Goal: Task Accomplishment & Management: Manage account settings

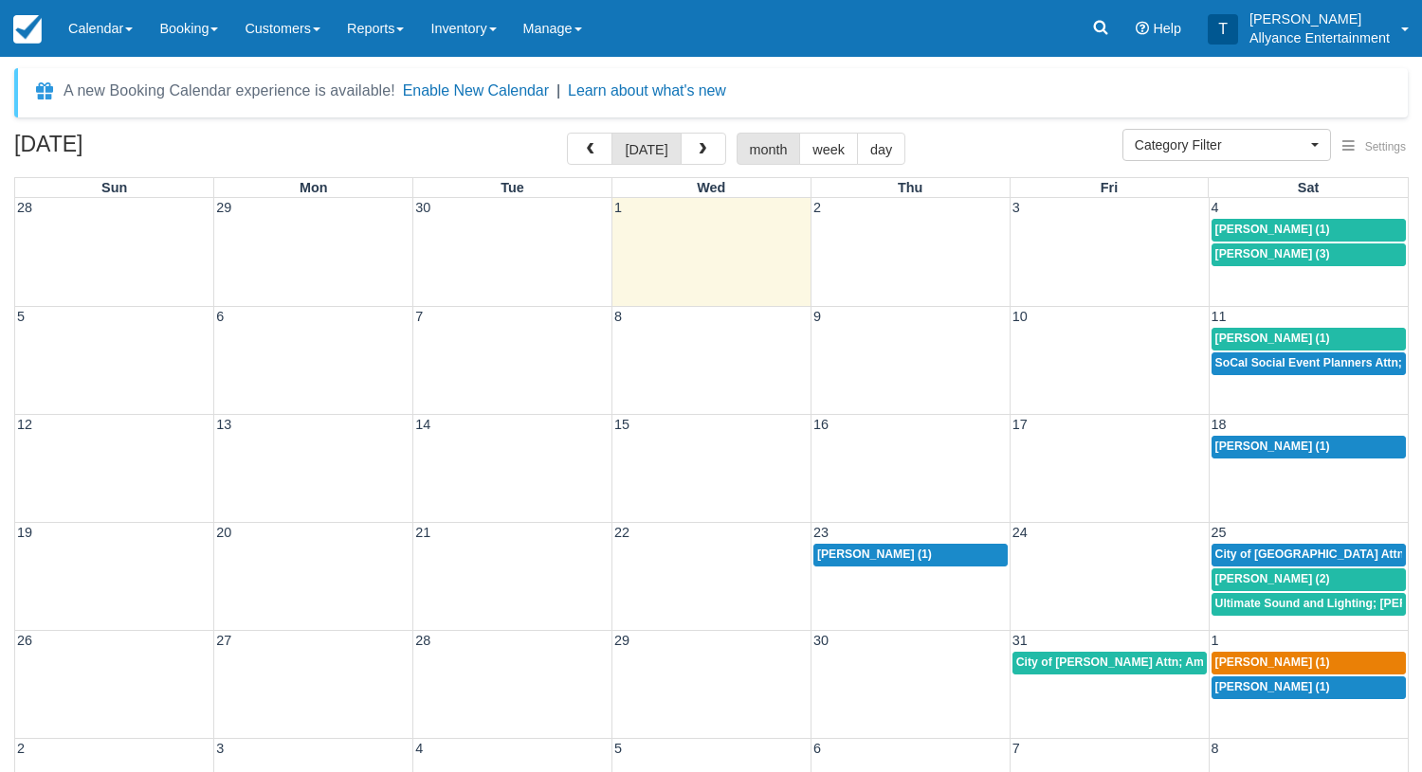
select select
click at [1242, 530] on td "25" at bounding box center [1307, 533] width 199 height 20
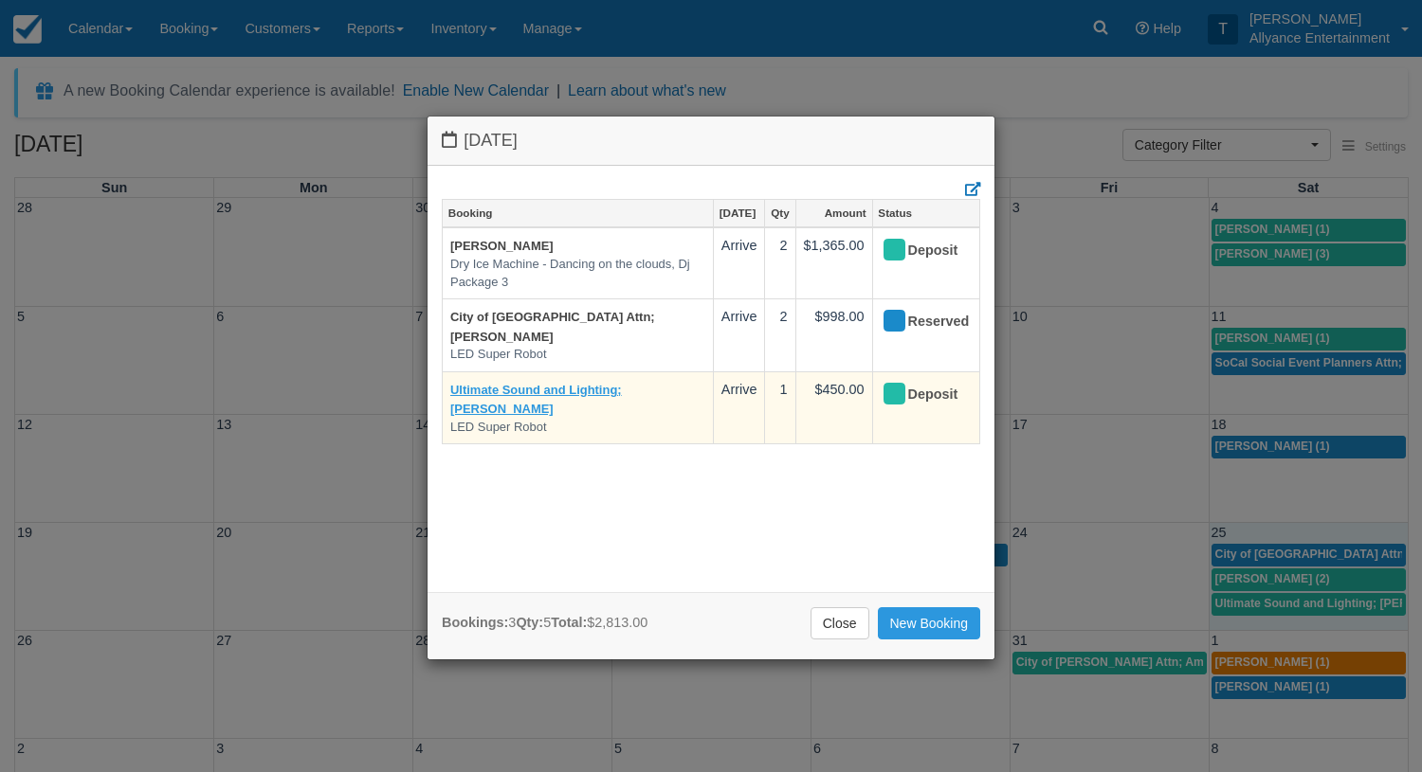
click at [528, 383] on link "Ultimate Sound and Lighting; [PERSON_NAME]" at bounding box center [536, 400] width 172 height 34
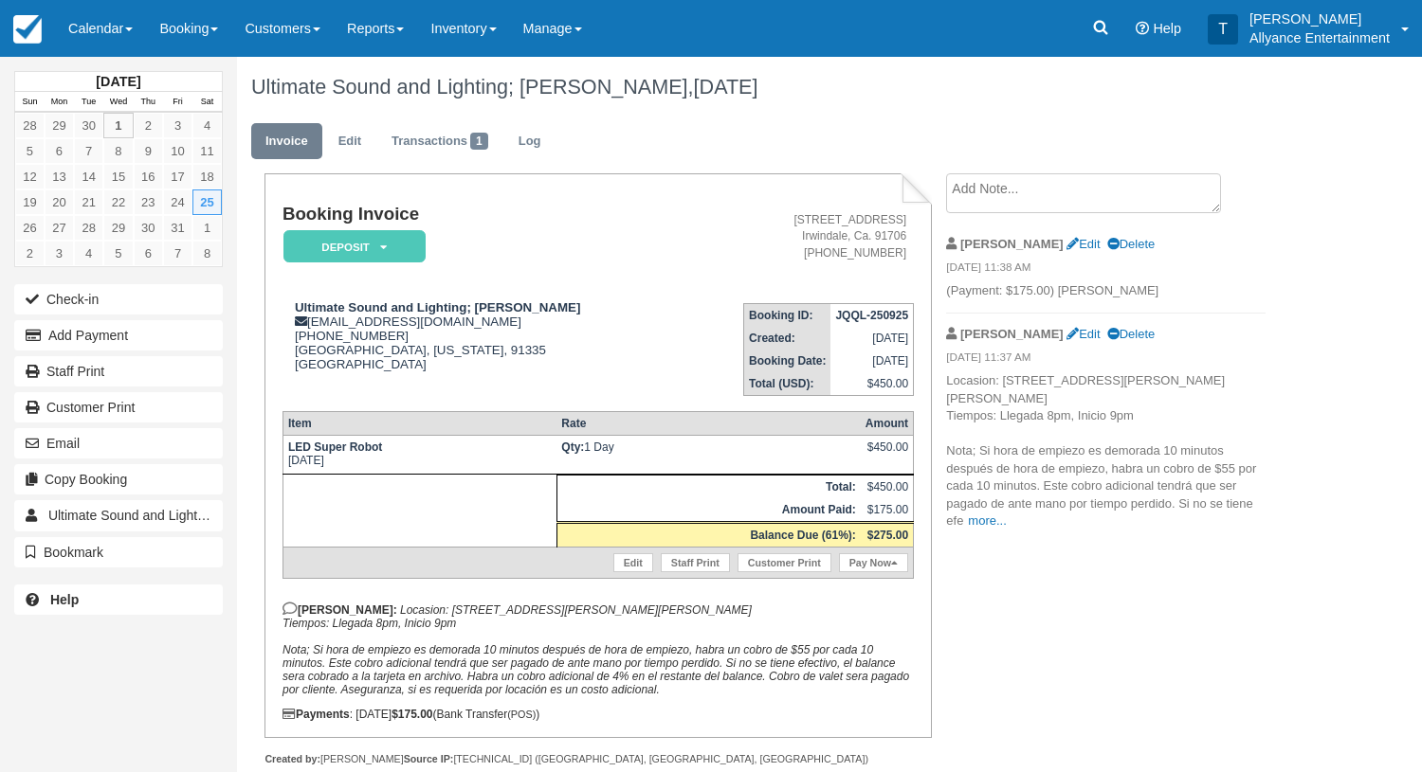
drag, startPoint x: 385, startPoint y: 607, endPoint x: 498, endPoint y: 619, distance: 114.3
click at [498, 619] on p "[PERSON_NAME]: Locasion: [STREET_ADDRESS][PERSON_NAME][PERSON_NAME] Tiempos: Ll…" at bounding box center [597, 649] width 631 height 95
copy em "[STREET_ADDRESS][PERSON_NAME][PERSON_NAME] Tiempos: Llegada 8pm, Inicio 9pm"
click at [1305, 117] on div "October 2025 Sun Mon Tue Wed Thu Fri Sat 28 29 30 1 2 3 4 5 6 7 8 9 10 11 12 13…" at bounding box center [711, 415] width 1422 height 716
click at [595, 24] on link "Manage" at bounding box center [552, 28] width 85 height 57
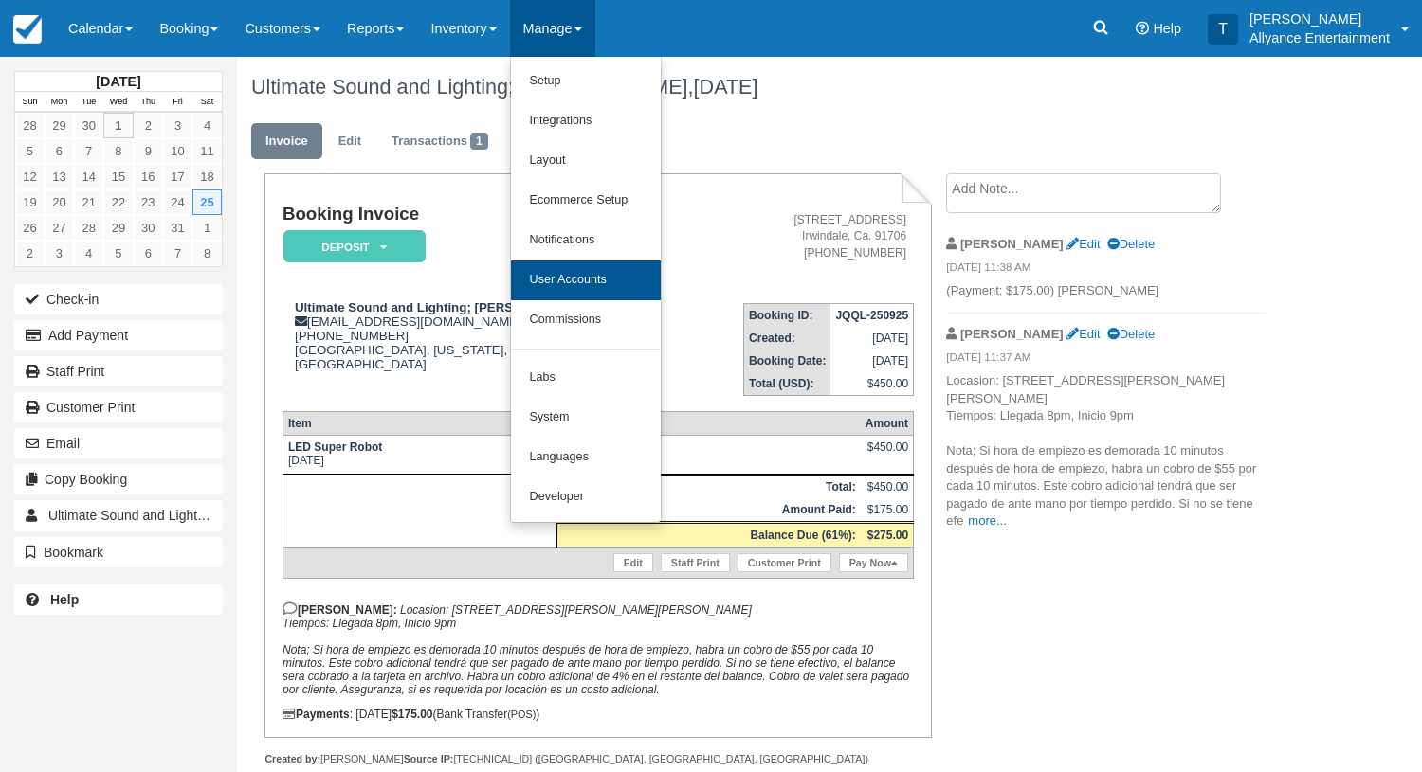
click at [617, 284] on link "User Accounts" at bounding box center [586, 281] width 150 height 40
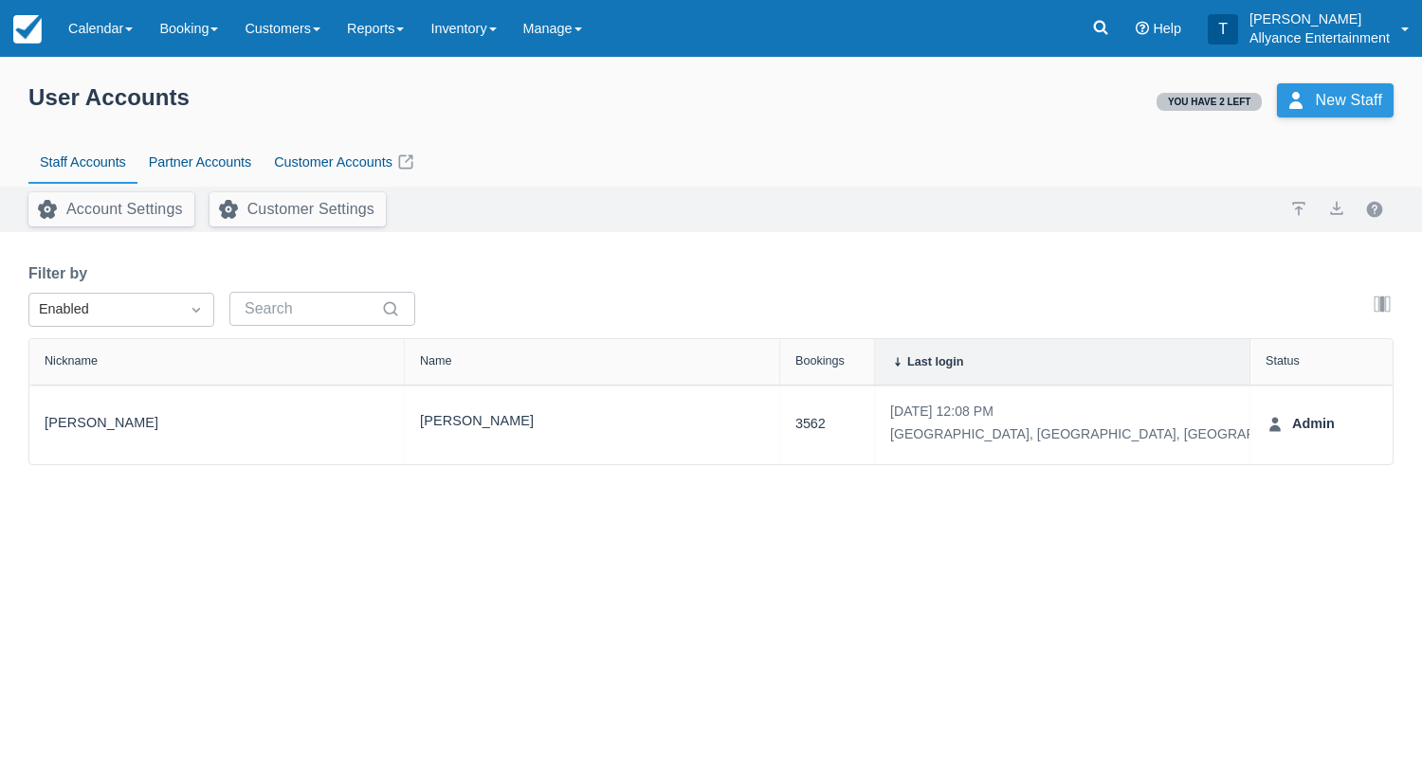
click at [1302, 100] on link "New Staff" at bounding box center [1335, 100] width 117 height 34
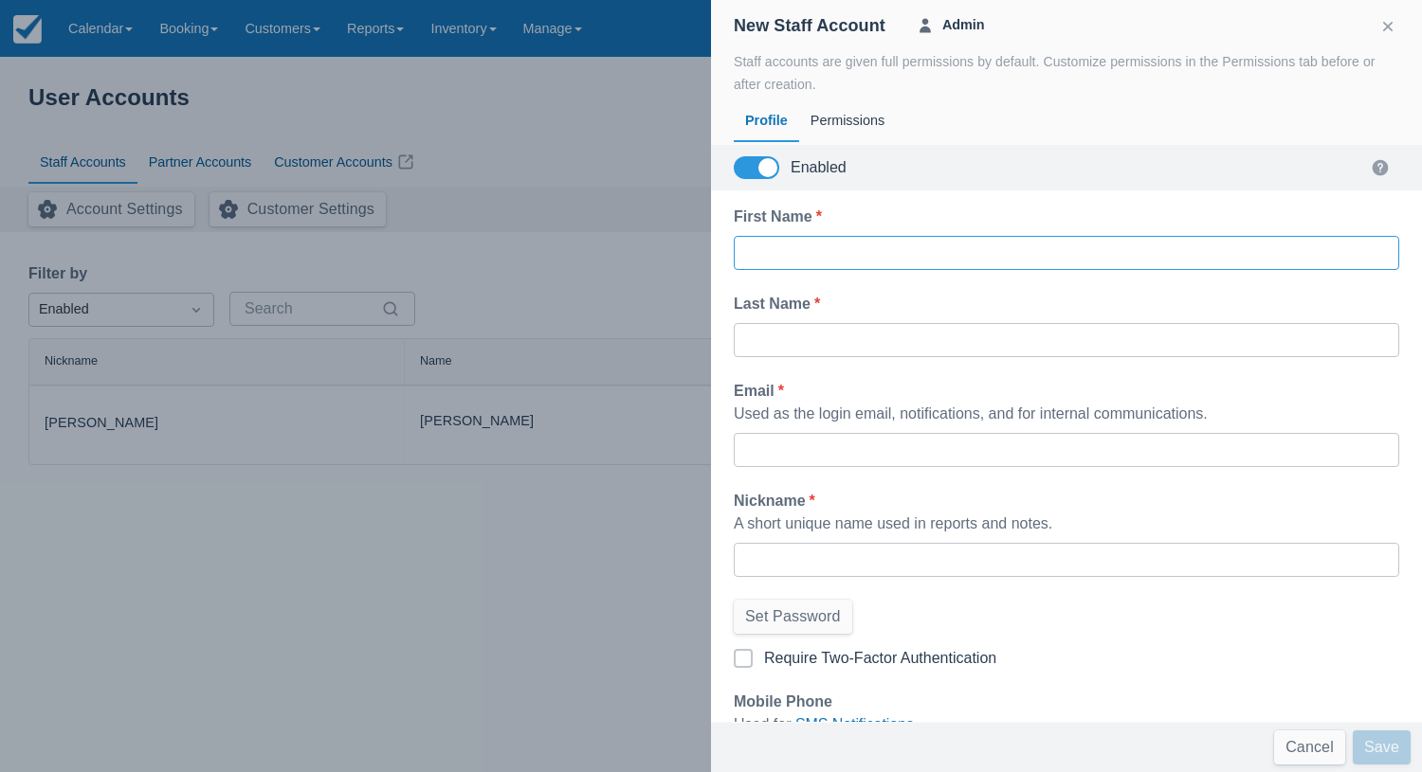
click at [871, 249] on input "First Name *" at bounding box center [1066, 253] width 635 height 34
type input "[PERSON_NAME]"
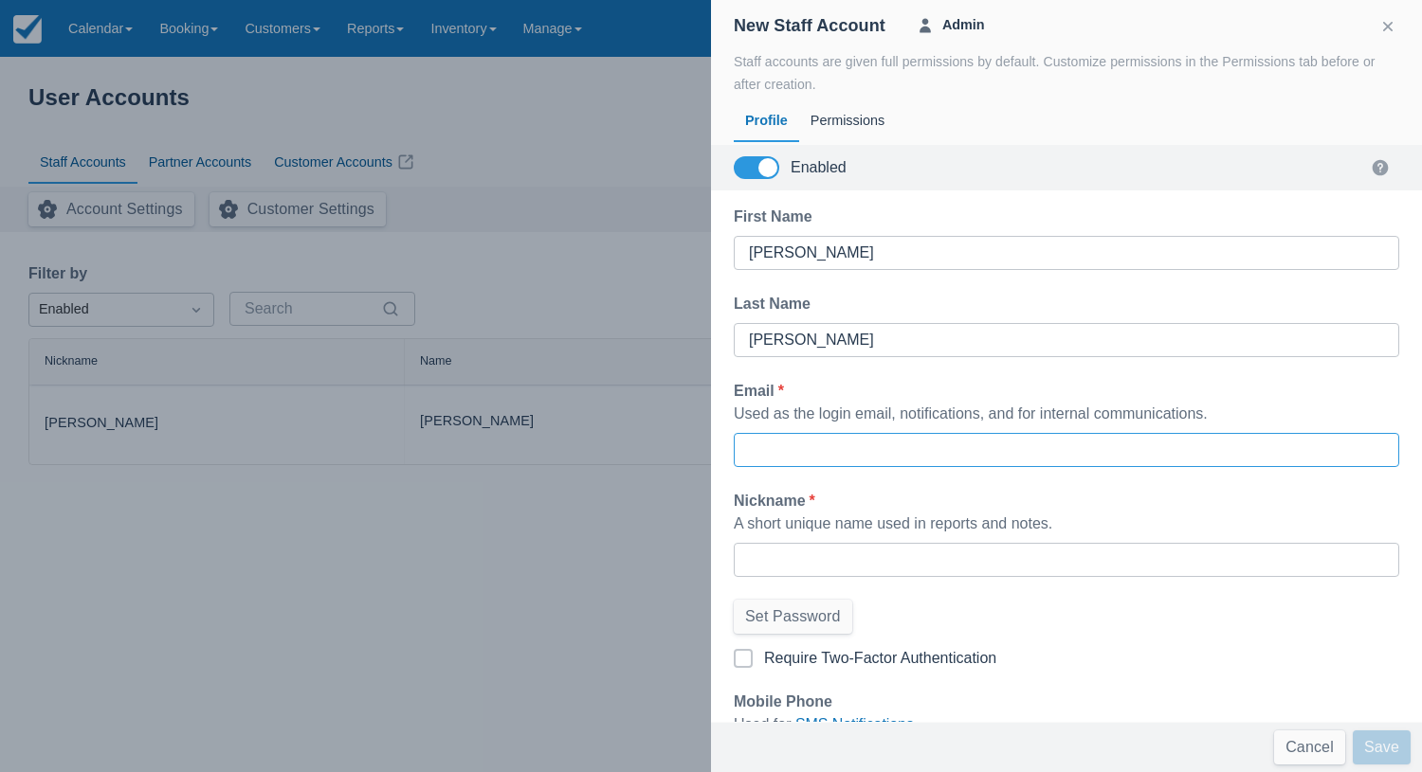
click at [796, 433] on input "Email *" at bounding box center [1066, 450] width 635 height 34
paste input "[EMAIL_ADDRESS][DOMAIN_NAME]"
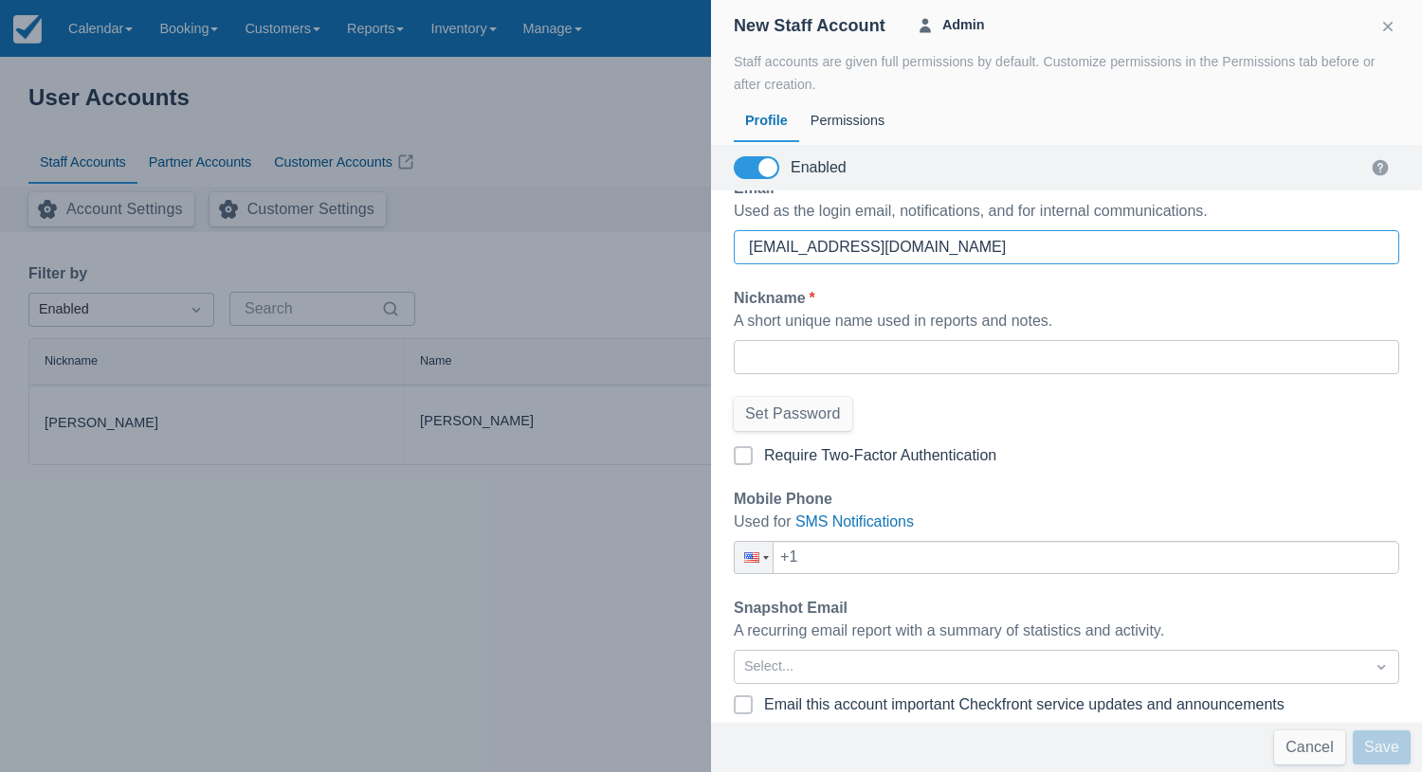
scroll to position [202, 0]
type input "[EMAIL_ADDRESS][DOMAIN_NAME]"
click at [850, 556] on input "+1" at bounding box center [1066, 558] width 665 height 33
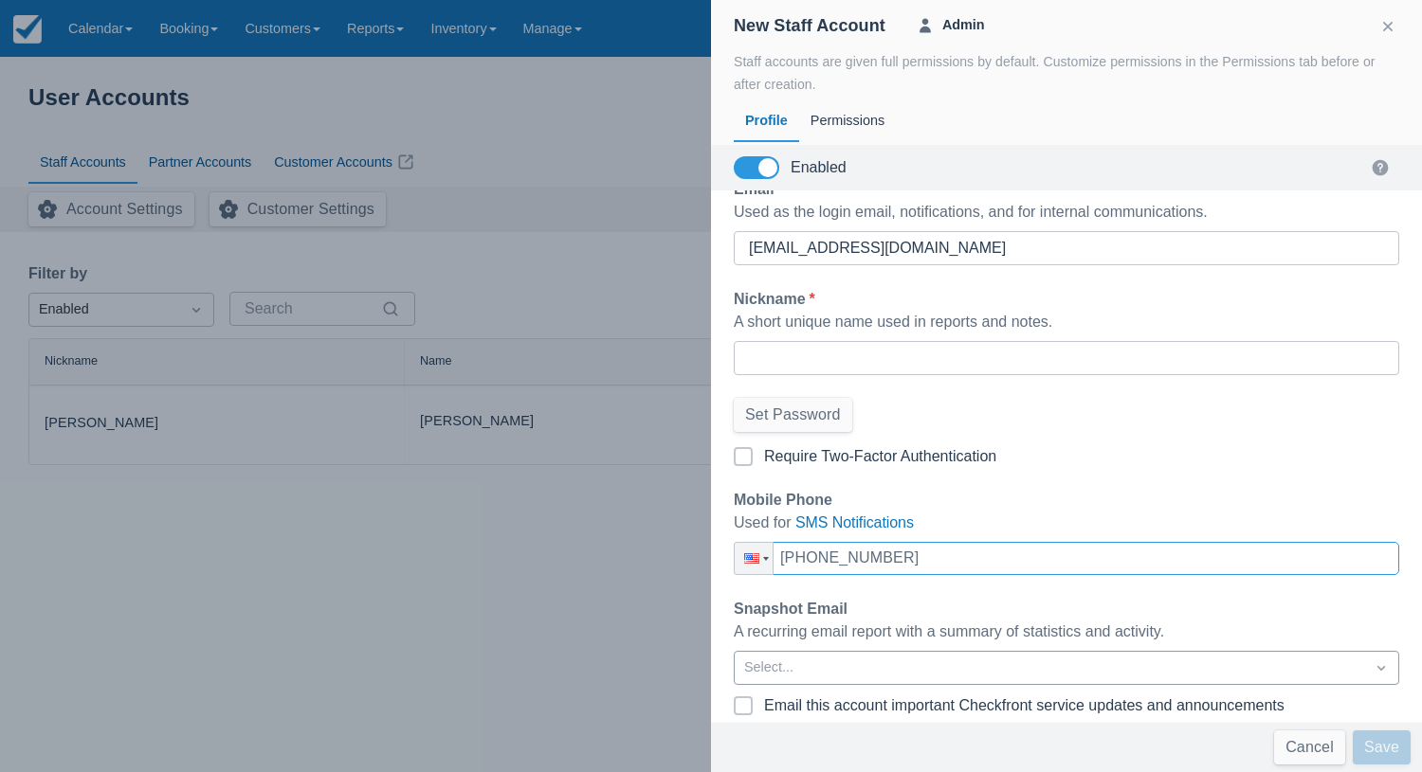
type input "[PHONE_NUMBER]"
click at [1373, 465] on div "User Accounts You have 2 left New Staff Staff Accounts Partner Accounts Custome…" at bounding box center [711, 261] width 1422 height 408
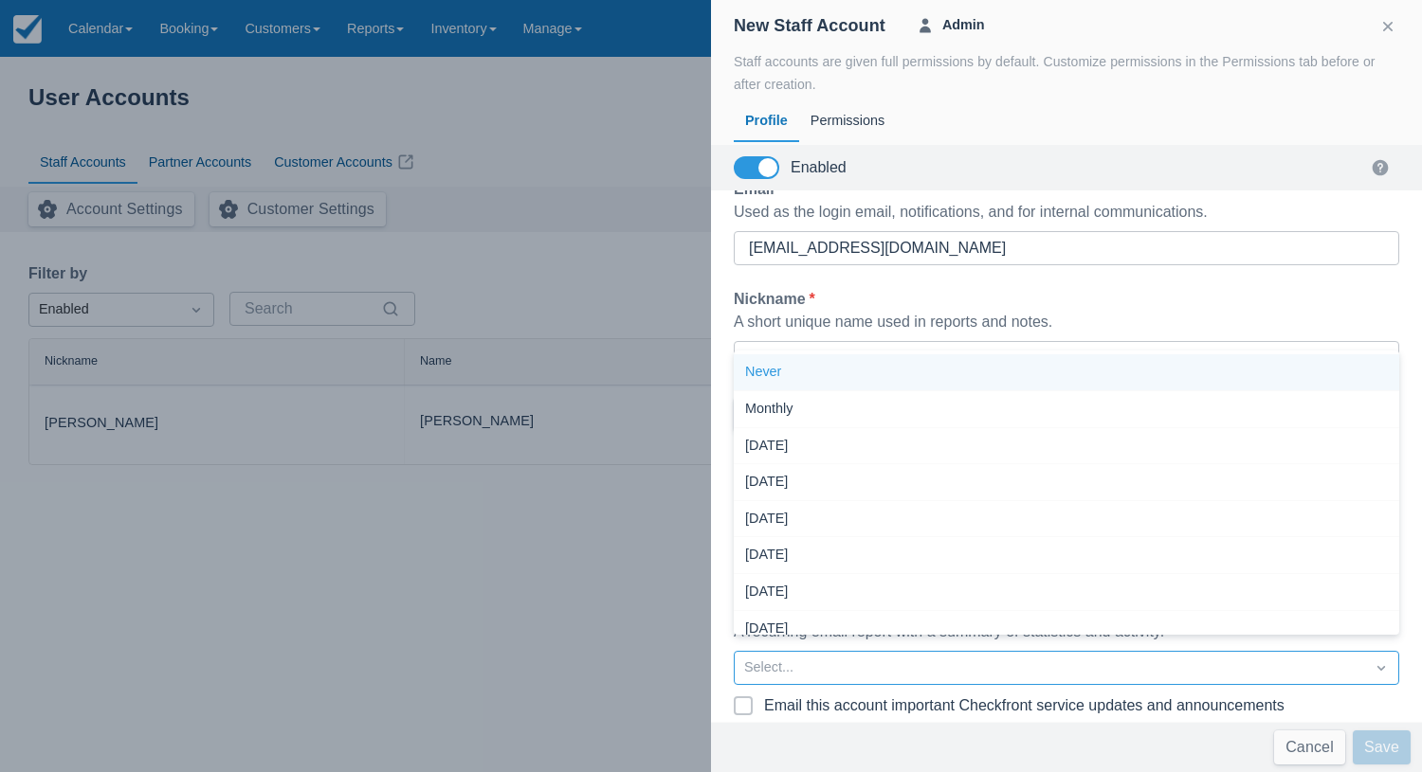
click at [1206, 307] on div at bounding box center [711, 386] width 1422 height 772
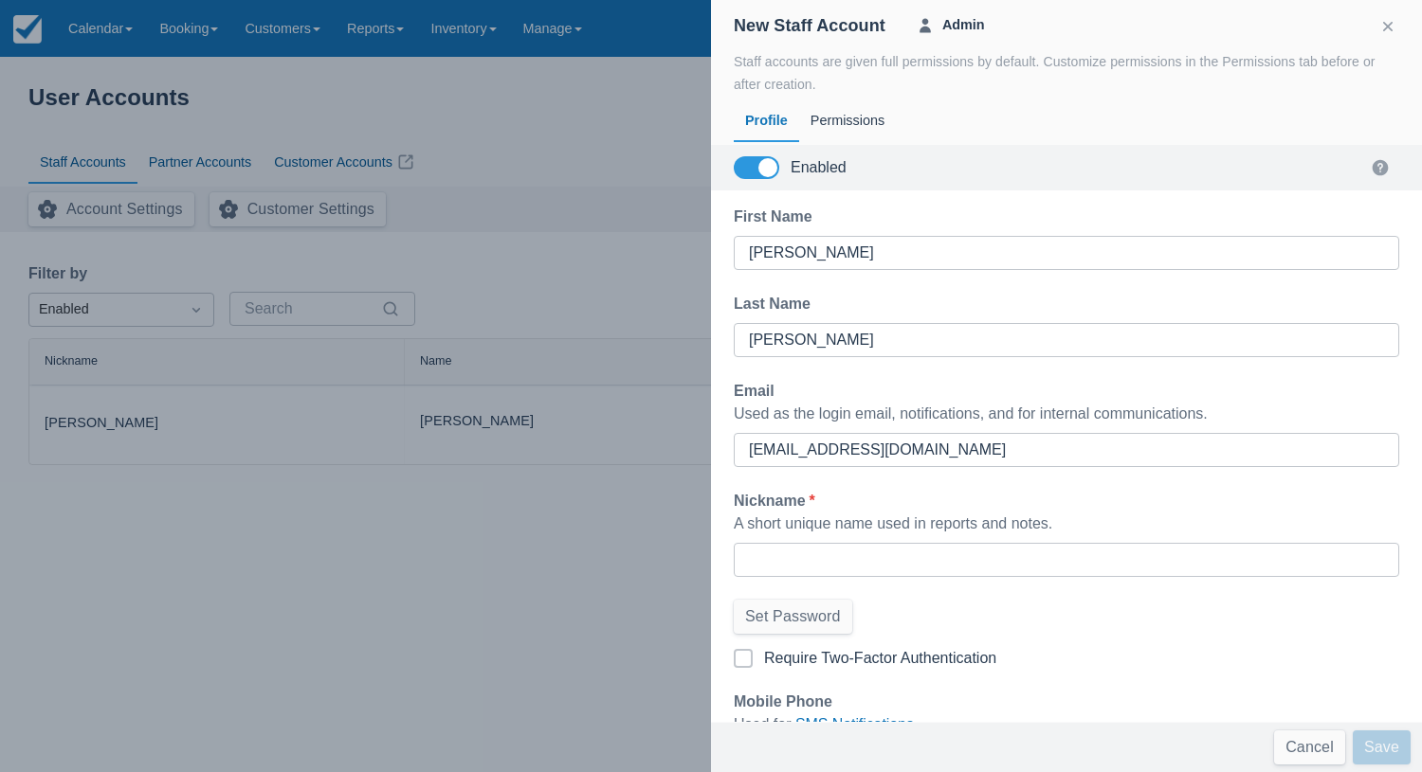
scroll to position [0, 0]
click at [849, 116] on div "Permissions" at bounding box center [847, 122] width 97 height 44
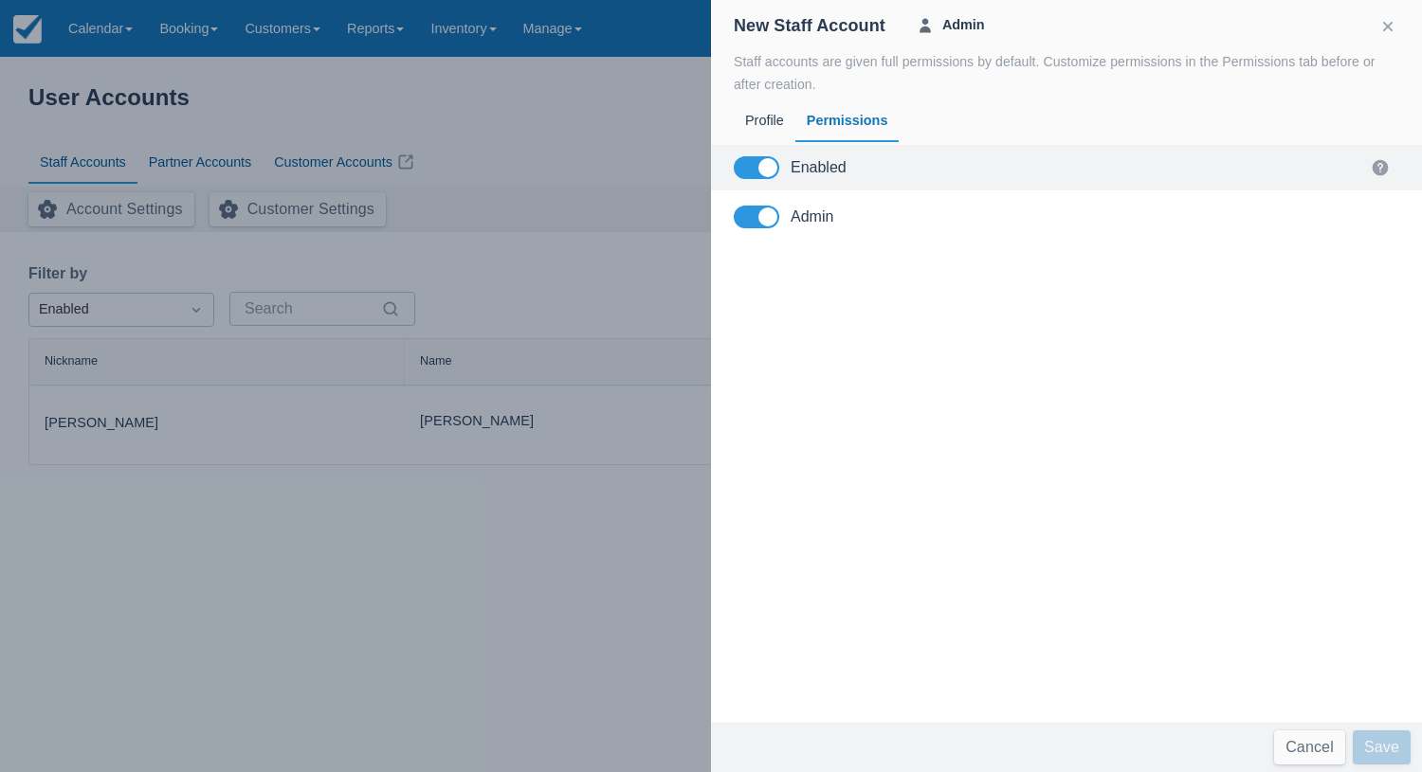
click at [771, 214] on span at bounding box center [767, 217] width 19 height 19
click at [0, 0] on input "Admin" at bounding box center [0, 0] width 0 height 0
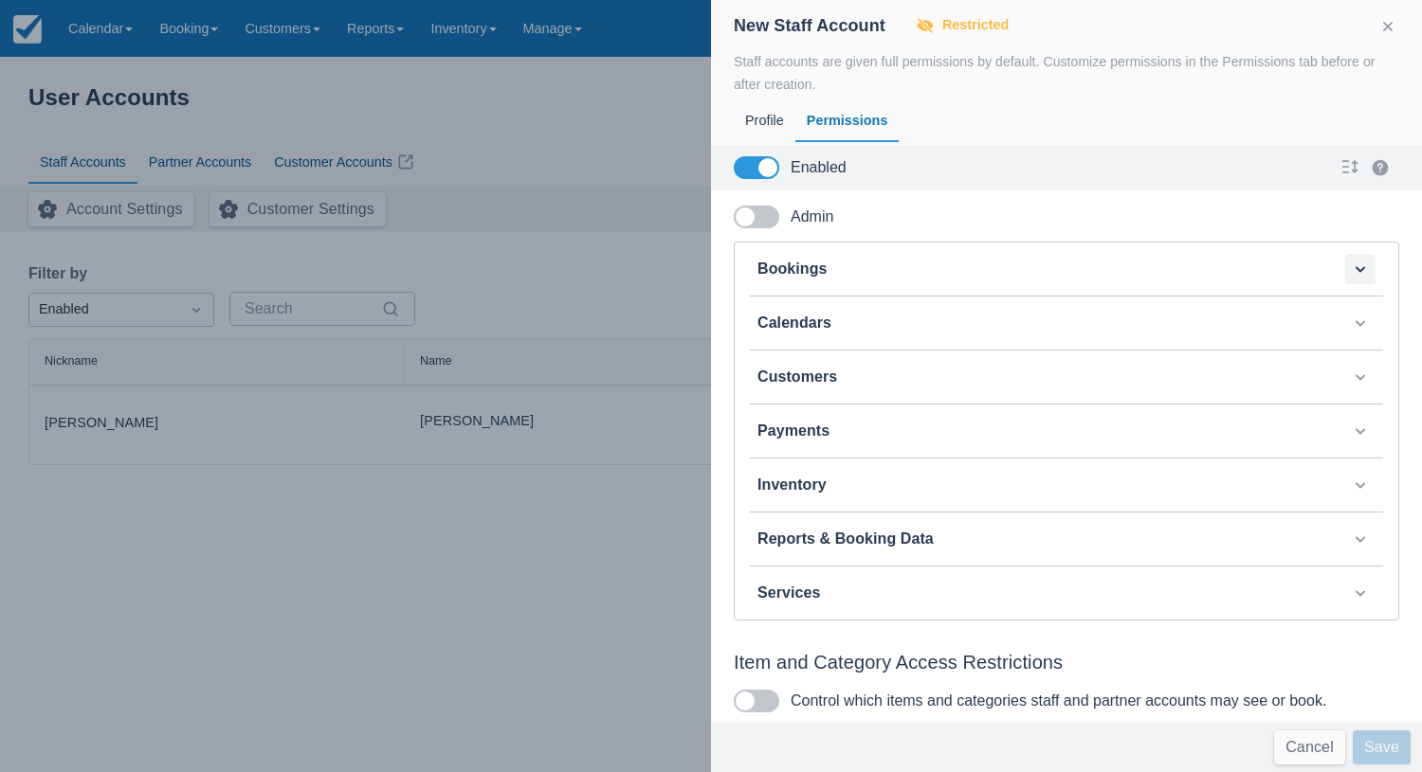
click at [1358, 262] on button "button" at bounding box center [1360, 269] width 30 height 30
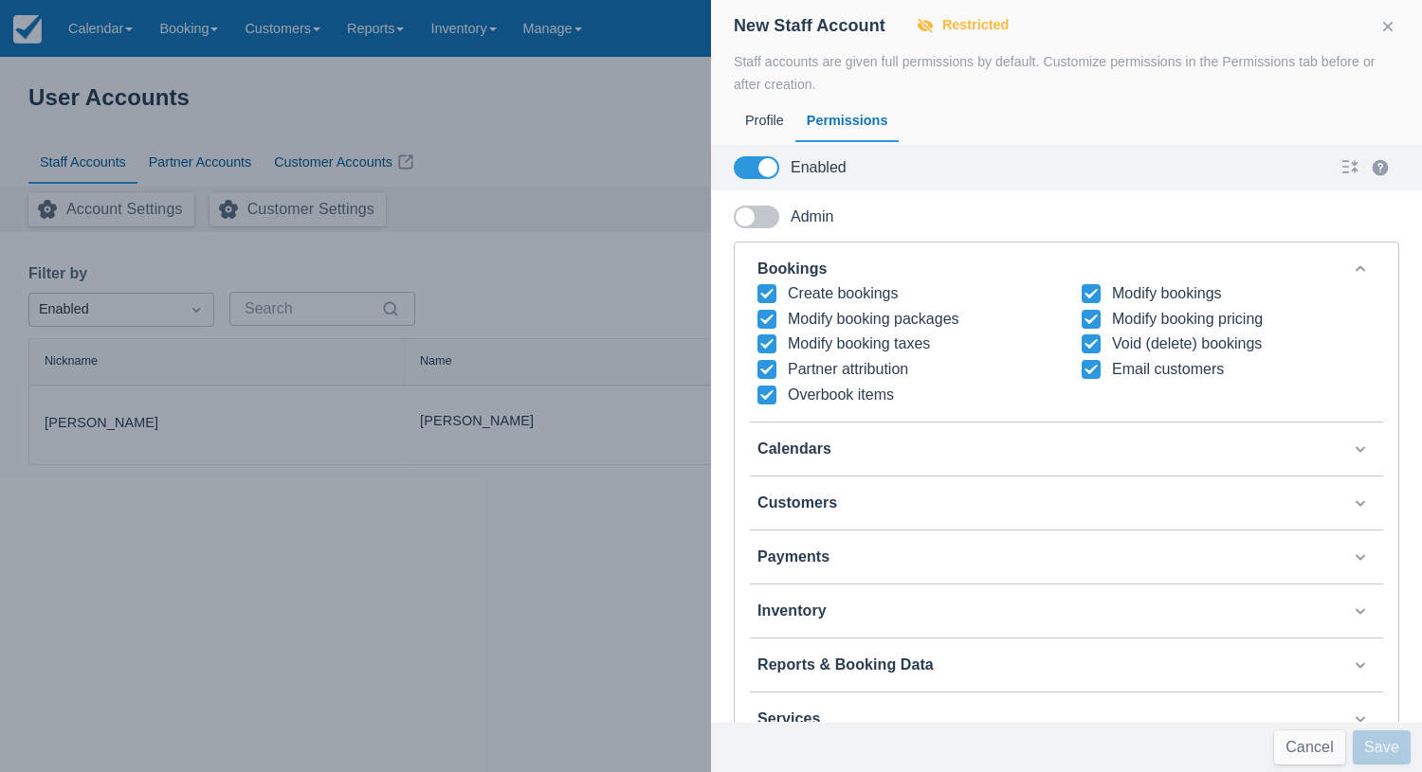
click at [764, 311] on icon at bounding box center [766, 319] width 19 height 19
click at [758, 314] on input "Modify booking packages" at bounding box center [757, 314] width 1 height 1
checkbox input "false"
click at [766, 335] on icon at bounding box center [766, 344] width 19 height 19
click at [758, 338] on input "Modify booking taxes" at bounding box center [757, 338] width 1 height 1
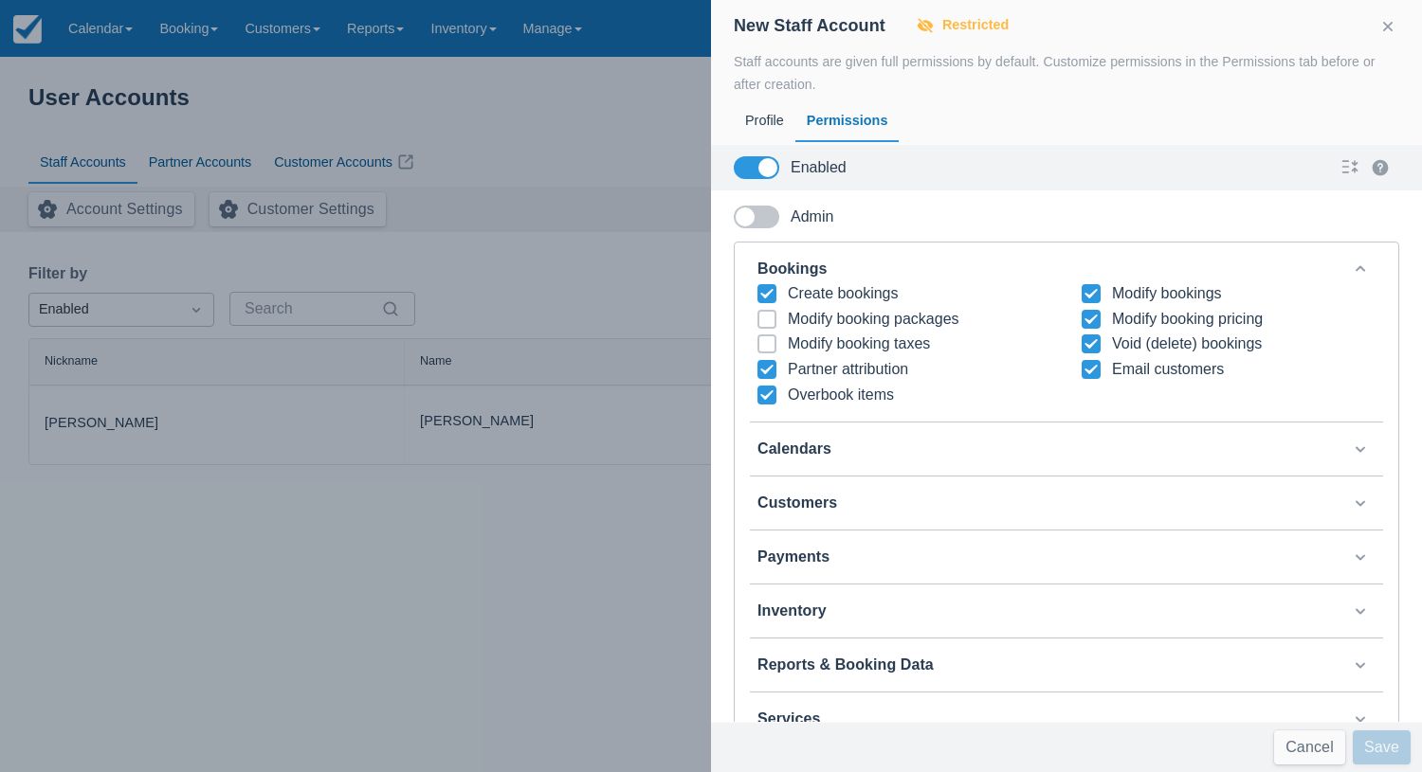
checkbox input "false"
click at [765, 360] on icon at bounding box center [766, 369] width 19 height 19
click at [758, 364] on input "Partner attribution" at bounding box center [757, 364] width 1 height 1
checkbox input "false"
click at [767, 386] on icon at bounding box center [766, 395] width 19 height 19
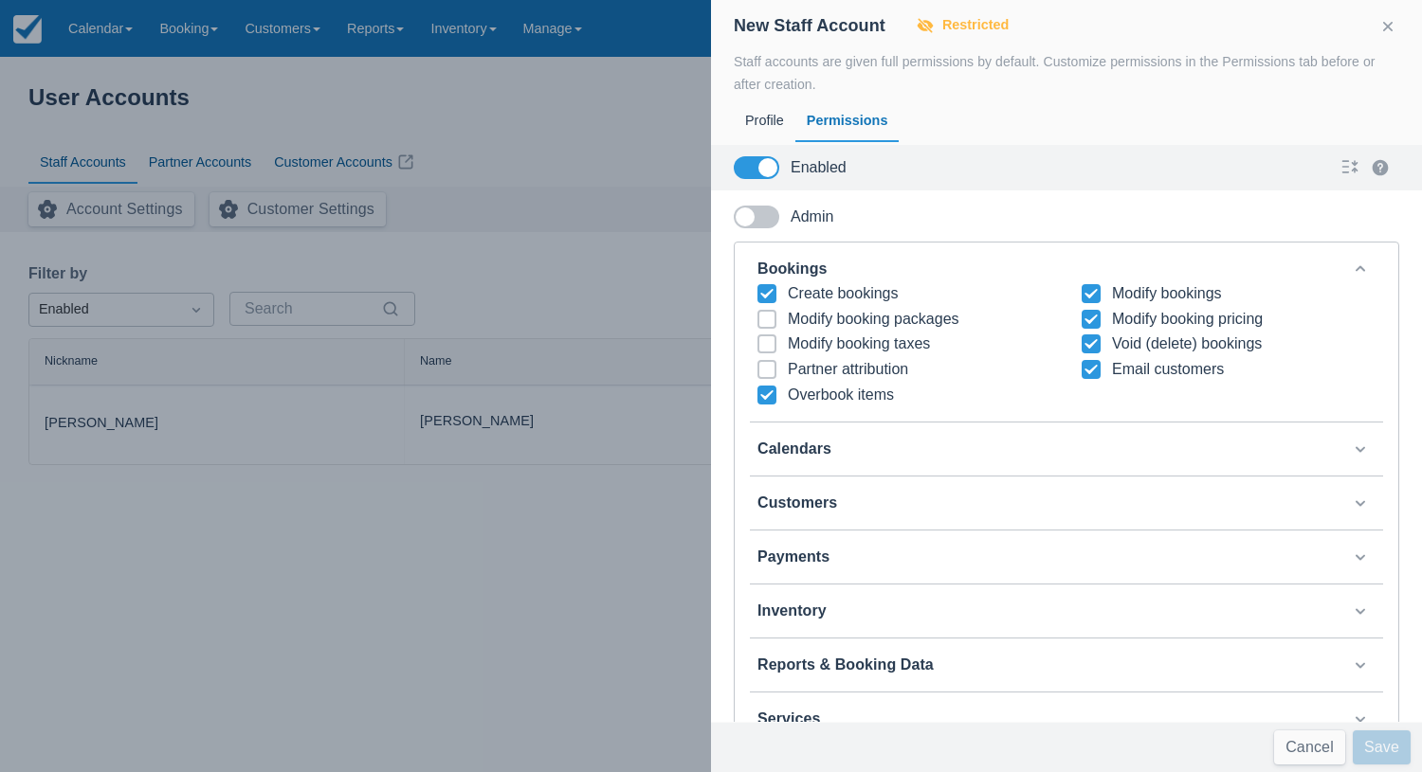
click at [758, 390] on input "Overbook items" at bounding box center [757, 390] width 1 height 1
checkbox input "false"
click at [1093, 335] on icon at bounding box center [1090, 344] width 19 height 19
click at [1082, 338] on input "Void (delete) bookings" at bounding box center [1081, 338] width 1 height 1
checkbox input "false"
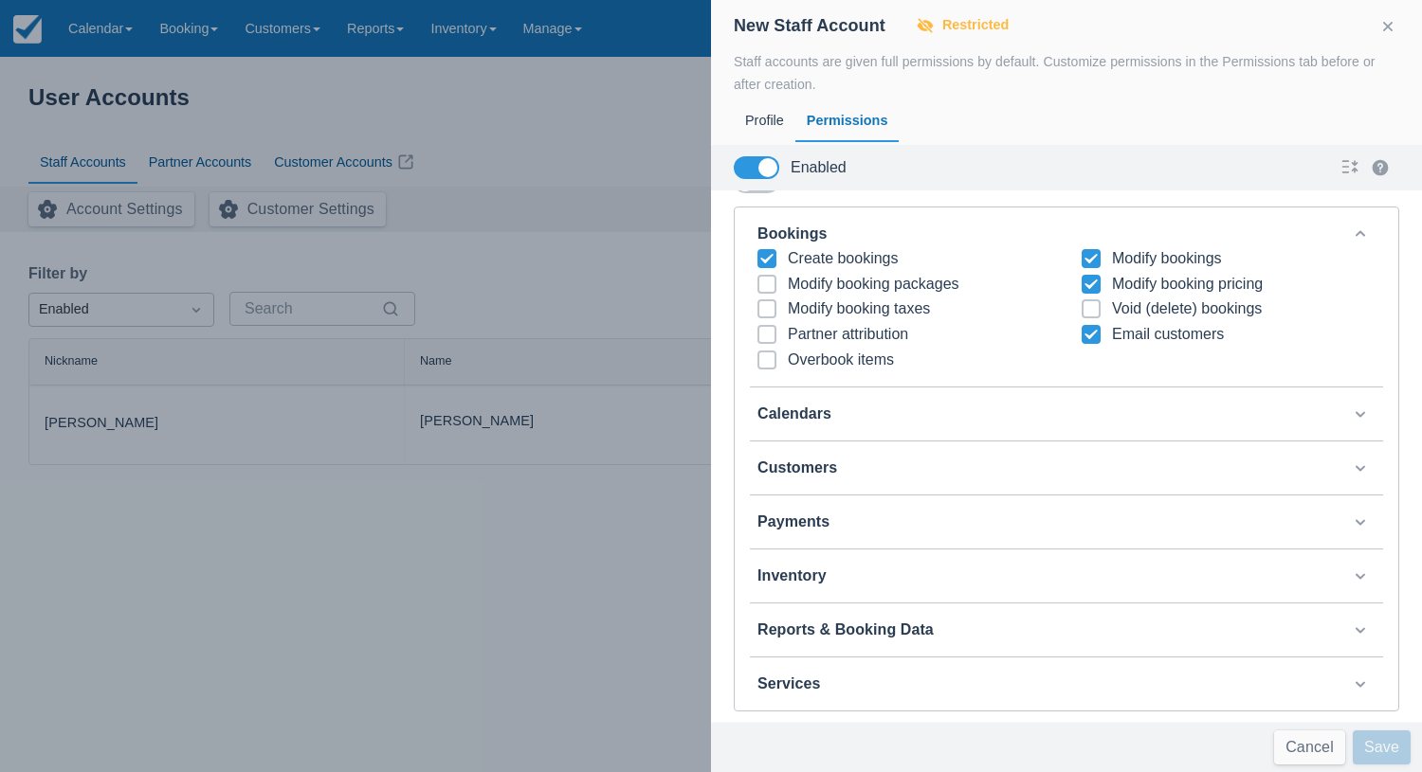
scroll to position [40, 0]
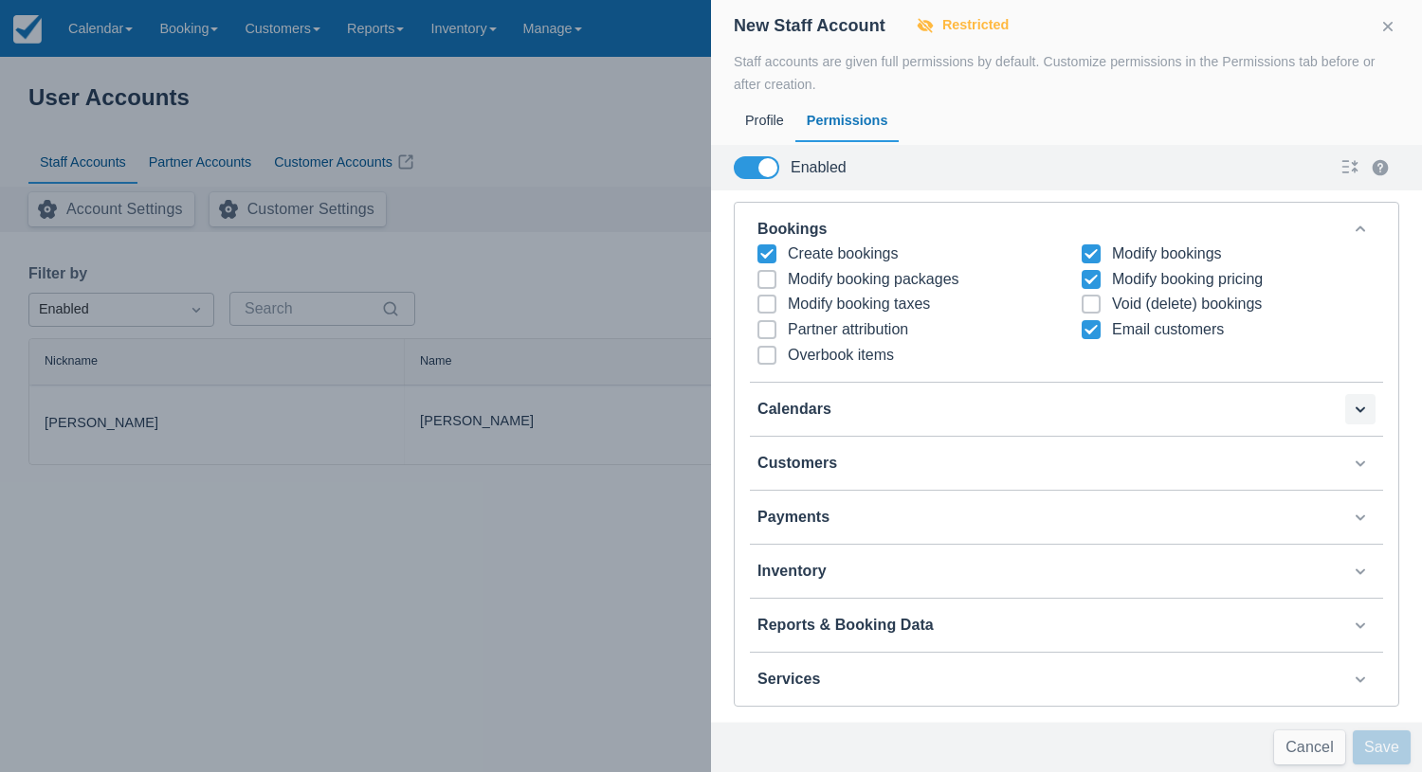
click at [1358, 402] on button "button" at bounding box center [1360, 409] width 30 height 30
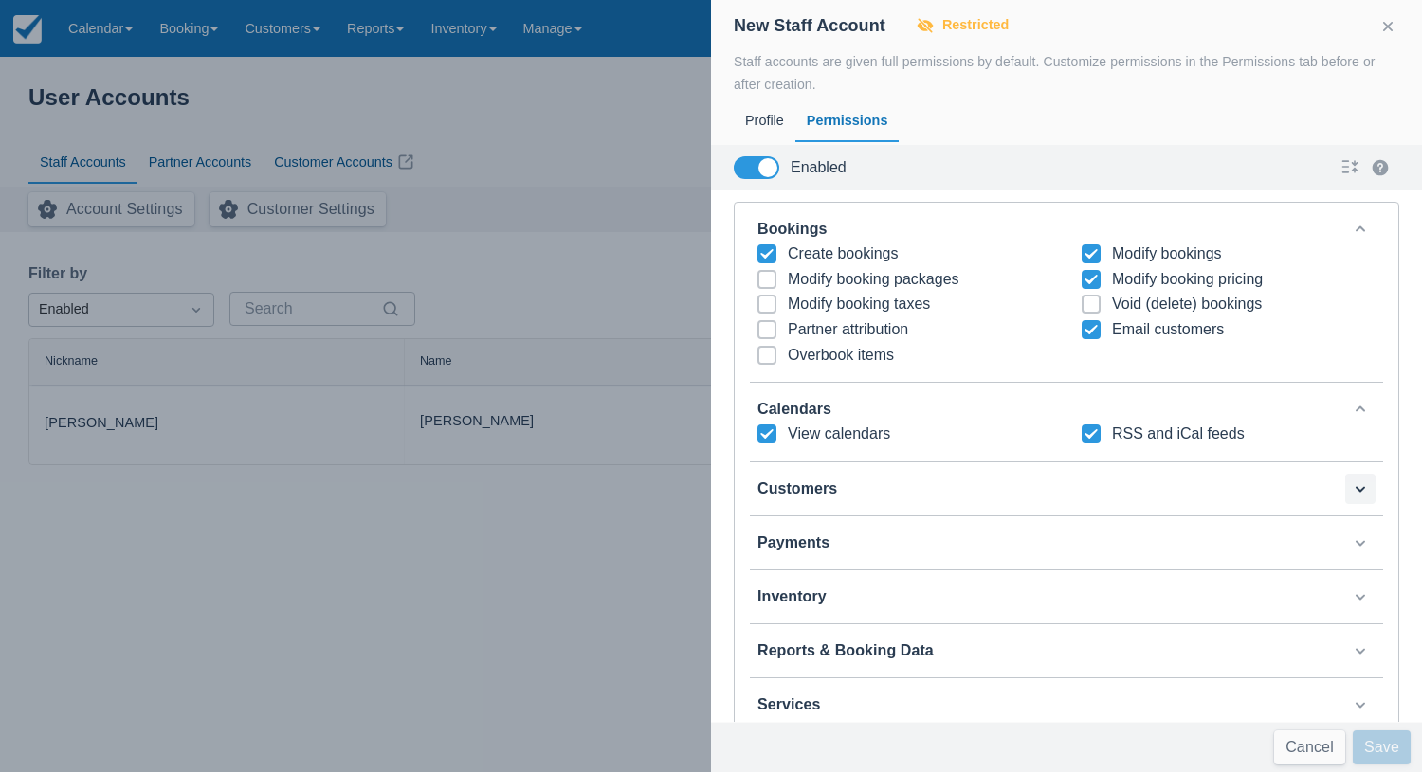
click at [1354, 475] on button "button" at bounding box center [1360, 489] width 30 height 30
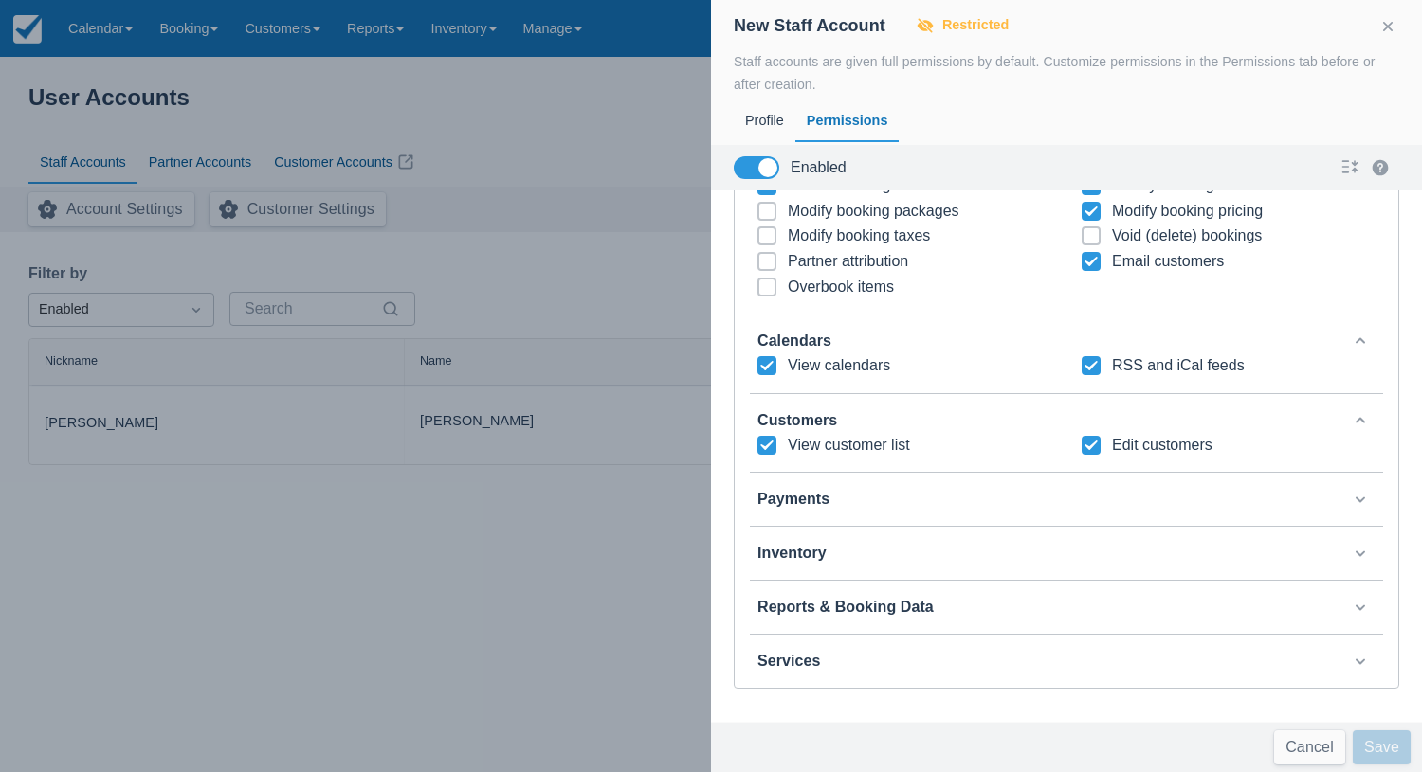
scroll to position [129, 0]
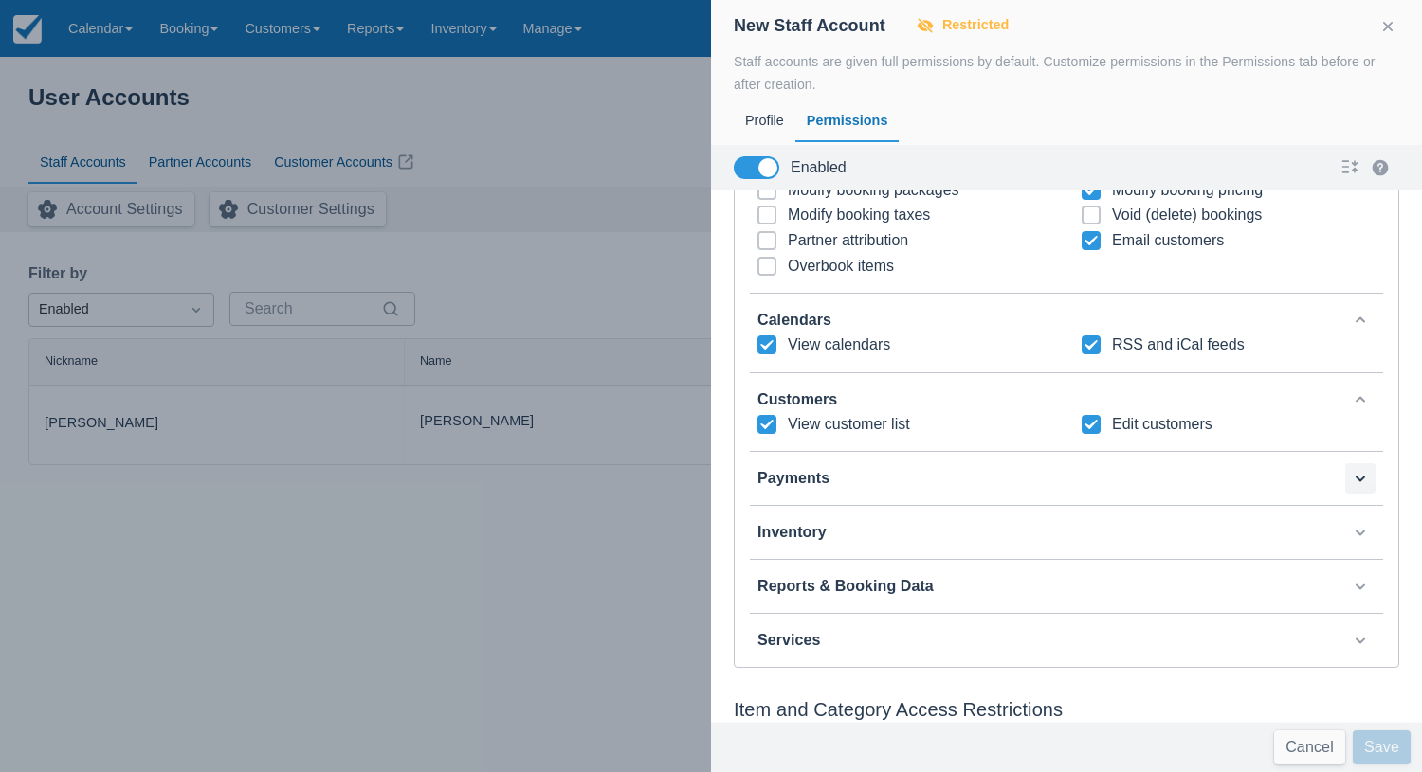
click at [1365, 465] on button "button" at bounding box center [1360, 478] width 30 height 30
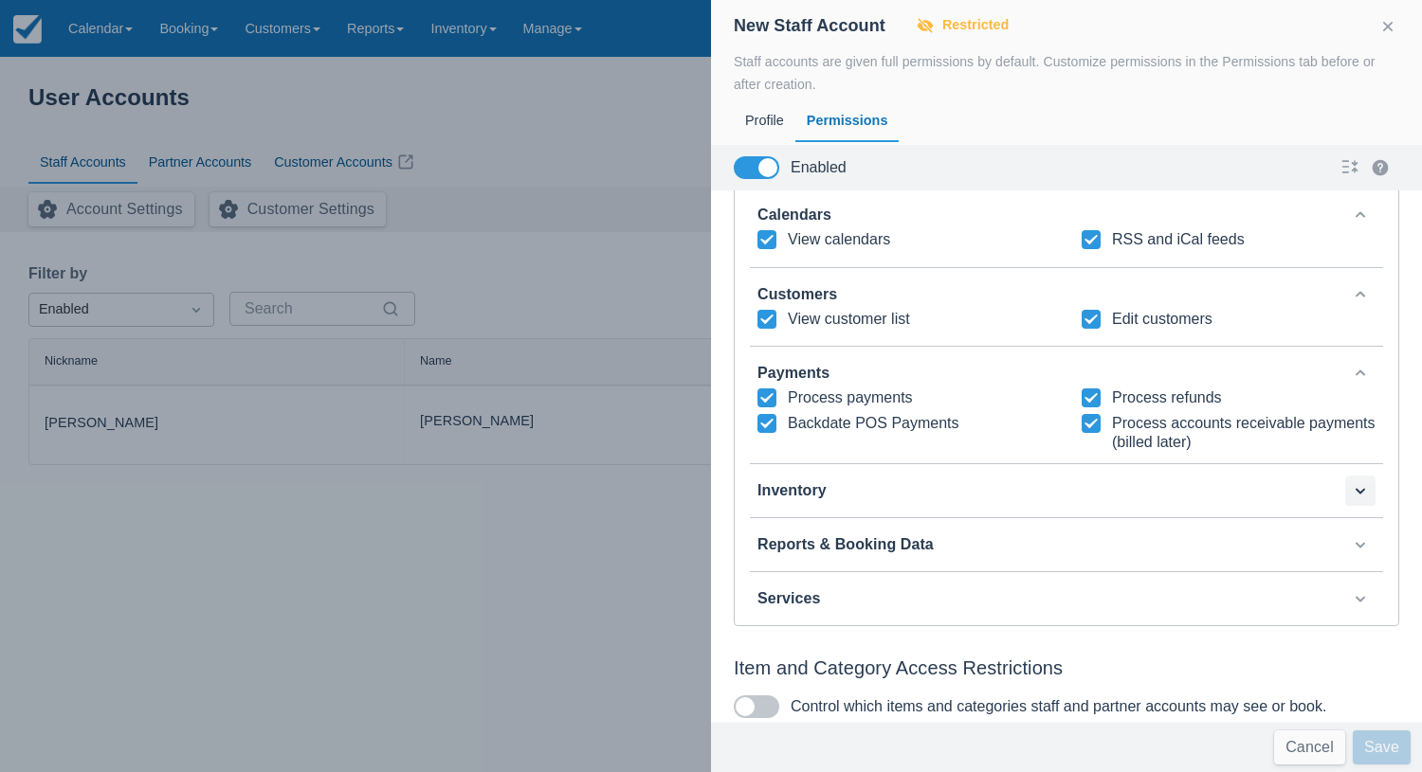
scroll to position [233, 0]
click at [1360, 480] on button "button" at bounding box center [1360, 492] width 30 height 30
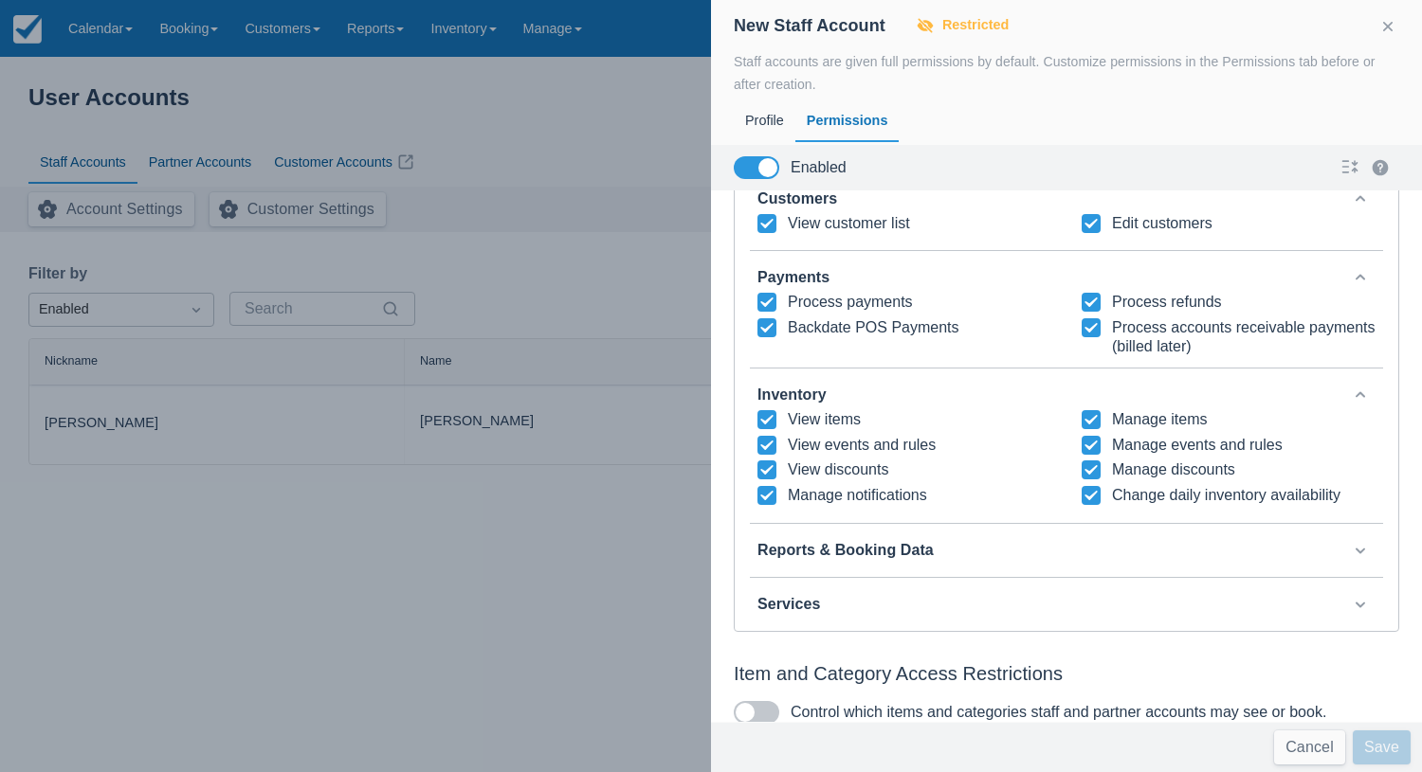
scroll to position [329, 0]
click at [1248, 536] on div "Reports & Booking Data" at bounding box center [1066, 551] width 618 height 30
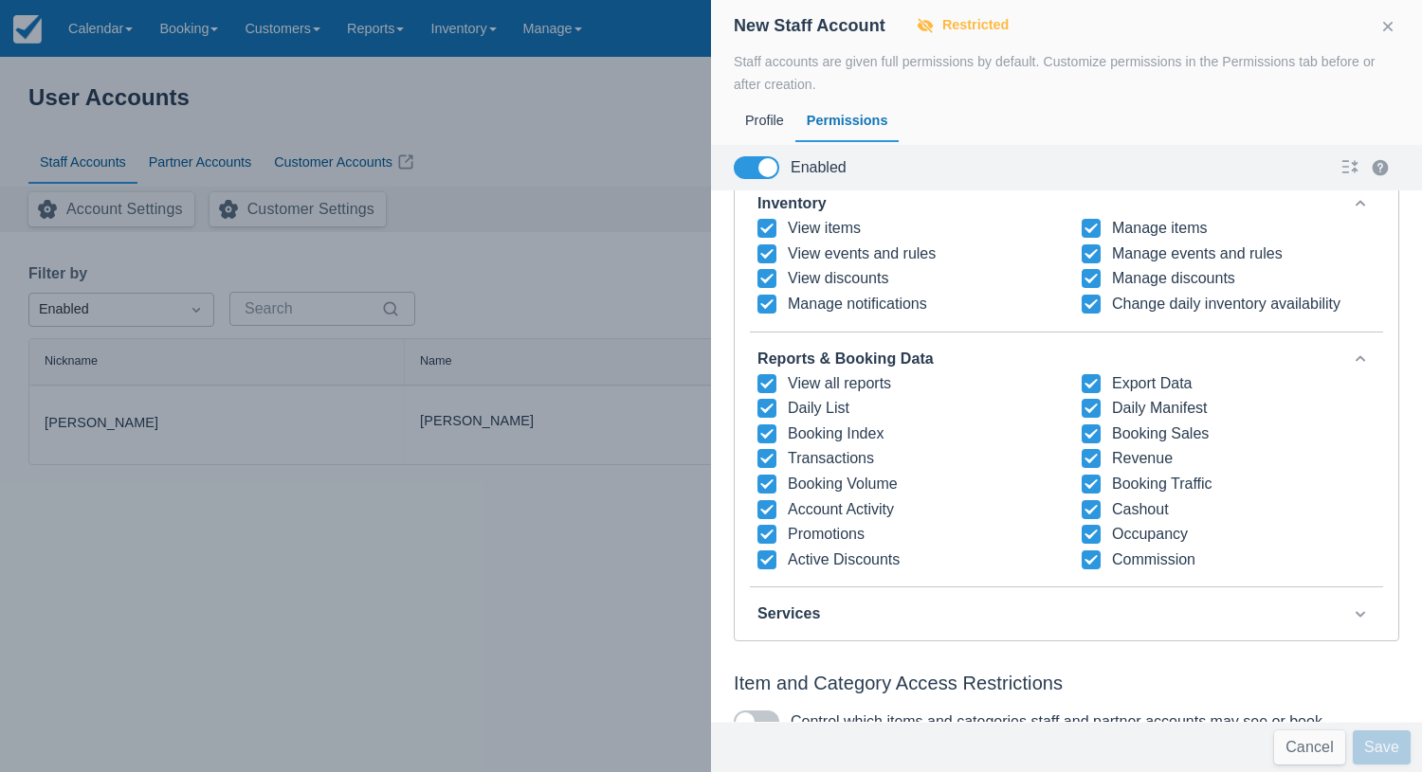
scroll to position [520, 0]
click at [1355, 600] on button "button" at bounding box center [1360, 615] width 30 height 30
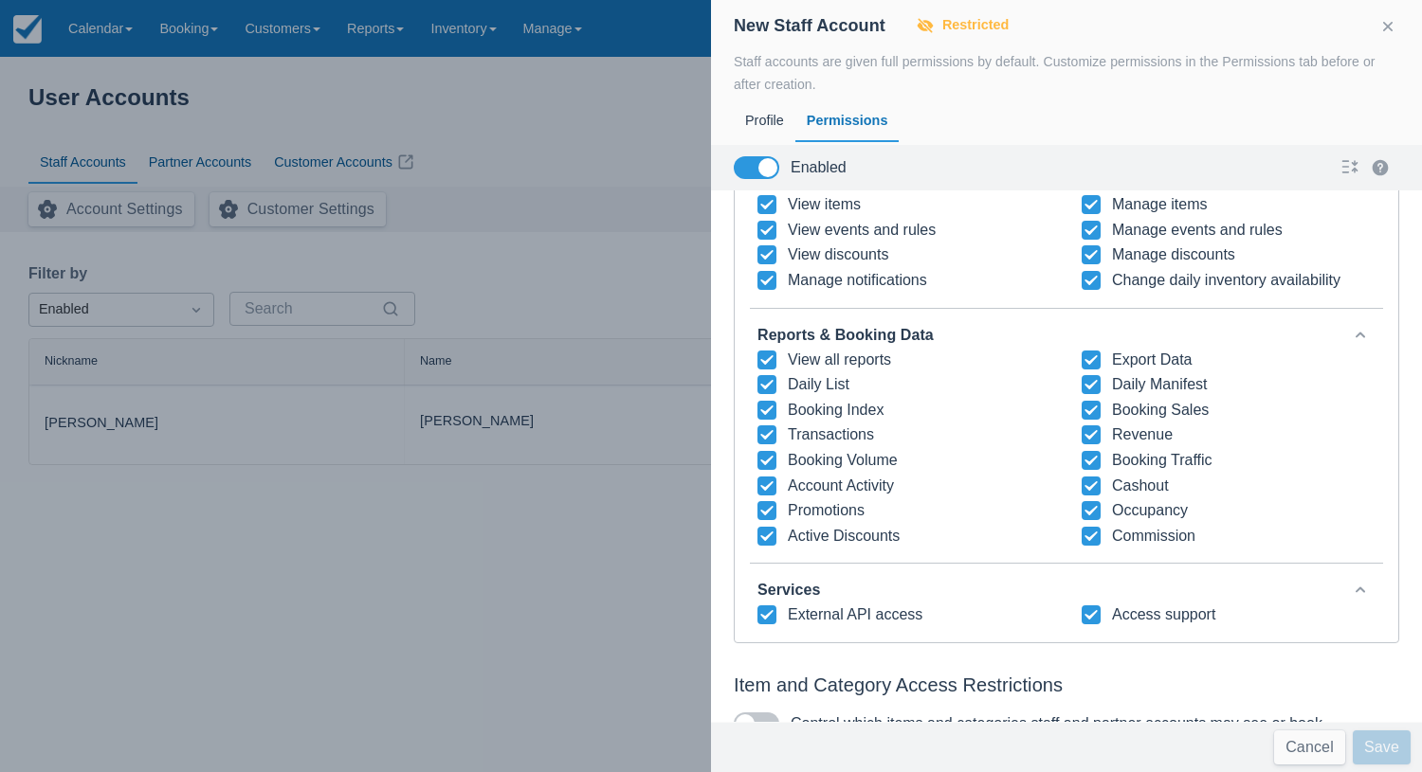
scroll to position [544, 0]
click at [757, 714] on span at bounding box center [756, 725] width 45 height 23
click at [0, 0] on input "Control which items and categories staff and partner accounts may see or book." at bounding box center [0, 0] width 0 height 0
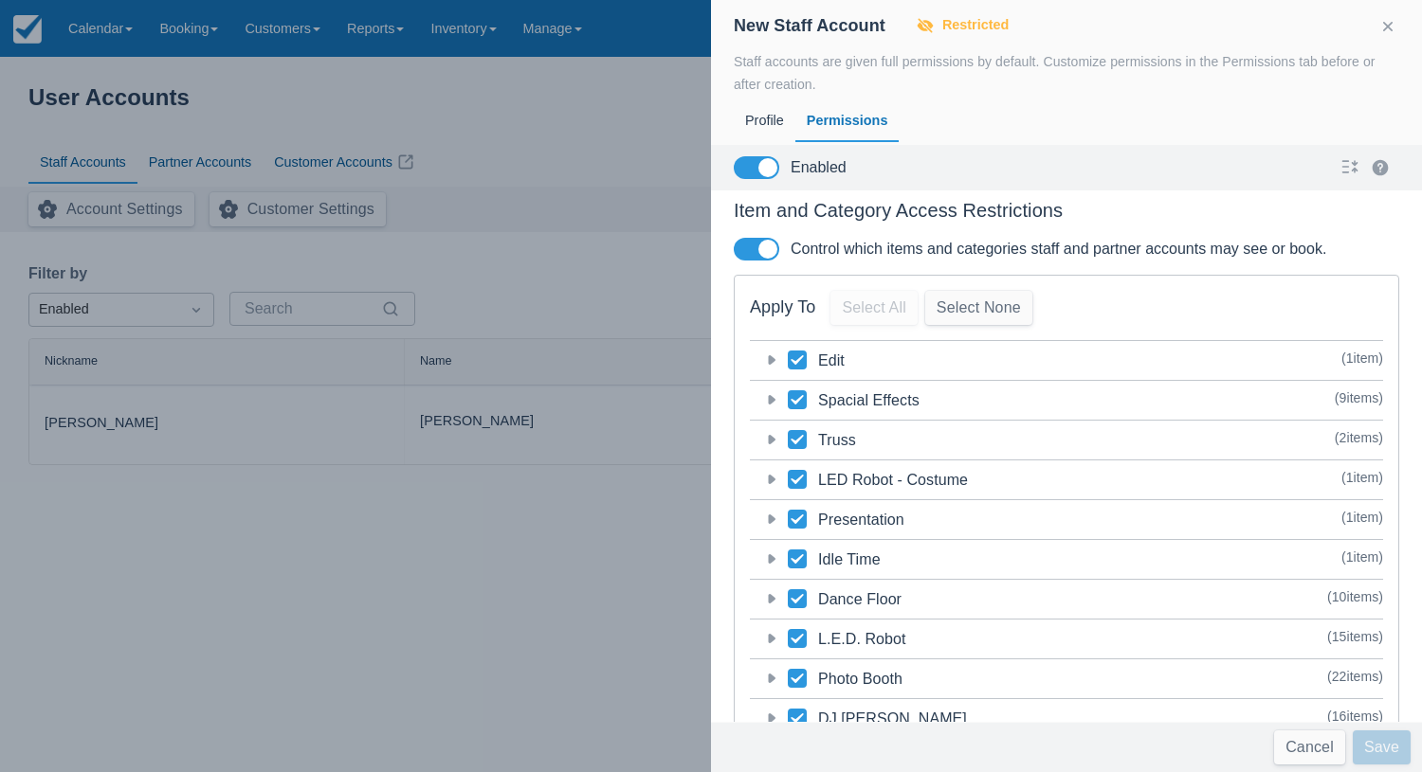
scroll to position [1026, 0]
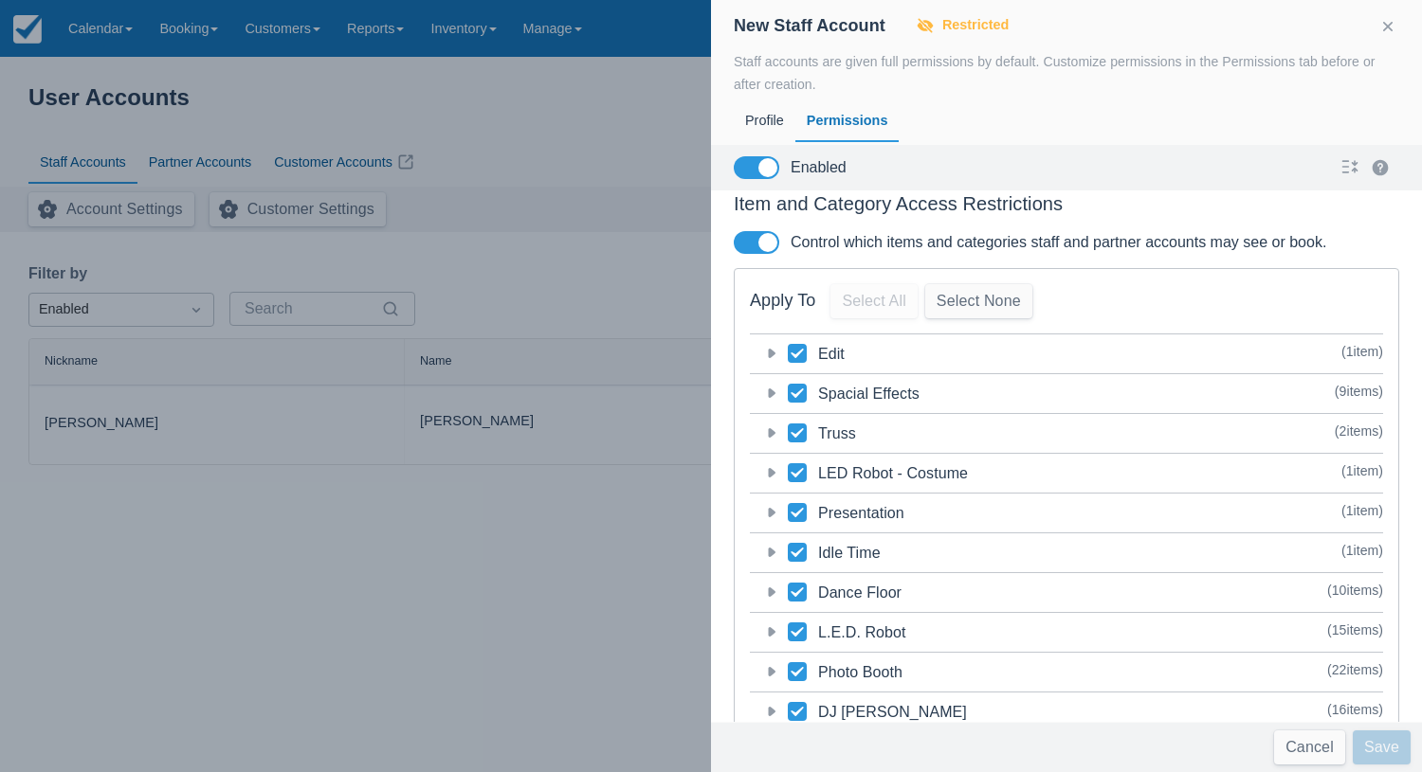
click at [799, 349] on icon at bounding box center [796, 353] width 12 height 9
click at [788, 348] on input "category-92" at bounding box center [788, 348] width 1 height 1
checkbox input "false"
click at [798, 384] on icon at bounding box center [797, 393] width 19 height 19
click at [788, 388] on input "category-91" at bounding box center [788, 388] width 1 height 1
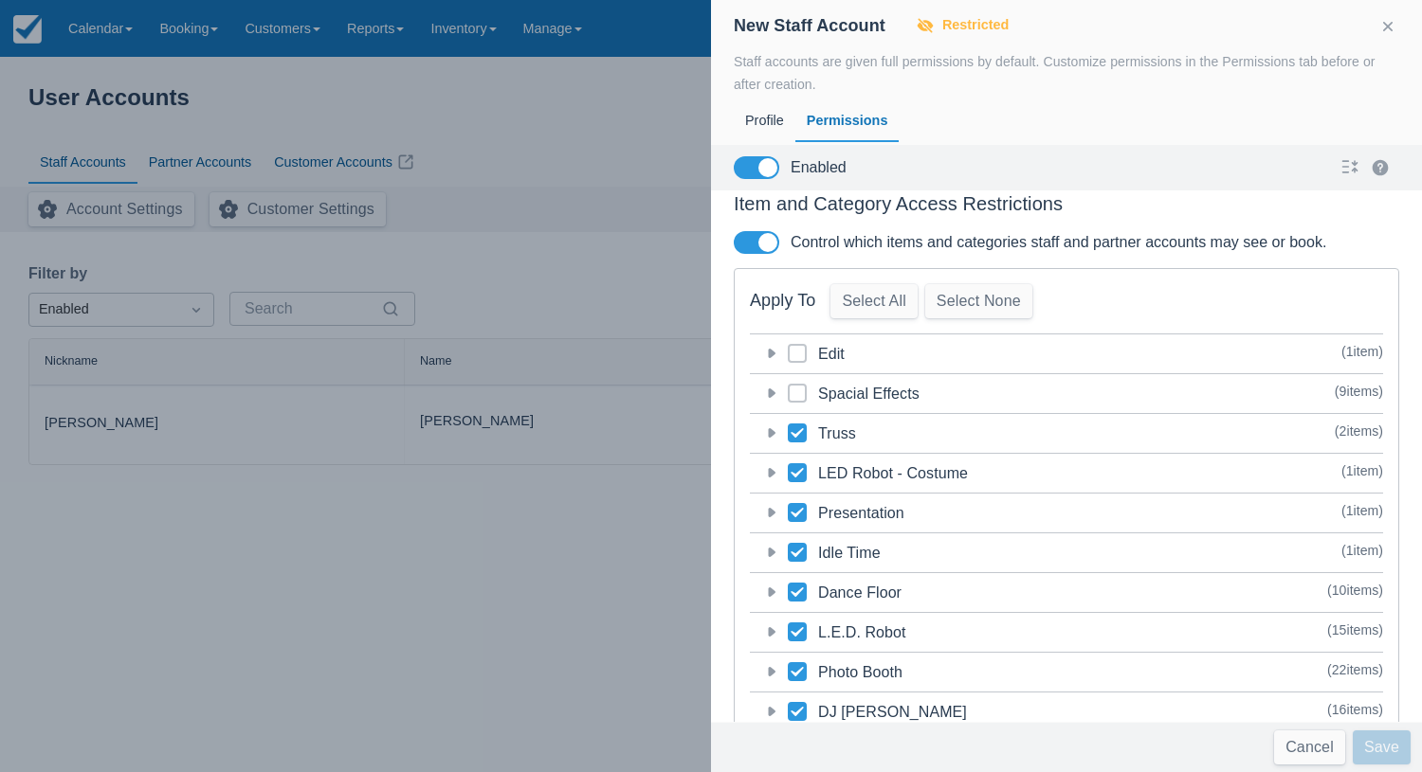
checkbox input "false"
click at [791, 424] on icon at bounding box center [797, 433] width 19 height 19
click at [788, 427] on input "category-90" at bounding box center [788, 427] width 1 height 1
checkbox input "false"
click at [800, 463] on icon at bounding box center [797, 472] width 19 height 19
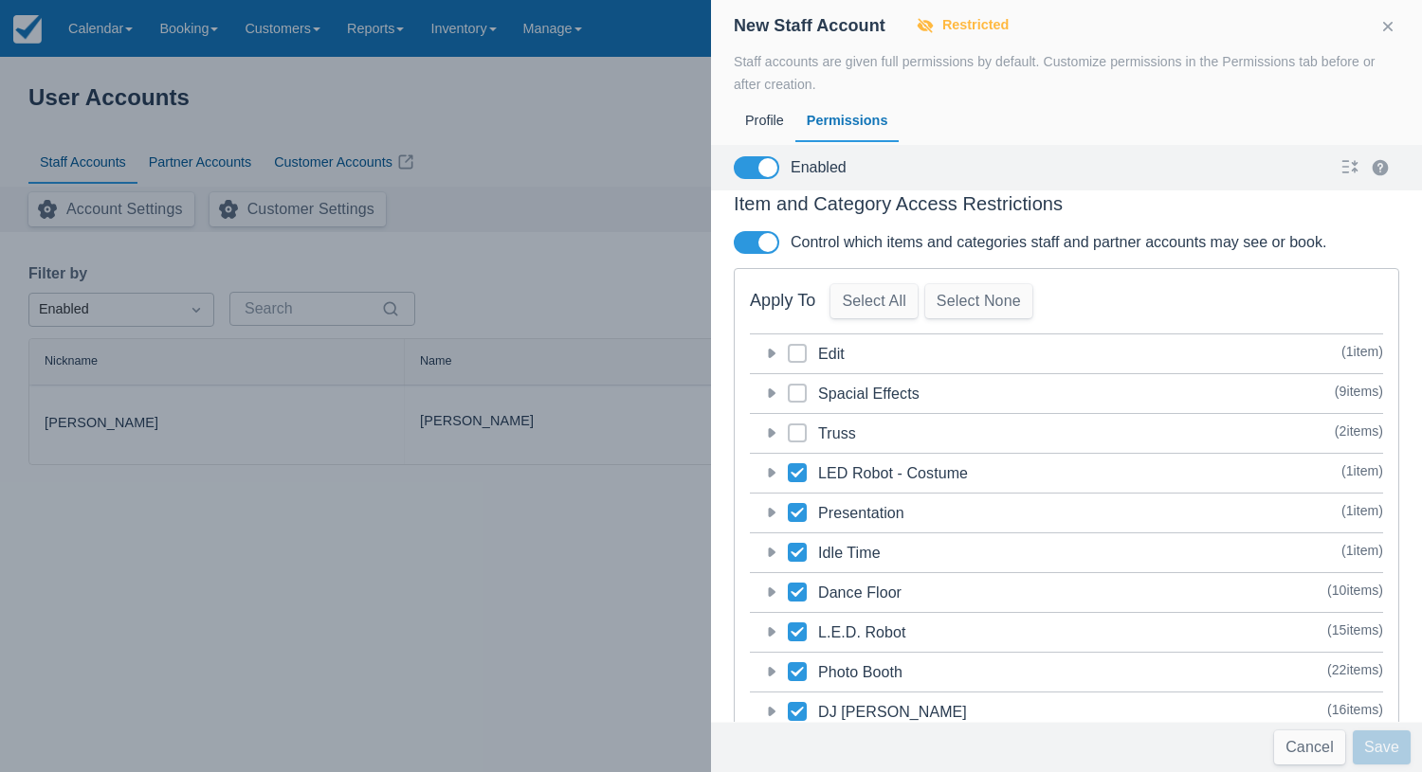
click at [788, 467] on input "category-89" at bounding box center [788, 467] width 1 height 1
checkbox input "false"
click at [795, 503] on icon at bounding box center [797, 512] width 19 height 19
click at [788, 507] on input "category-86" at bounding box center [788, 507] width 1 height 1
checkbox input "false"
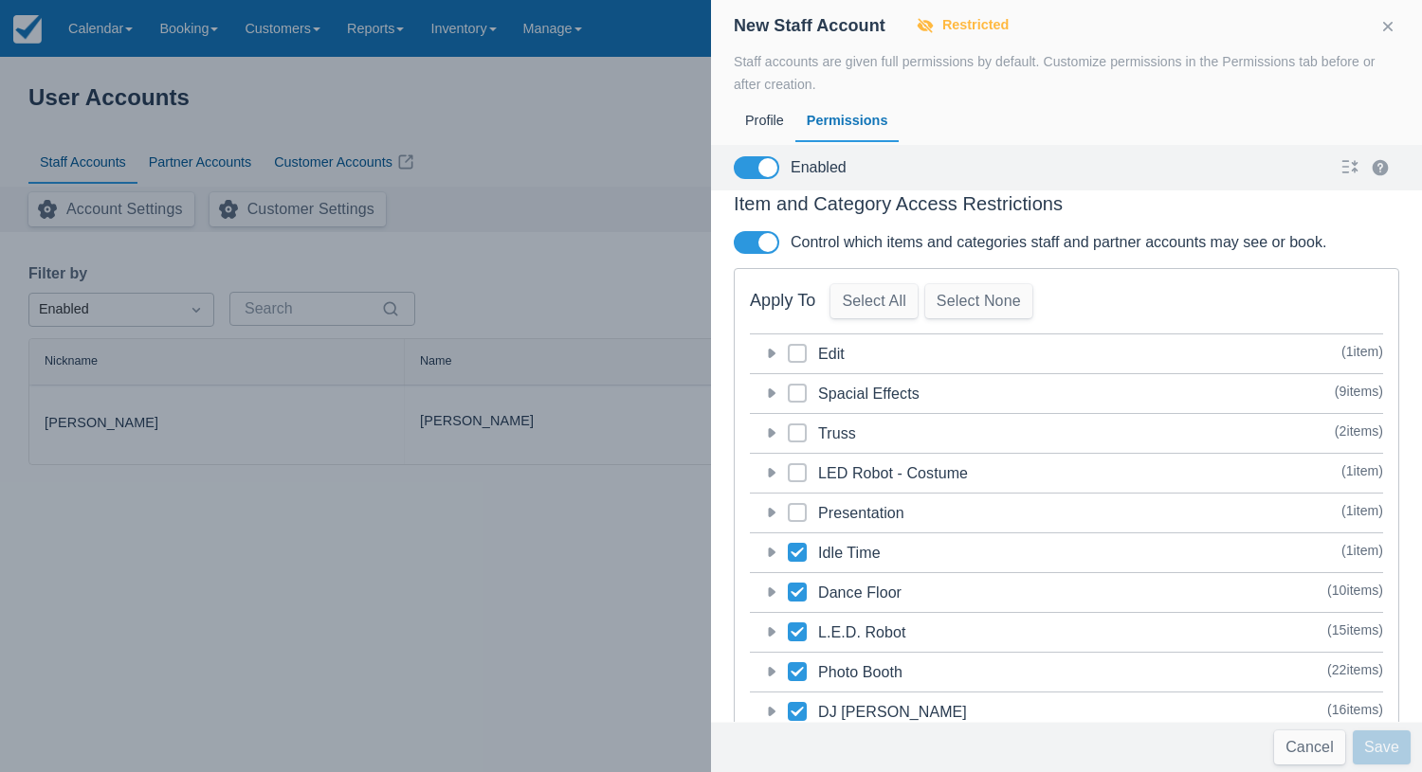
click at [796, 662] on icon at bounding box center [797, 671] width 19 height 19
click at [788, 666] on input "category-1" at bounding box center [788, 666] width 1 height 1
checkbox input "false"
click at [802, 702] on icon at bounding box center [797, 711] width 19 height 19
click at [788, 706] on input "category-4" at bounding box center [788, 706] width 1 height 1
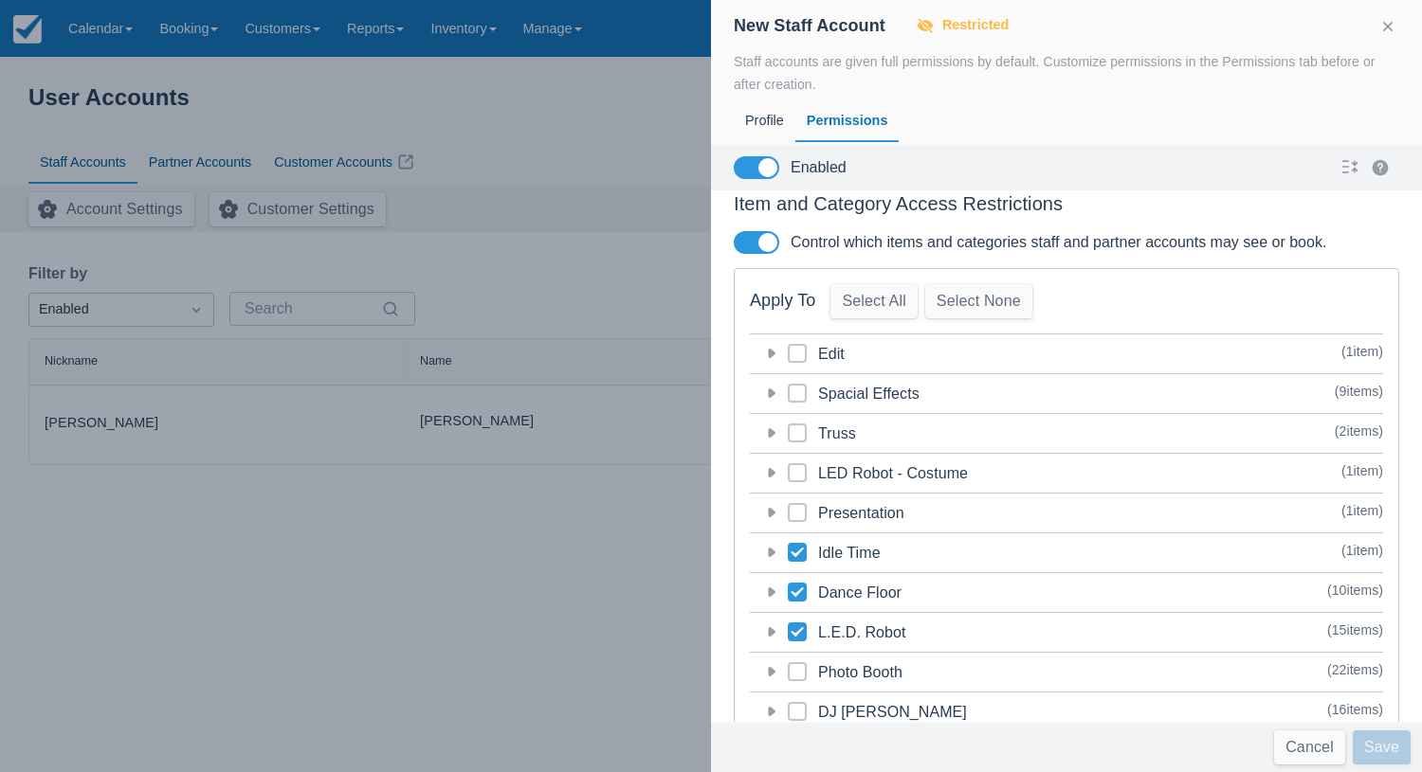
checkbox input "false"
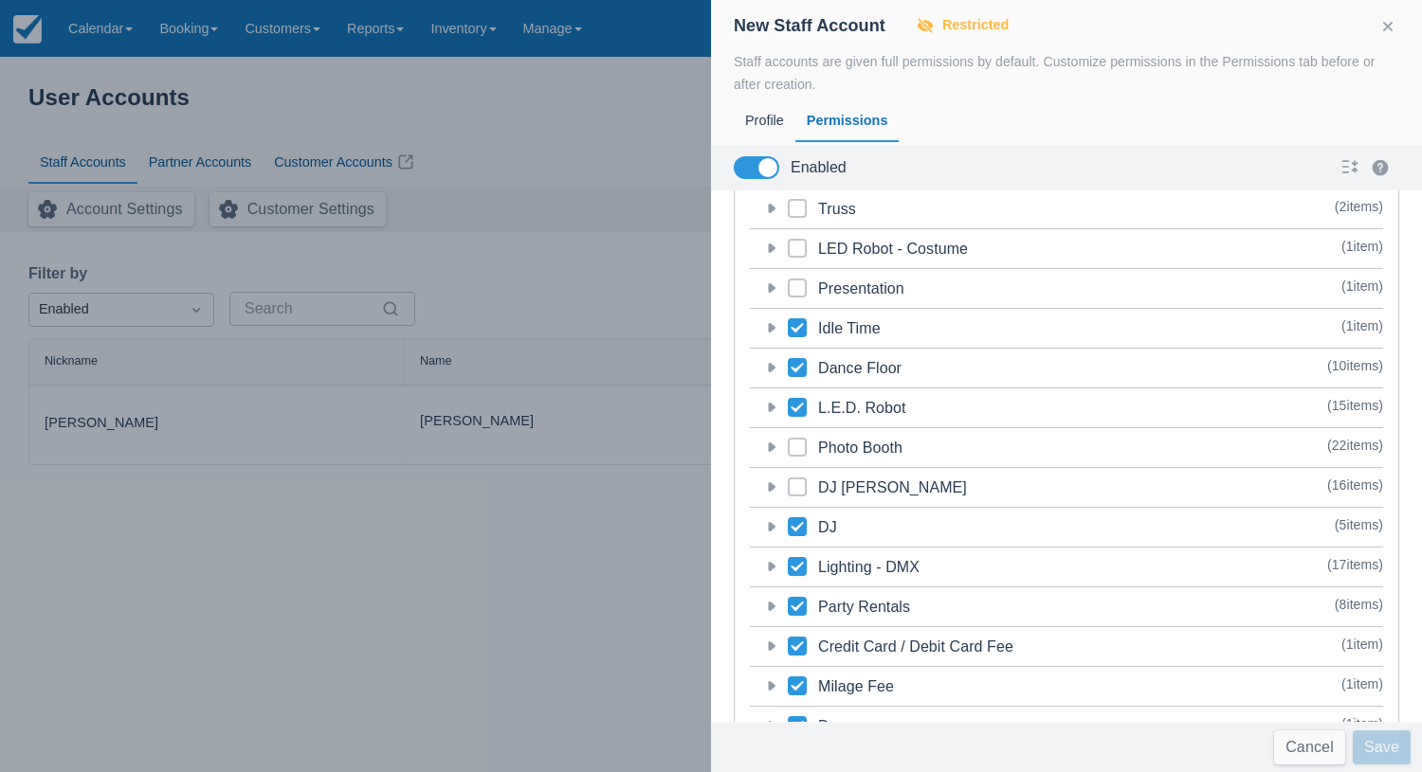
scroll to position [1251, 0]
click at [795, 716] on icon at bounding box center [797, 725] width 19 height 19
click at [788, 720] on input "category-83" at bounding box center [788, 720] width 1 height 1
checkbox input "false"
click at [799, 675] on div "category-23" at bounding box center [803, 687] width 30 height 24
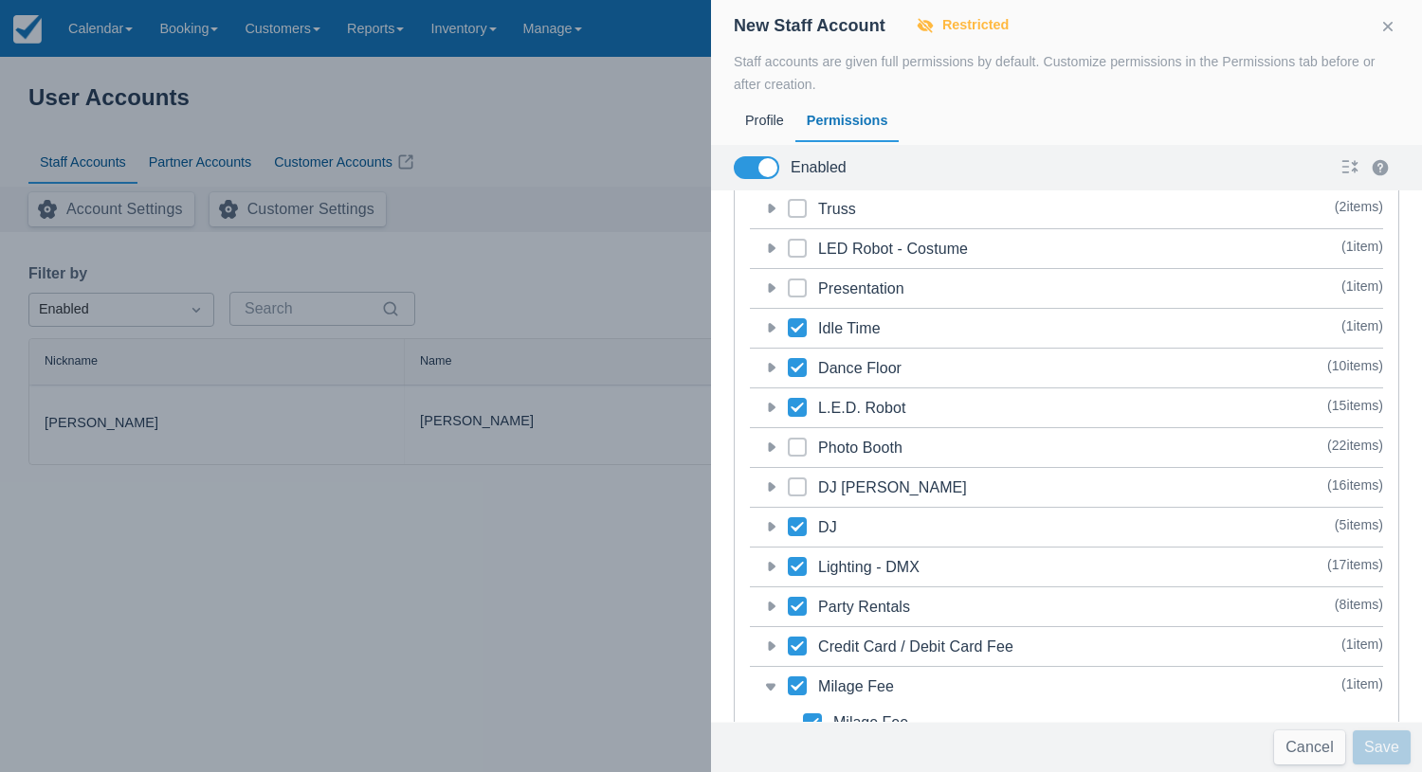
click at [800, 677] on icon at bounding box center [797, 686] width 19 height 19
click at [788, 680] on input "category-23" at bounding box center [788, 680] width 1 height 1
checkbox input "false"
click at [797, 642] on icon at bounding box center [796, 646] width 12 height 9
click at [788, 641] on input "category-27" at bounding box center [788, 641] width 1 height 1
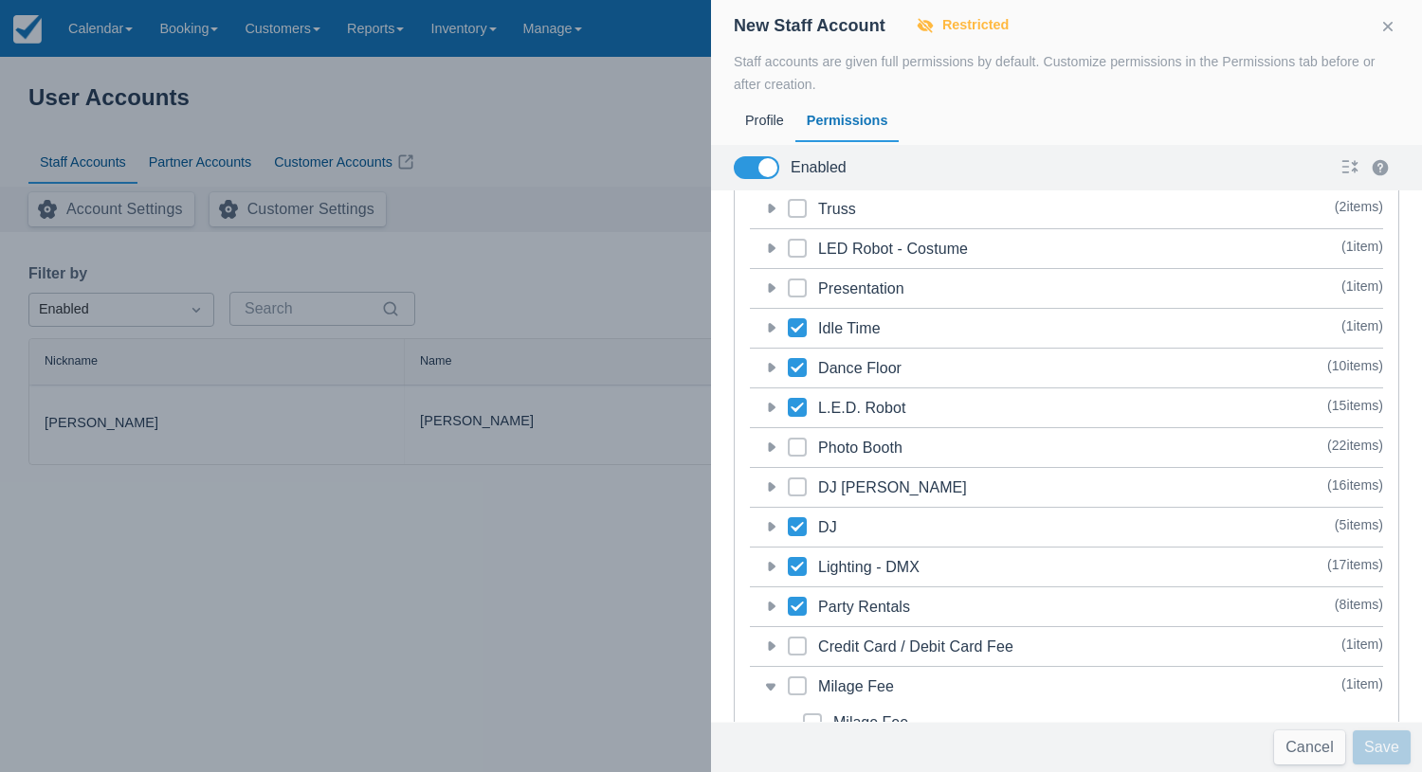
checkbox input "false"
click at [800, 597] on icon at bounding box center [797, 606] width 19 height 19
click at [788, 601] on input "category-44" at bounding box center [788, 601] width 1 height 1
checkbox input "false"
click at [798, 562] on icon at bounding box center [796, 566] width 12 height 9
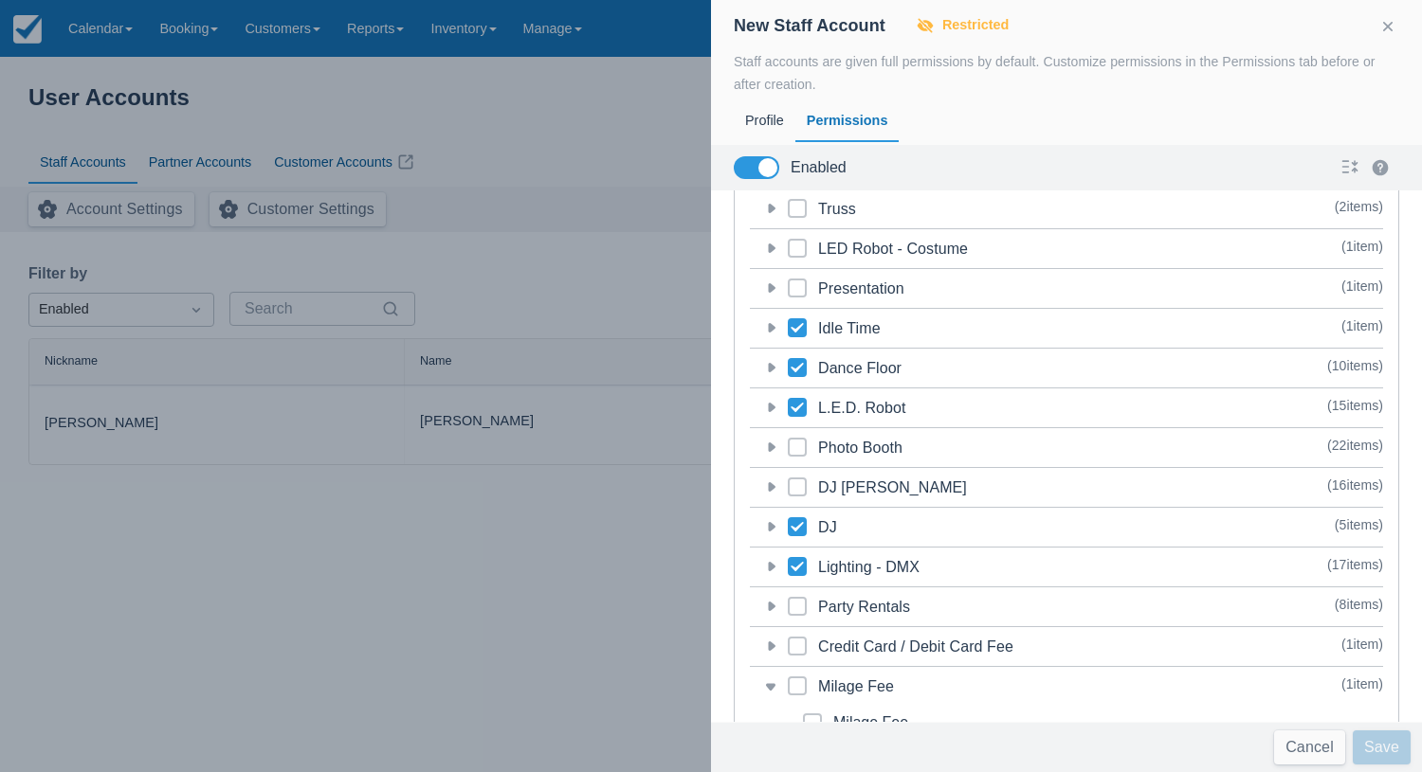
click at [788, 561] on input "category-26" at bounding box center [788, 561] width 1 height 1
checkbox input "false"
click at [797, 517] on icon at bounding box center [797, 526] width 19 height 19
click at [788, 521] on input "category-2" at bounding box center [788, 521] width 1 height 1
checkbox input "false"
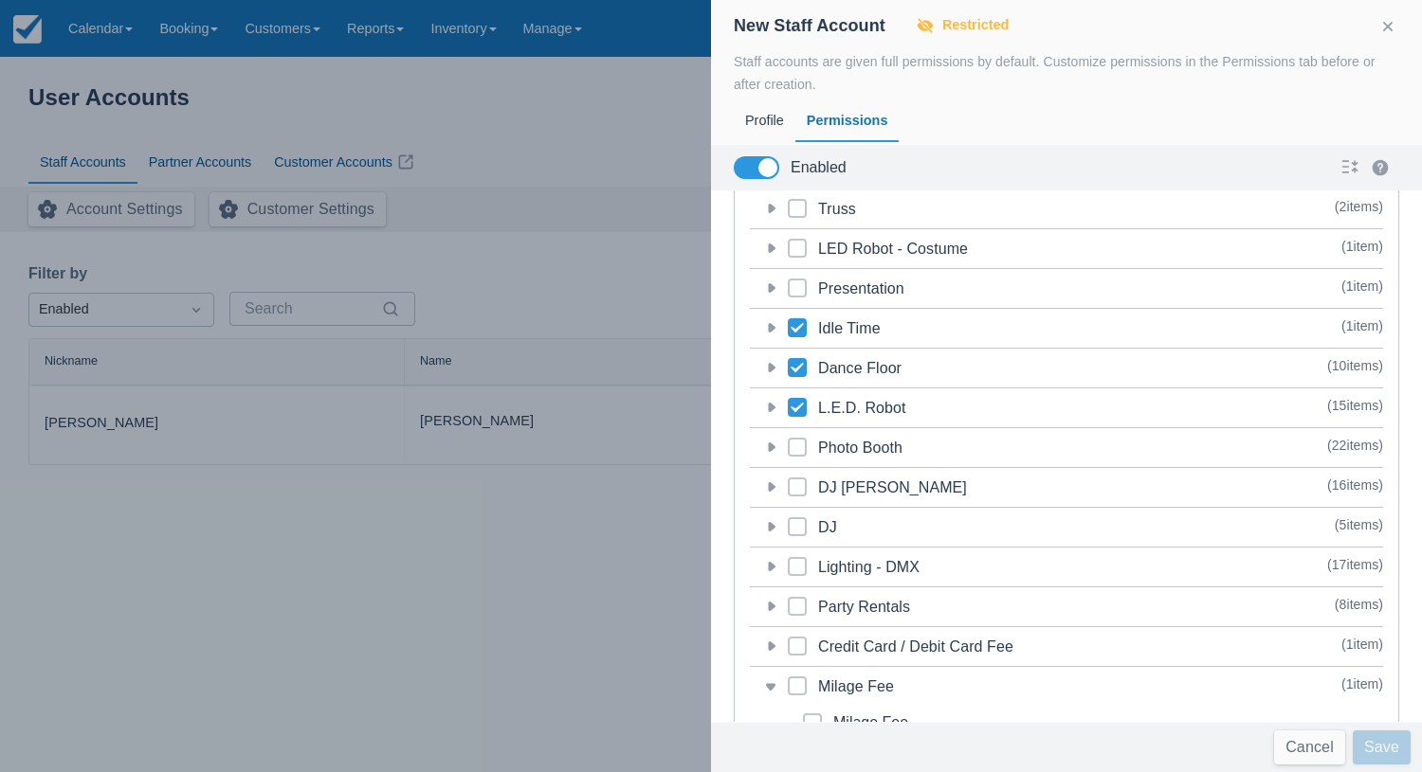
click at [795, 358] on icon at bounding box center [797, 367] width 19 height 19
click at [788, 362] on input "category-84" at bounding box center [788, 362] width 1 height 1
checkbox input "false"
click at [1392, 26] on button "button" at bounding box center [1387, 26] width 23 height 23
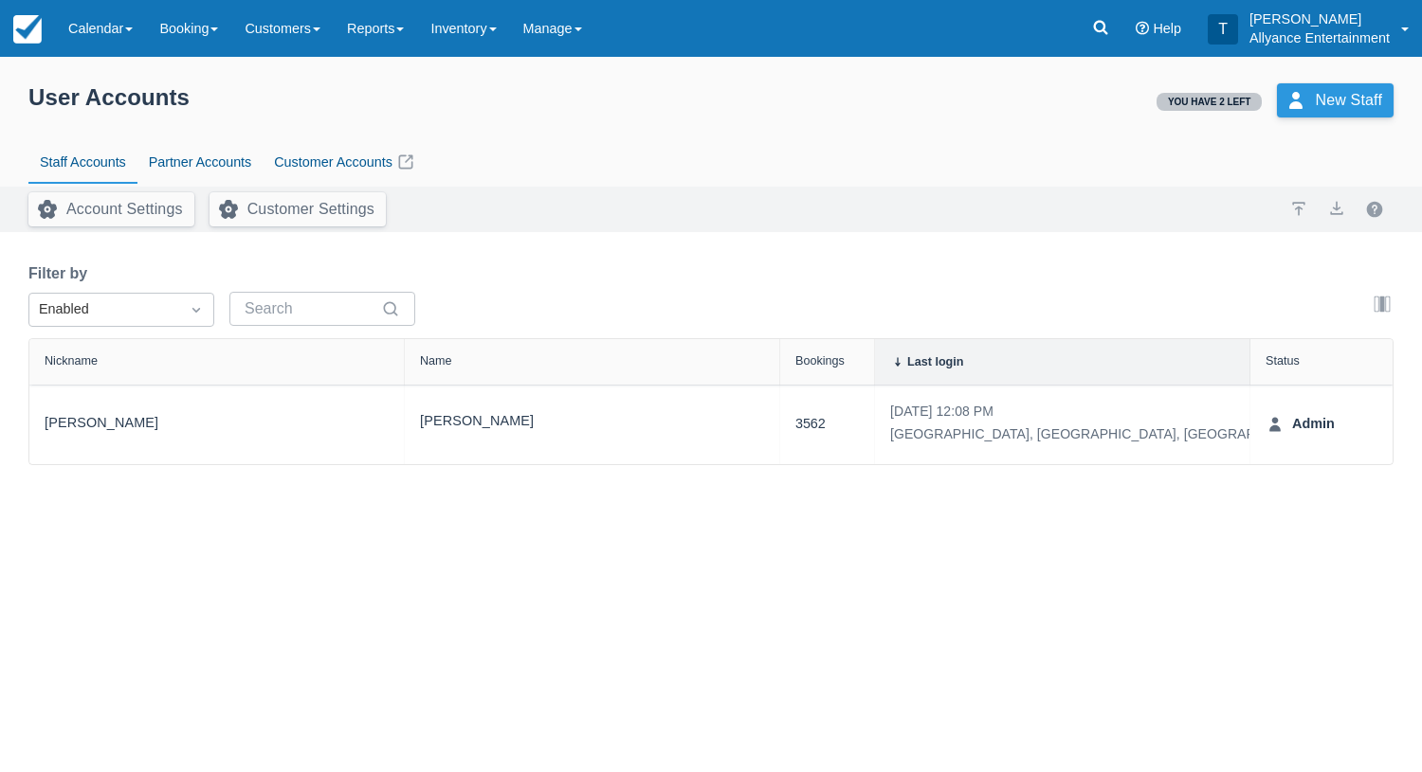
click at [1330, 100] on link "New Staff" at bounding box center [1335, 100] width 117 height 34
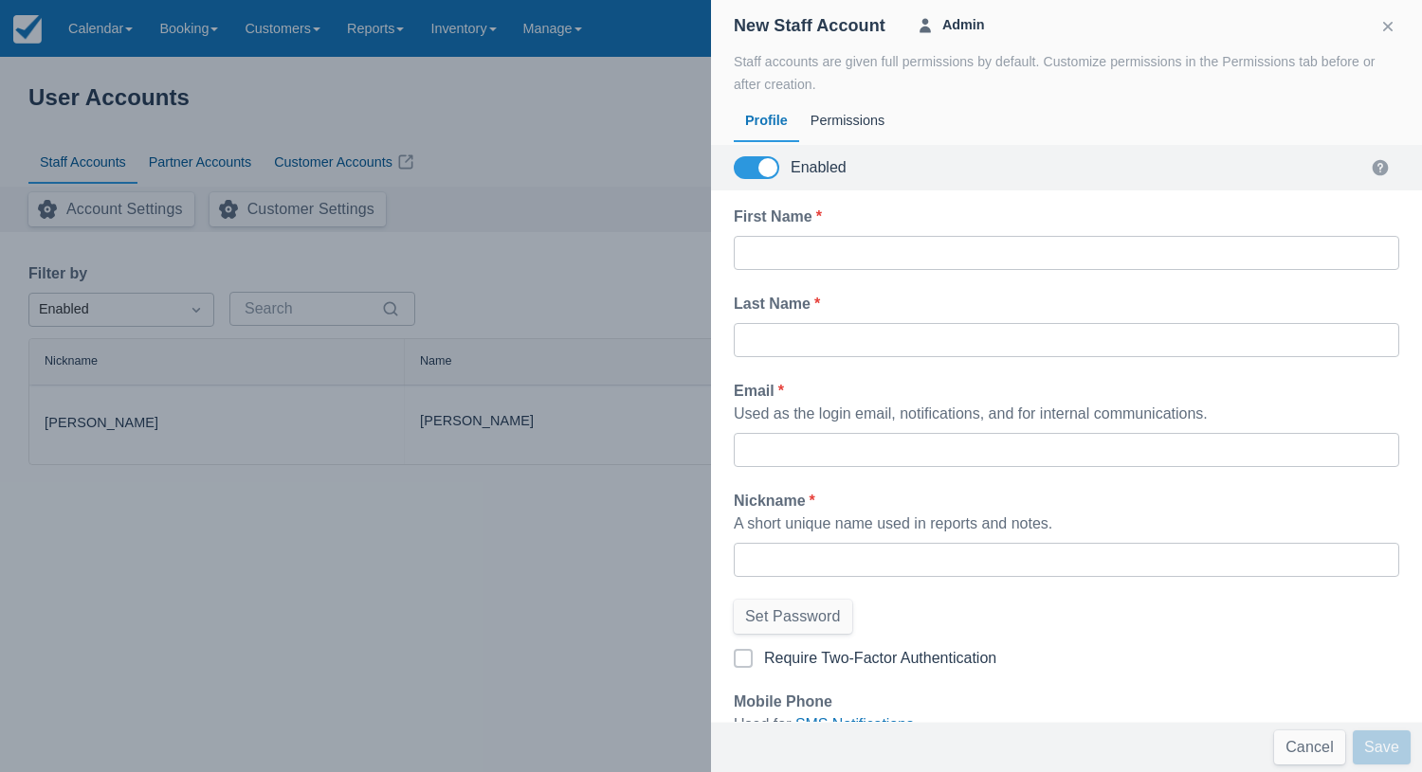
scroll to position [0, 0]
click at [783, 247] on input "First Name *" at bounding box center [1066, 253] width 635 height 34
type input "[PERSON_NAME]"
click at [766, 444] on input "Email *" at bounding box center [1066, 450] width 635 height 34
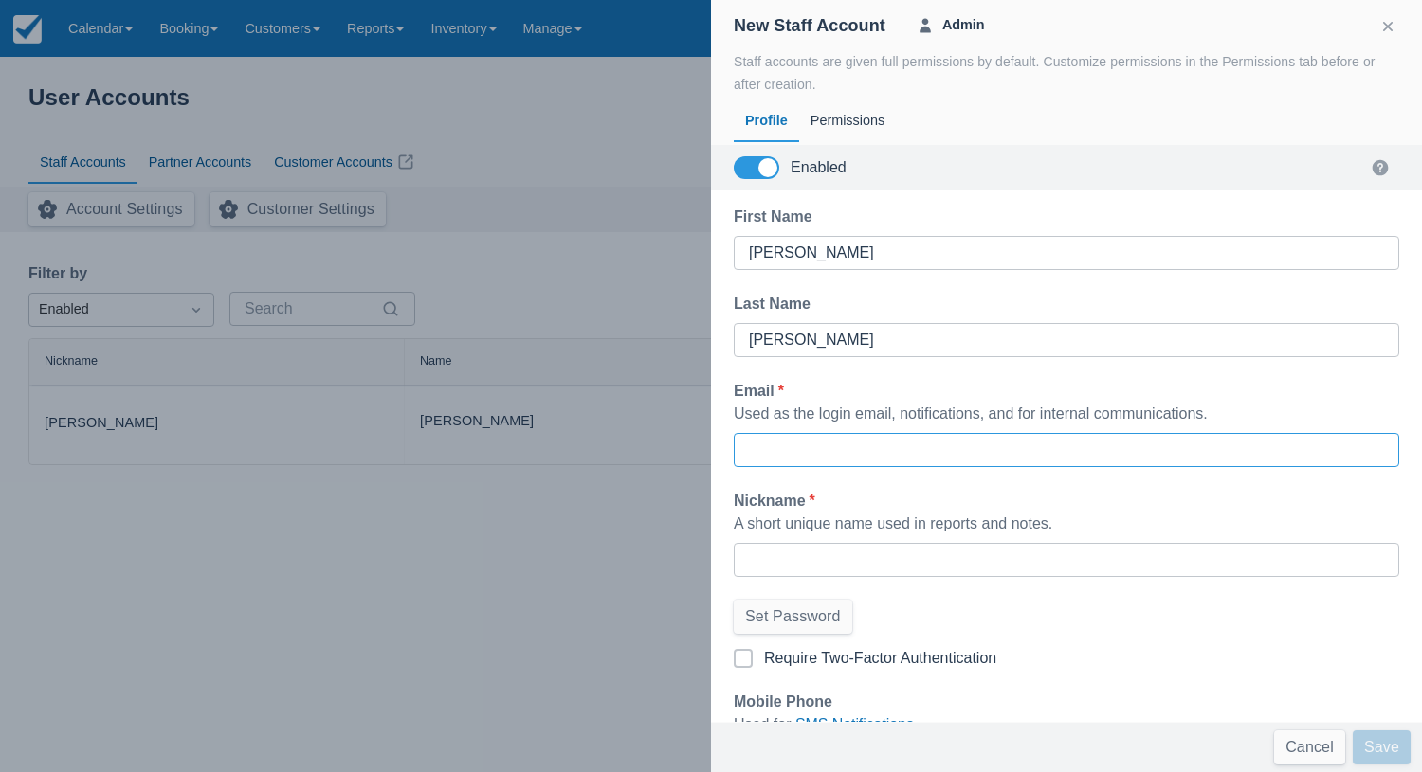
paste input "[EMAIL_ADDRESS][DOMAIN_NAME]"
type input "[EMAIL_ADDRESS][DOMAIN_NAME]"
click at [802, 550] on input "Nickname *" at bounding box center [1066, 560] width 635 height 34
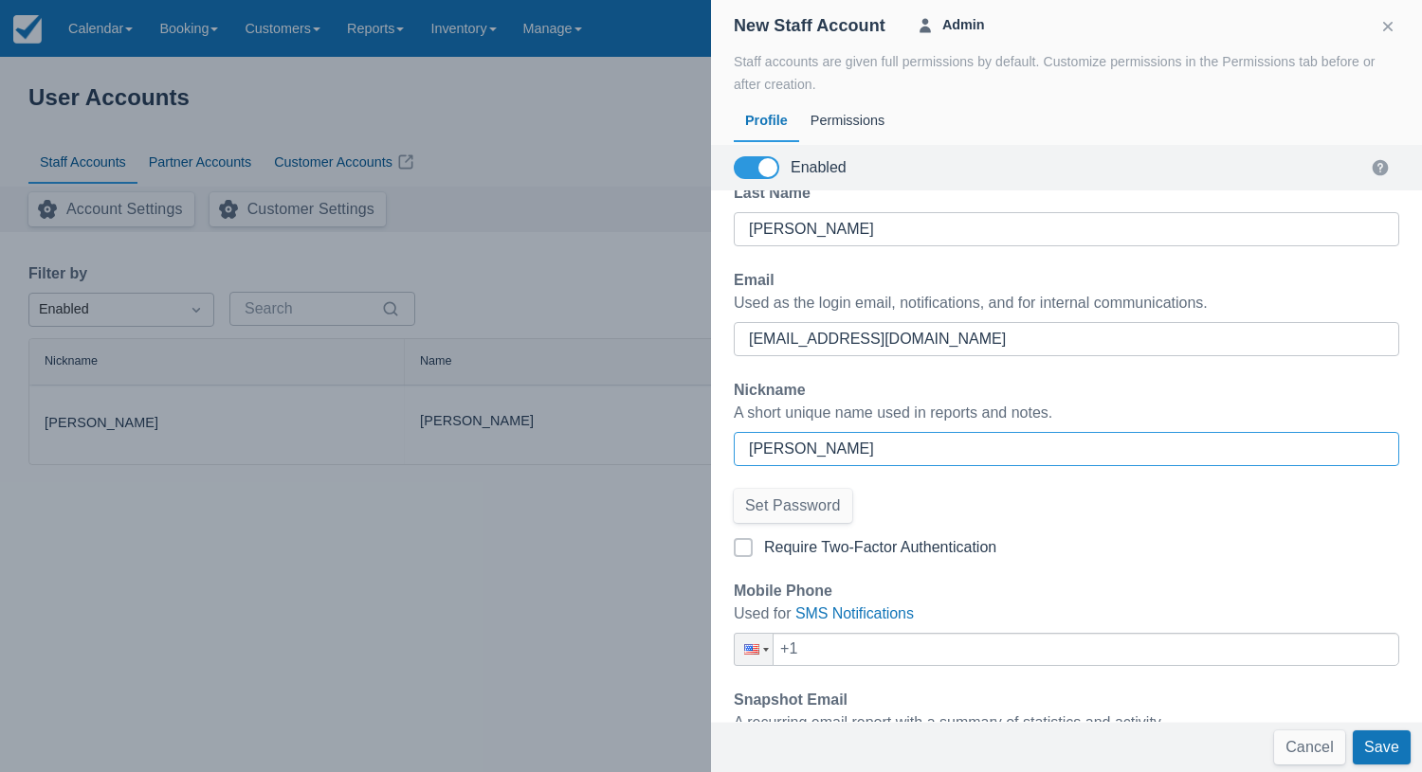
scroll to position [157, 0]
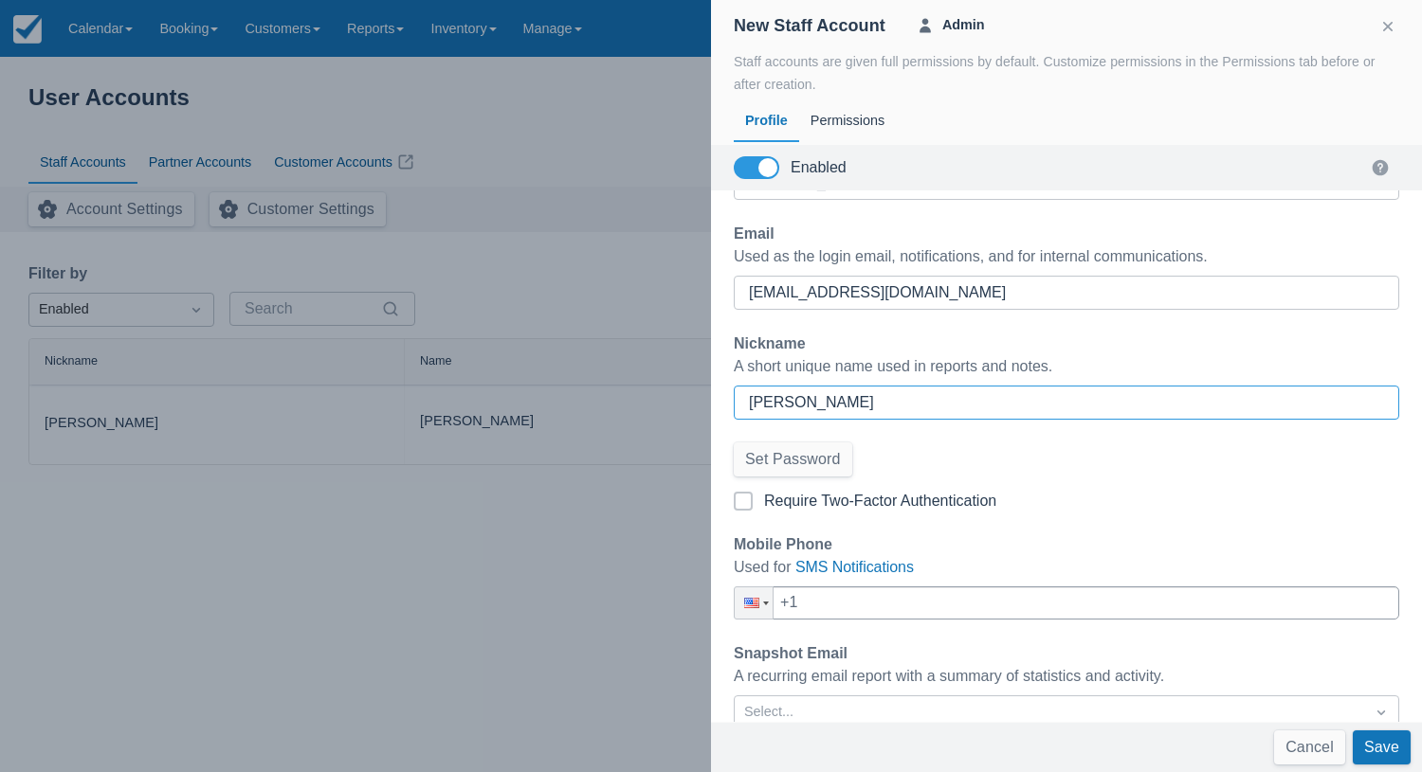
type input "[PERSON_NAME]"
click at [835, 593] on input "+1" at bounding box center [1066, 603] width 665 height 33
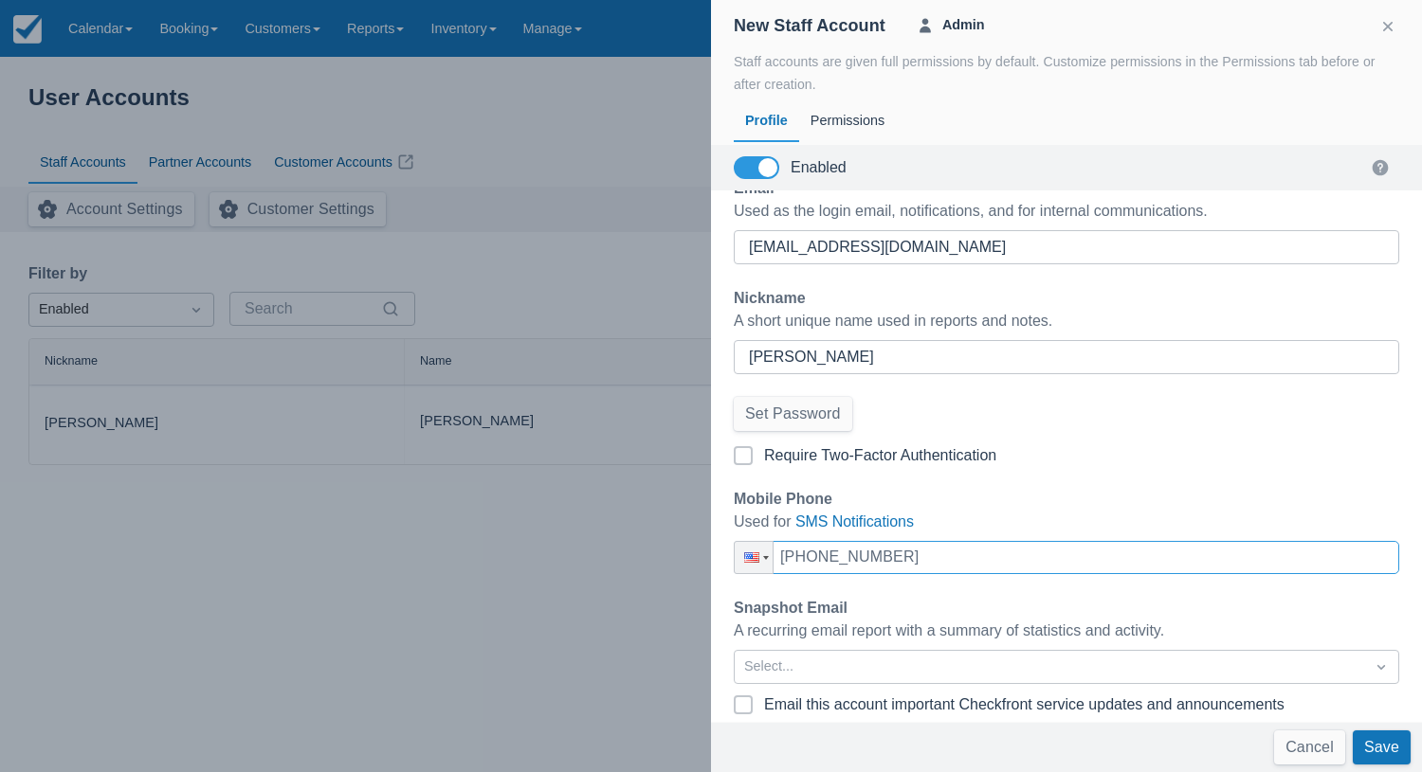
scroll to position [202, 0]
type input "[PHONE_NUMBER]"
click at [797, 404] on button "Set Password" at bounding box center [793, 415] width 118 height 34
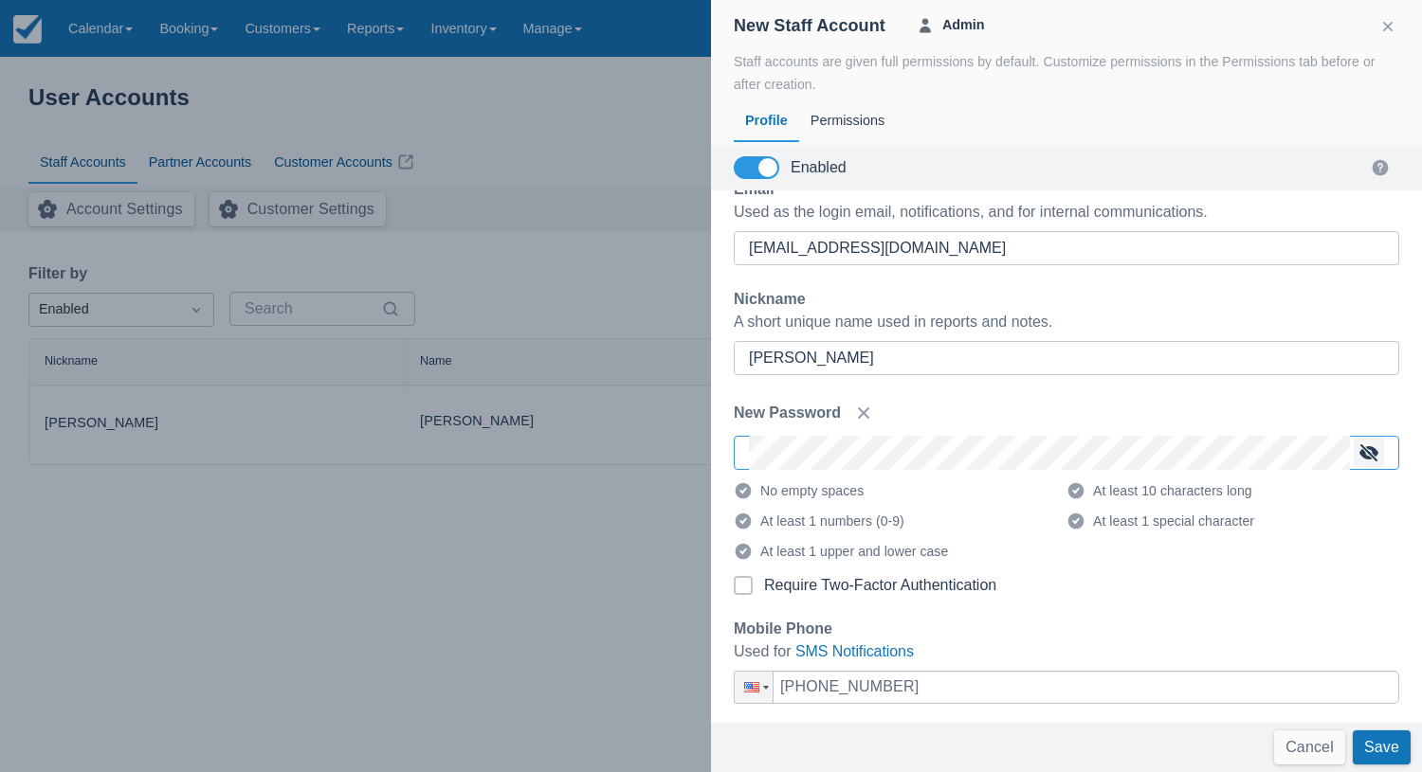
click at [1377, 453] on button "button" at bounding box center [1368, 453] width 30 height 30
click at [956, 382] on div "First Name [PERSON_NAME] Last Name [PERSON_NAME] Email Used as the login email,…" at bounding box center [1066, 456] width 711 height 532
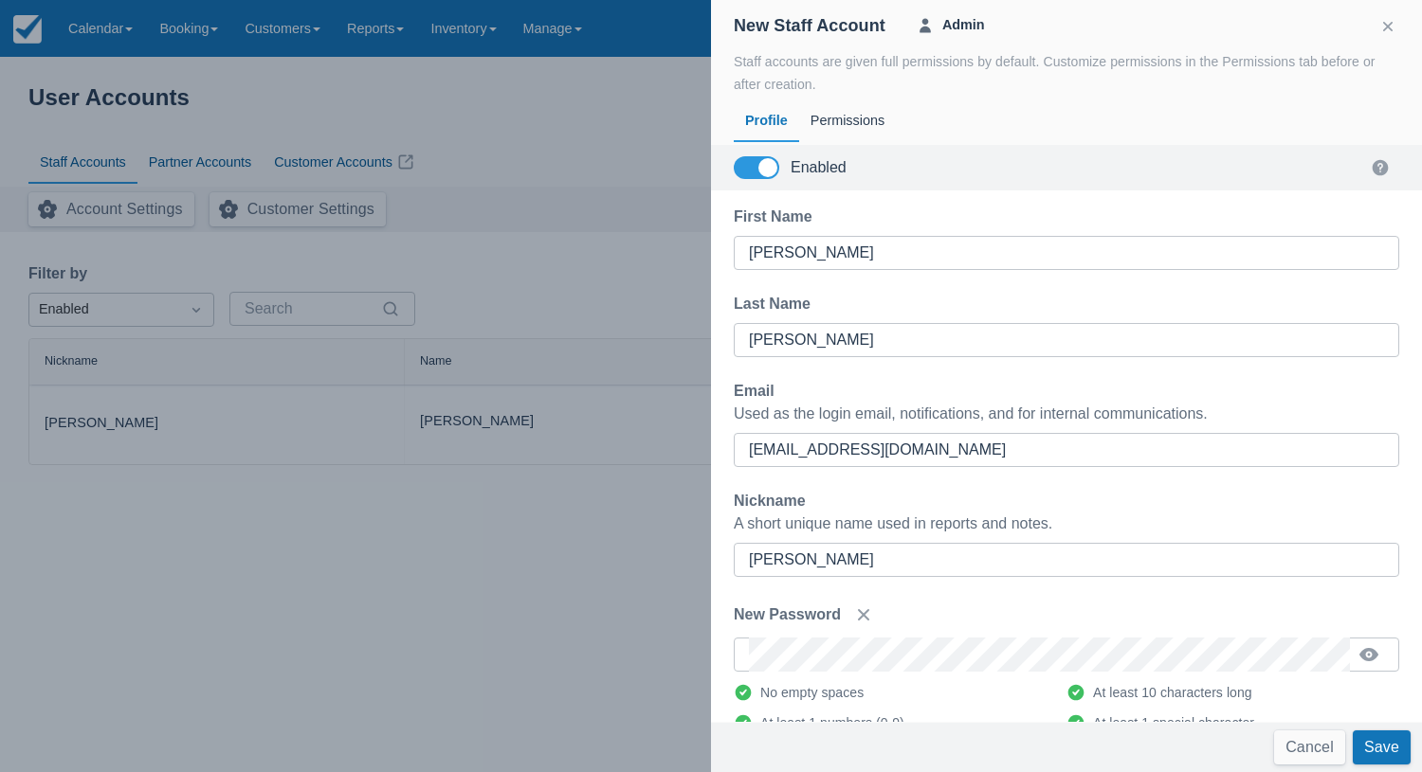
scroll to position [0, 0]
click at [865, 109] on div "Permissions" at bounding box center [847, 122] width 97 height 44
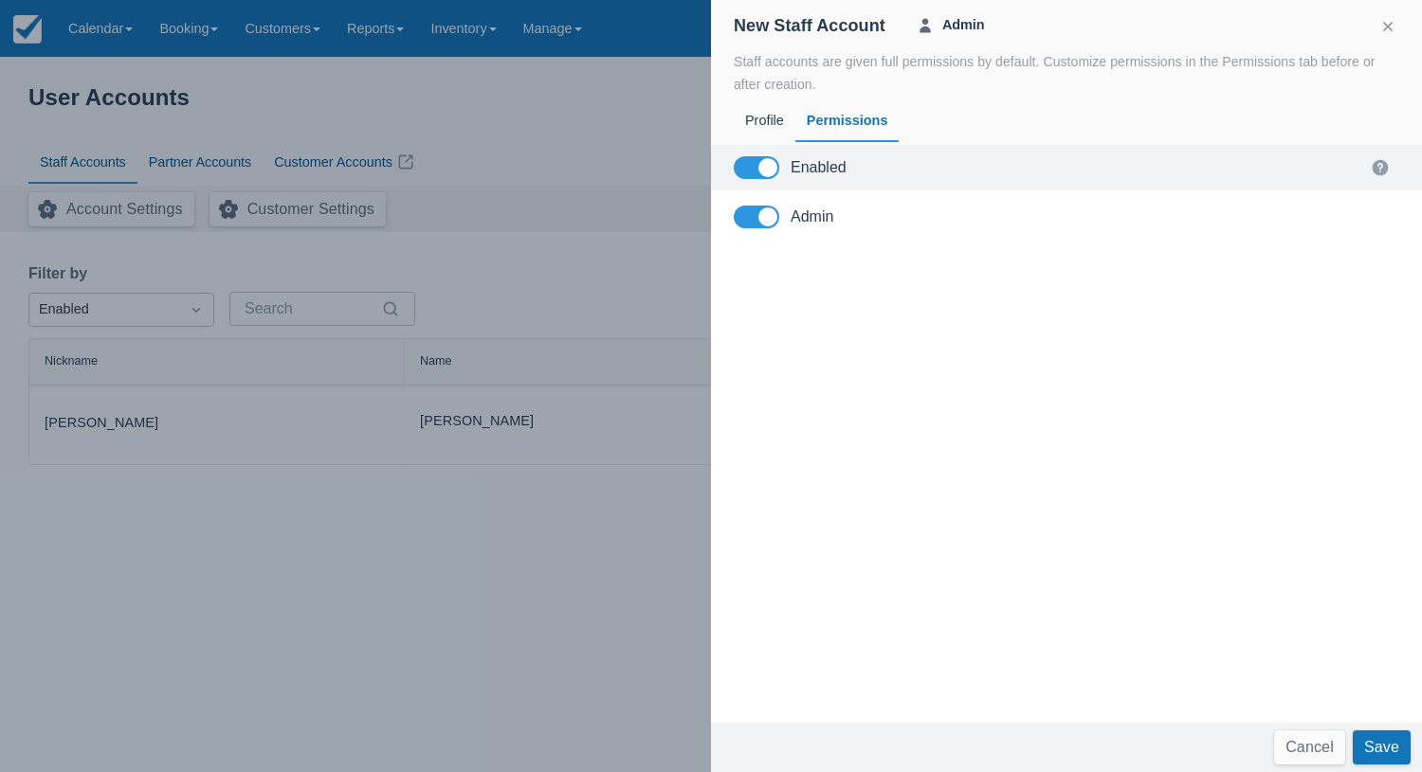
click at [770, 210] on span at bounding box center [767, 217] width 19 height 19
click at [0, 0] on input "Admin" at bounding box center [0, 0] width 0 height 0
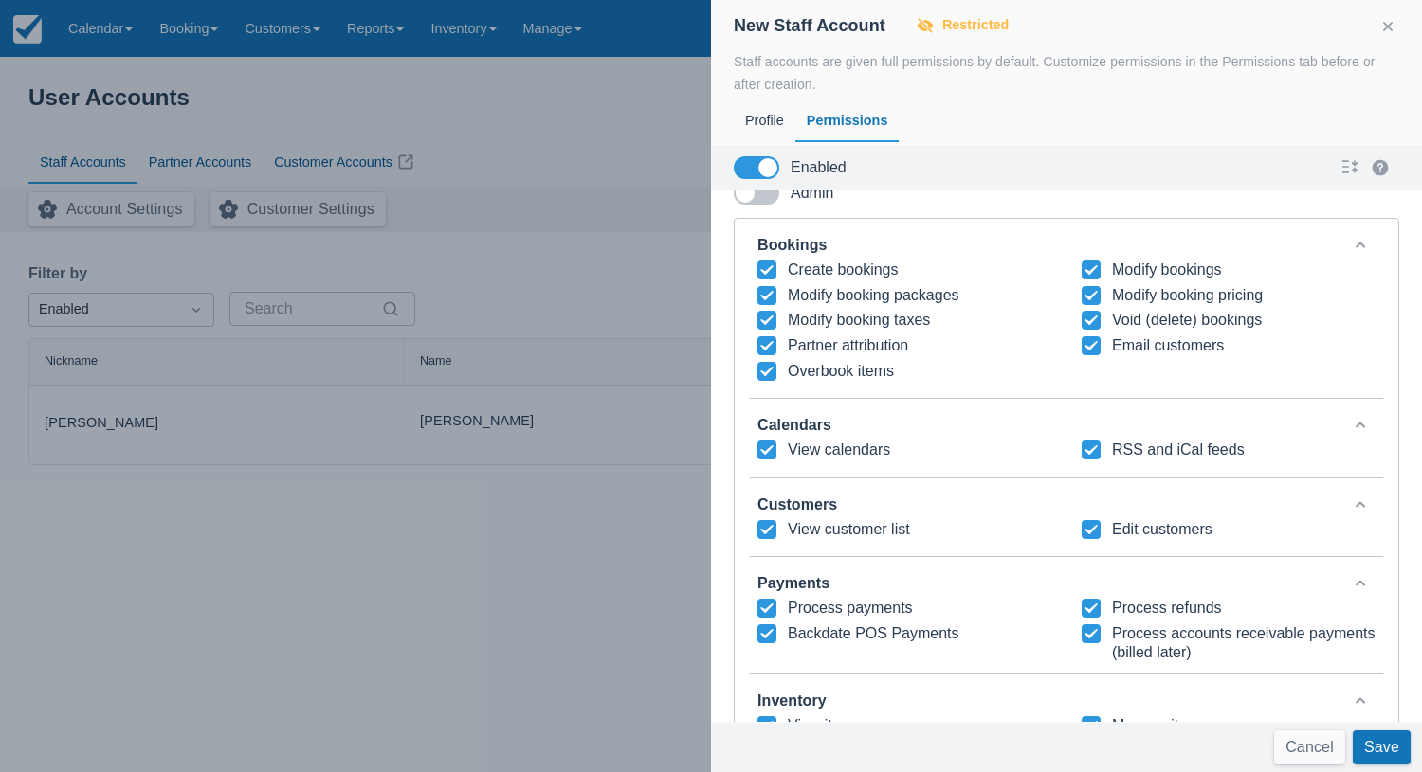
scroll to position [27, 0]
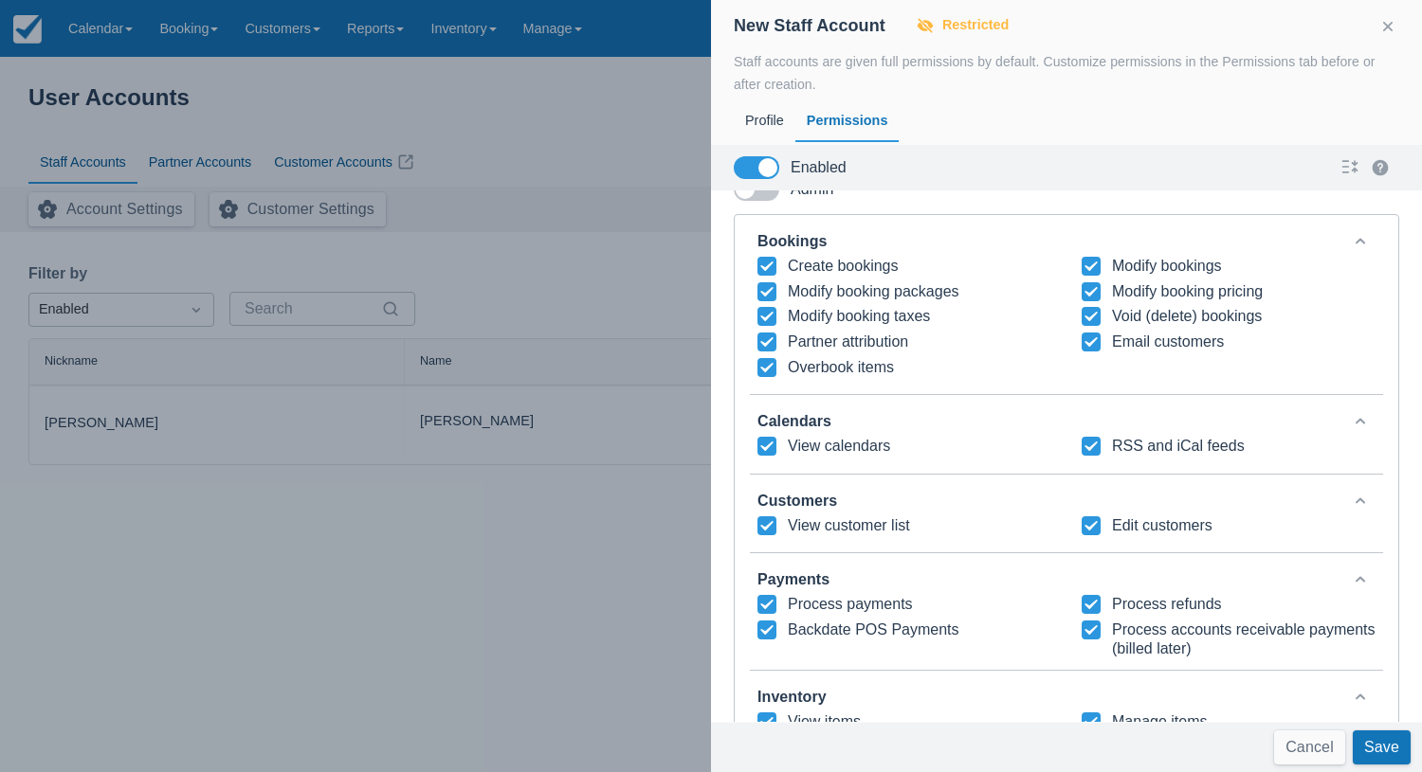
click at [767, 363] on icon at bounding box center [766, 367] width 12 height 9
click at [758, 362] on input "Overbook items" at bounding box center [757, 362] width 1 height 1
checkbox input "false"
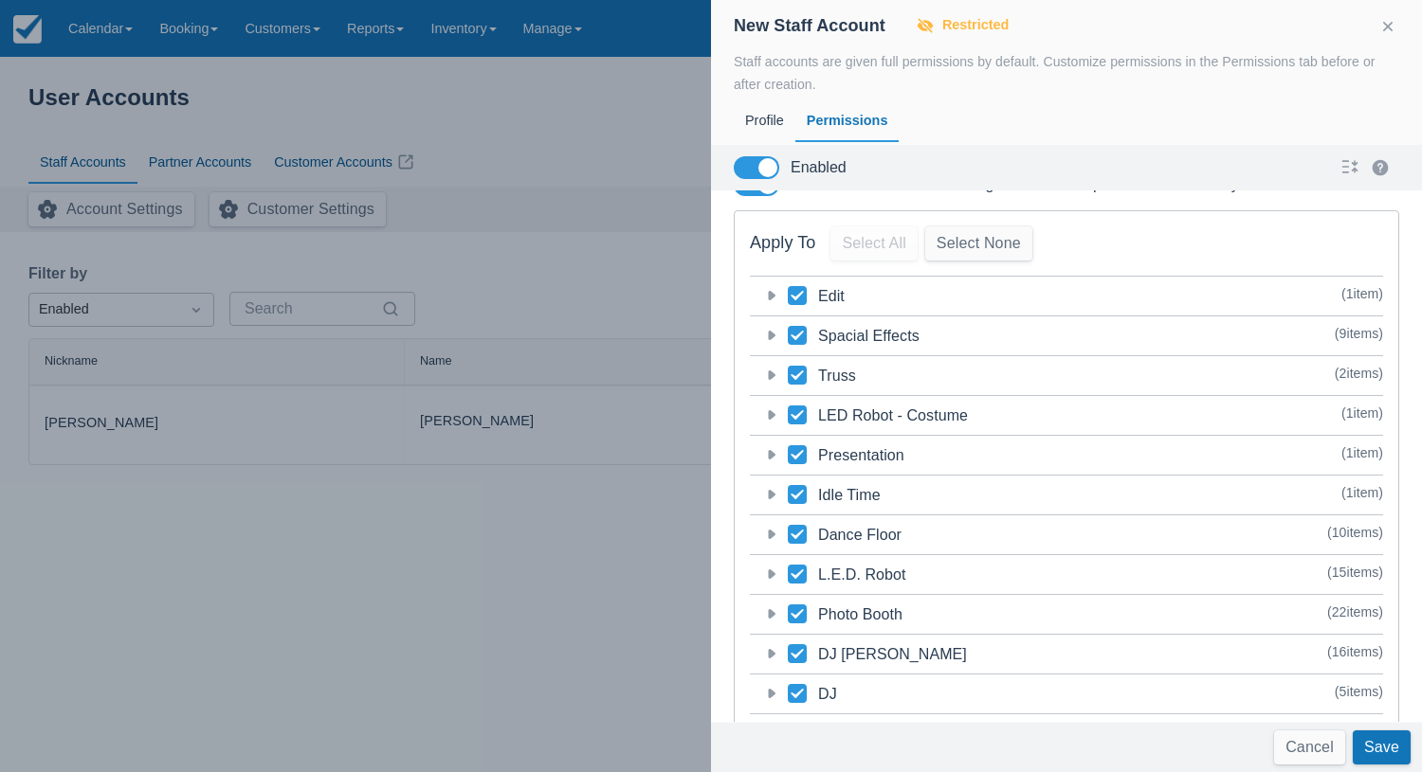
scroll to position [1089, 0]
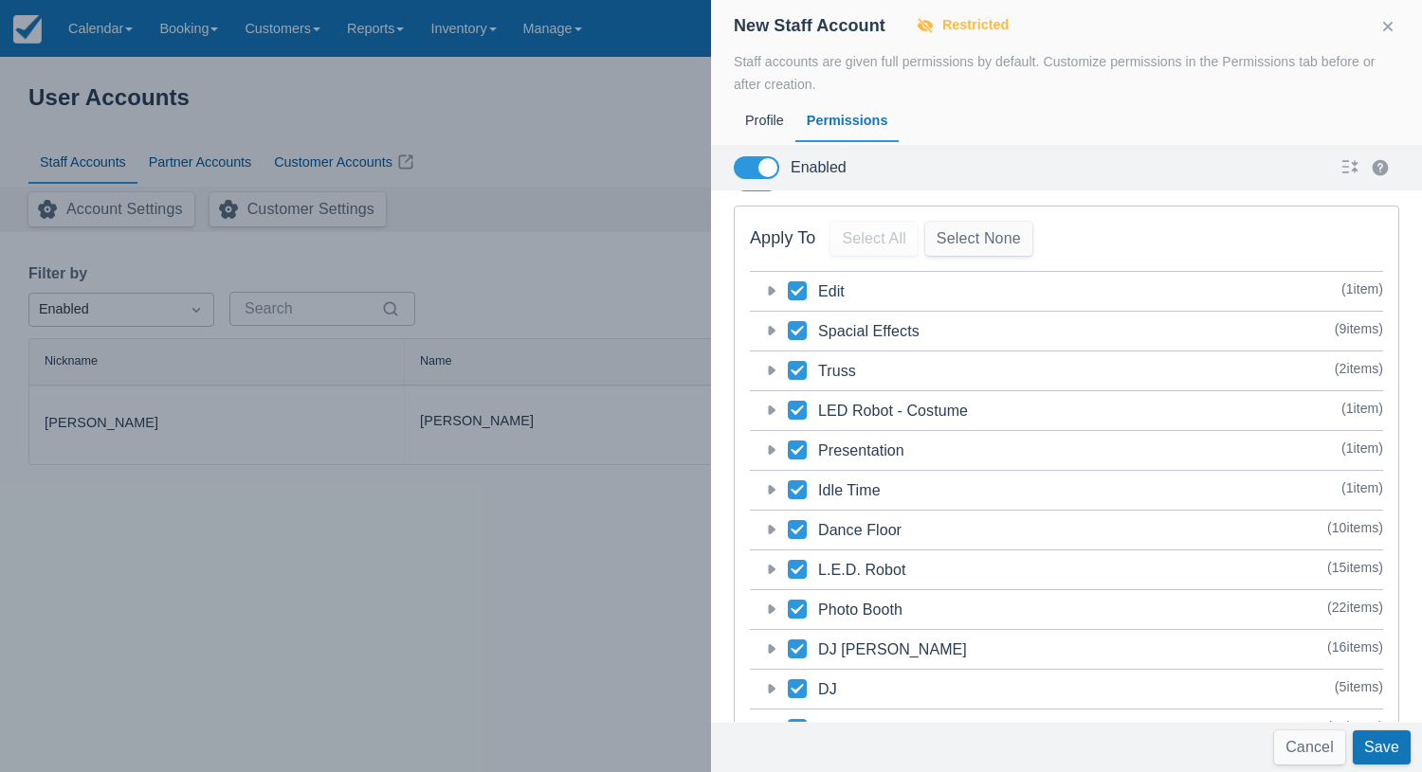
click at [796, 600] on icon at bounding box center [797, 609] width 19 height 19
click at [788, 604] on input "category-1" at bounding box center [788, 604] width 1 height 1
click at [798, 606] on icon at bounding box center [797, 610] width 8 height 8
click at [788, 604] on input "category-1" at bounding box center [788, 604] width 1 height 1
checkbox input "true"
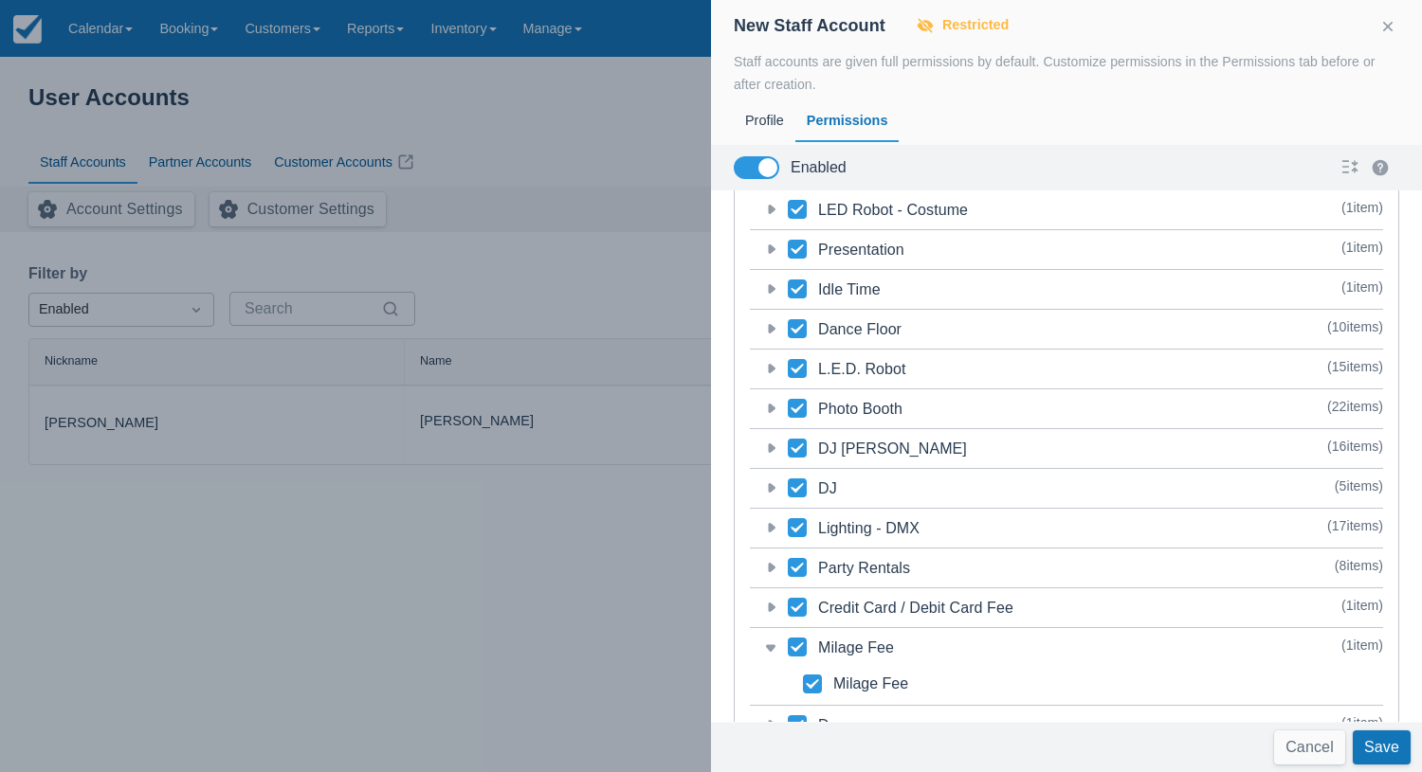
scroll to position [1289, 0]
click at [1379, 743] on button "Save" at bounding box center [1381, 748] width 58 height 34
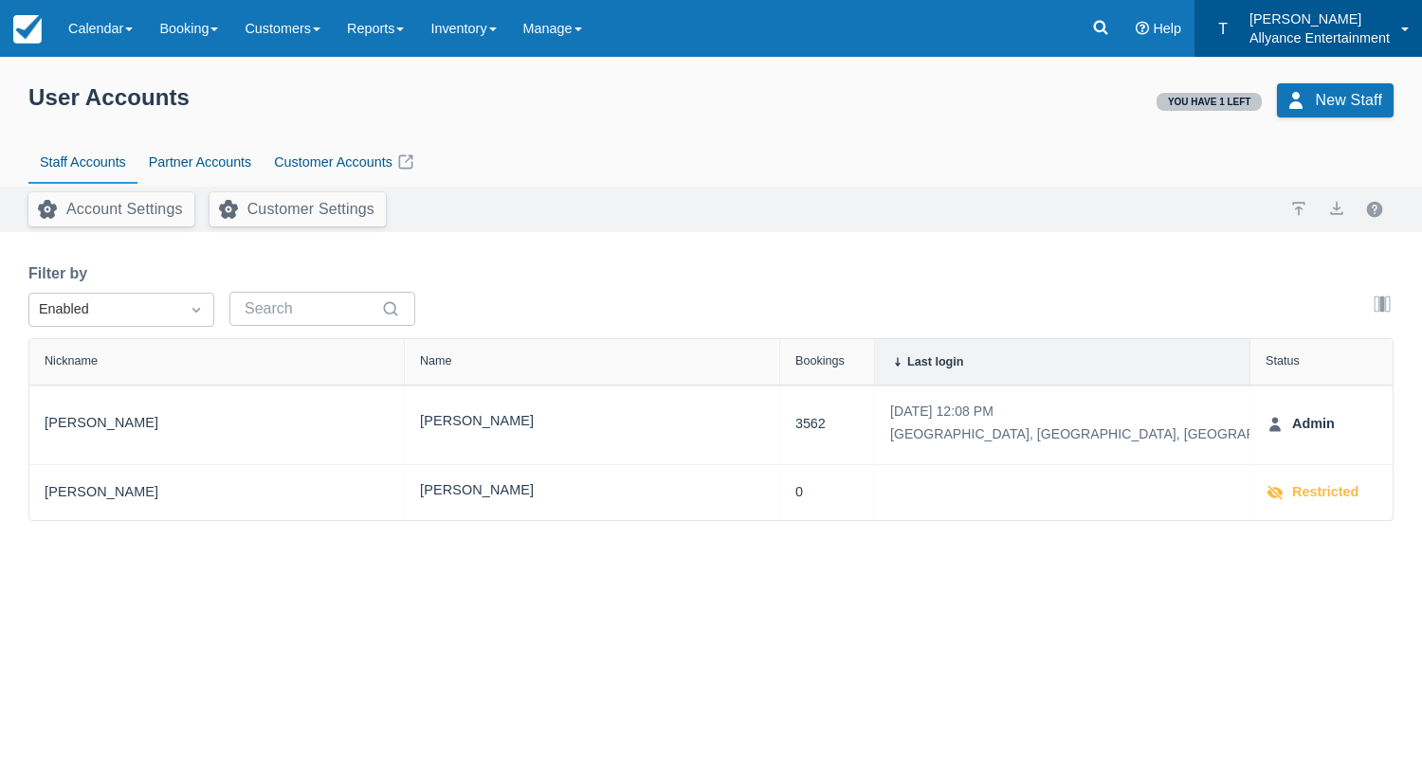
click at [1330, 28] on p "Allyance Entertainment" at bounding box center [1319, 37] width 140 height 19
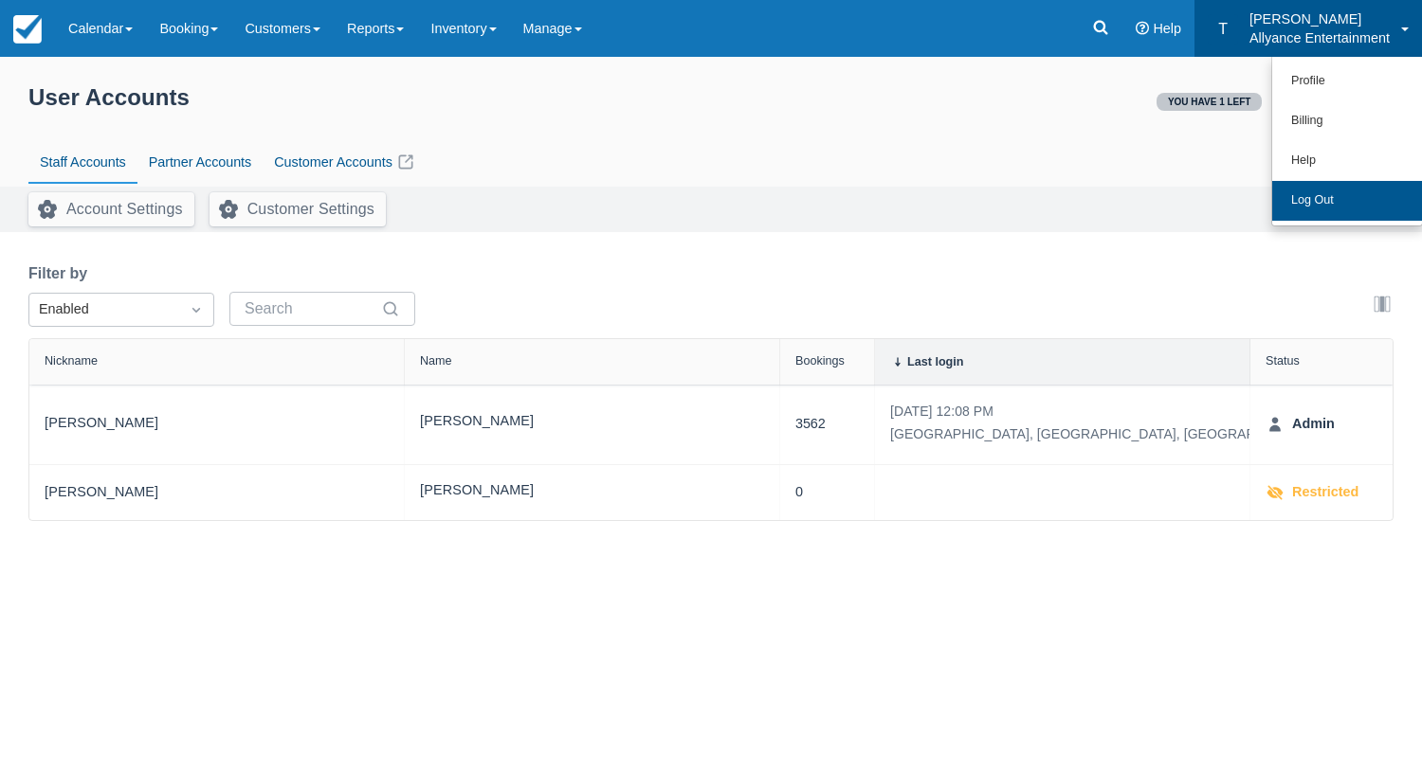
click at [1318, 201] on link "Log Out" at bounding box center [1347, 201] width 150 height 40
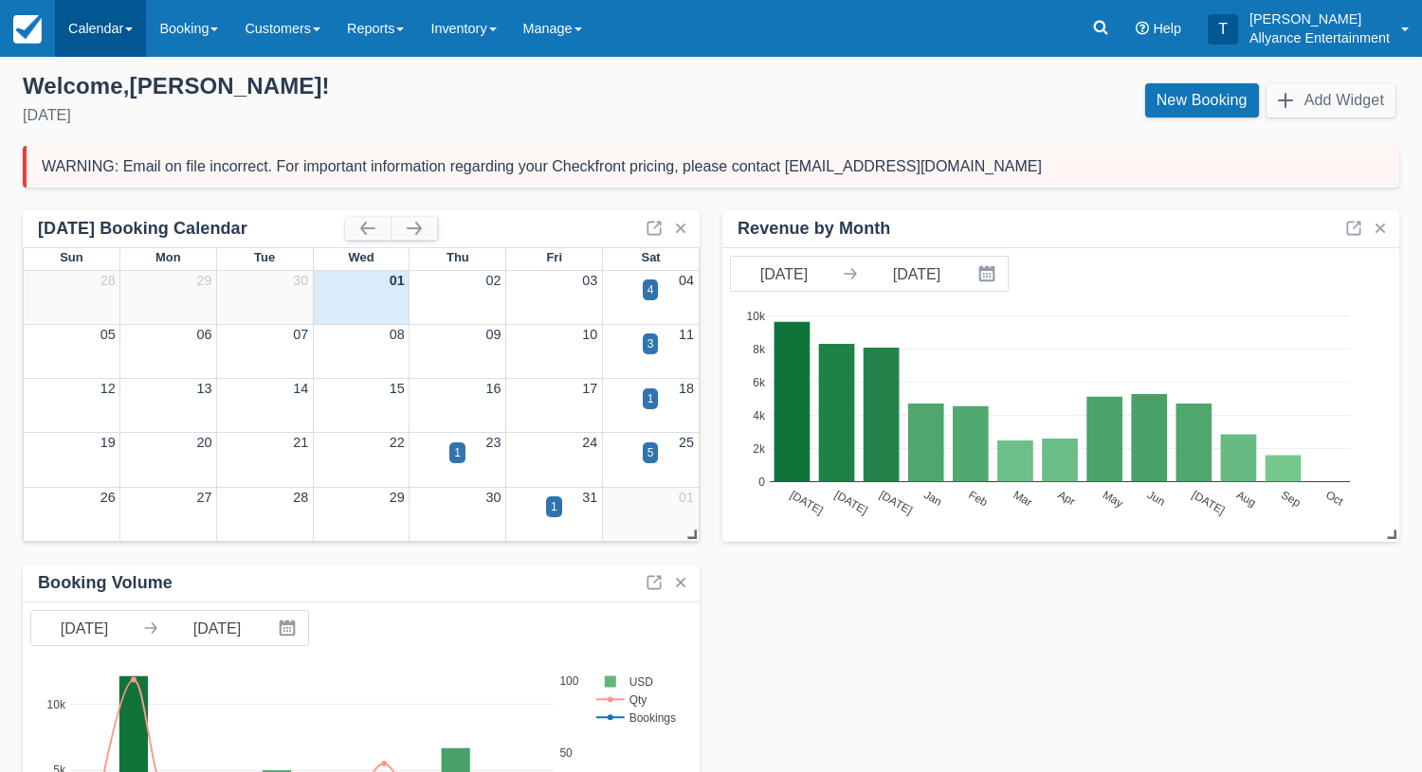
click at [82, 28] on link "Calendar" at bounding box center [100, 28] width 91 height 57
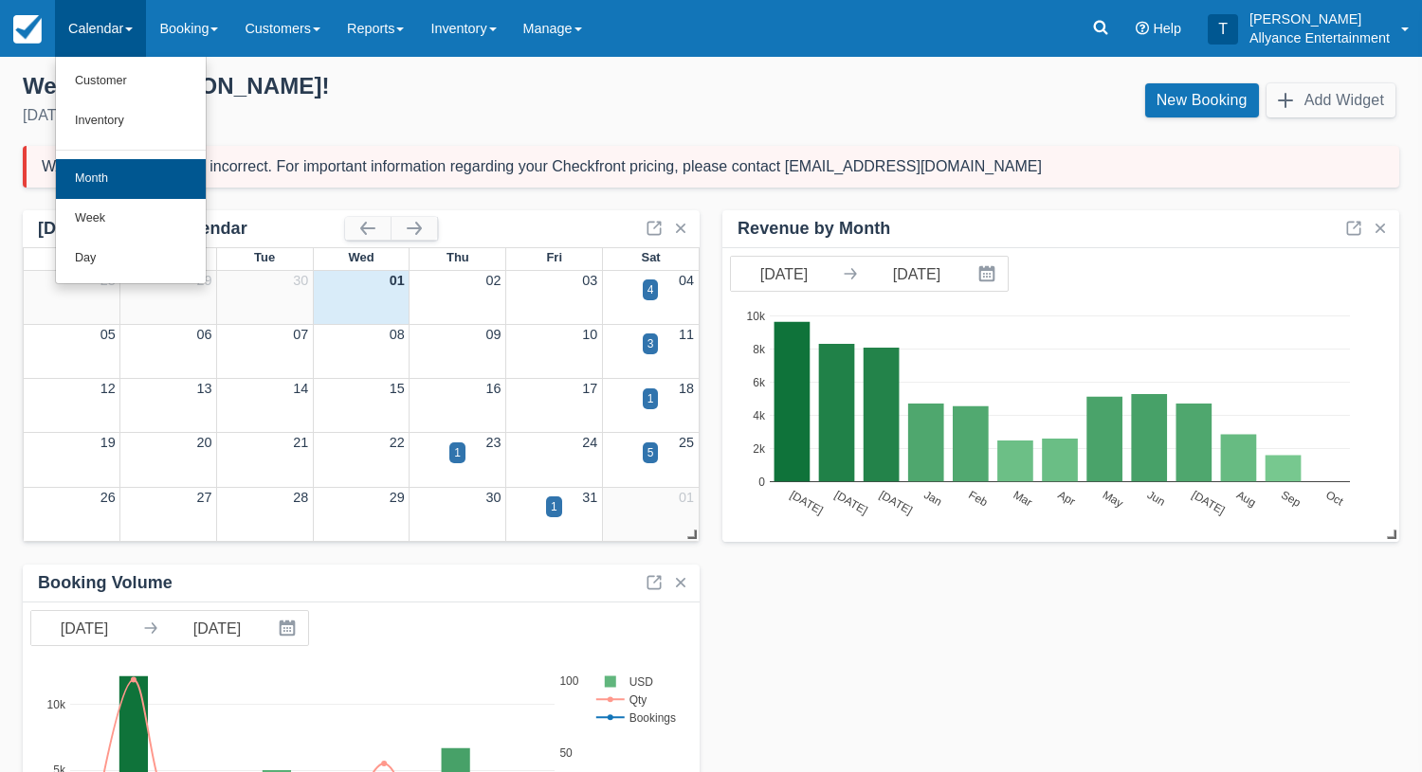
click at [89, 172] on link "Month" at bounding box center [131, 179] width 150 height 40
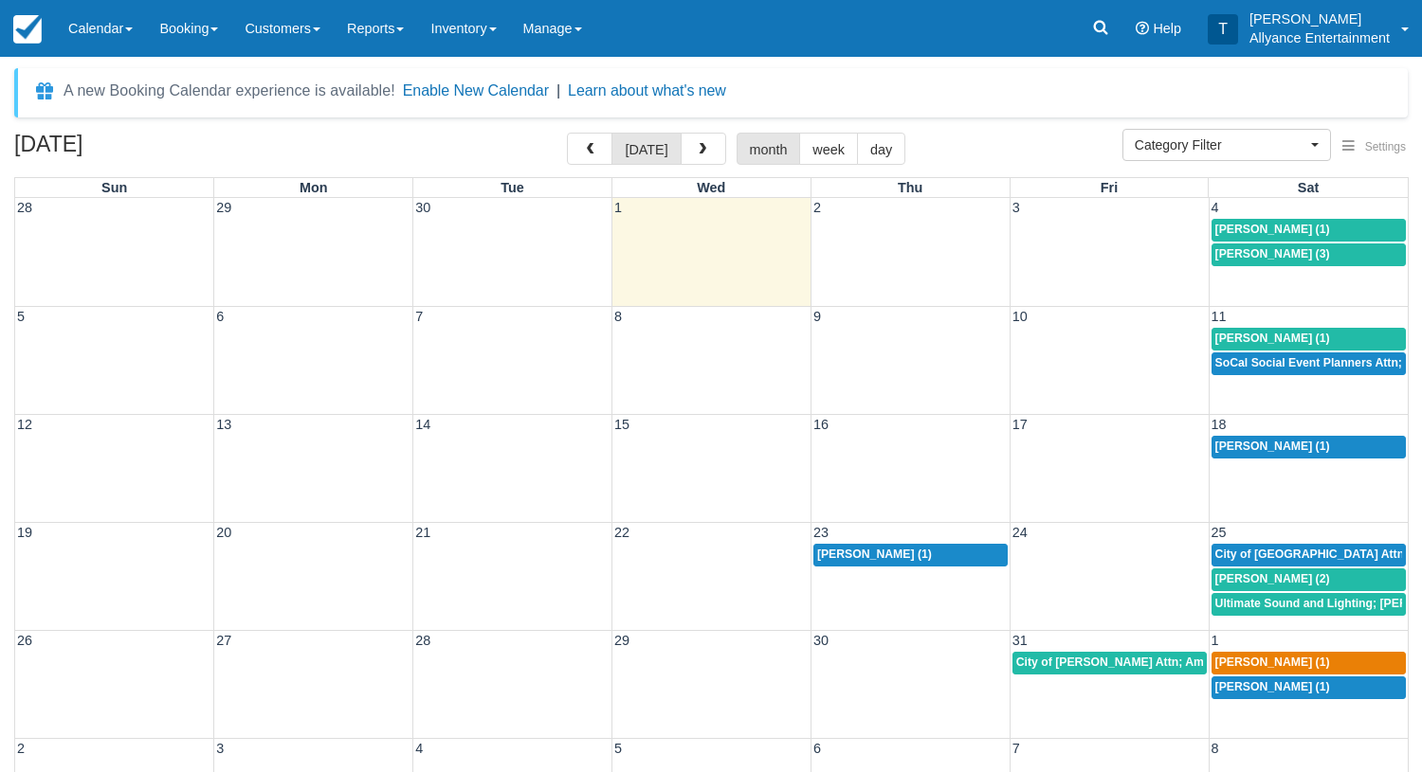
select select
click at [707, 137] on button "button" at bounding box center [702, 149] width 45 height 32
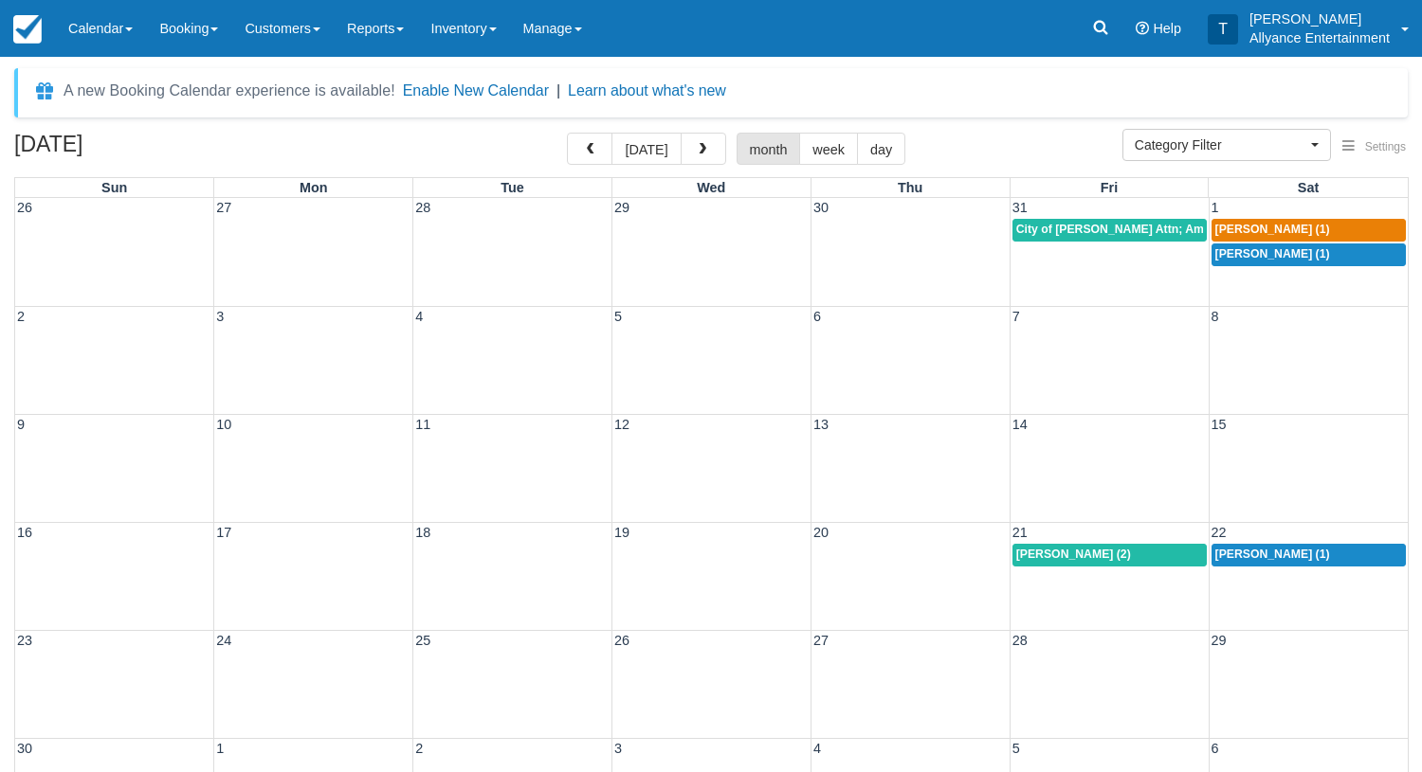
click at [1101, 584] on div "16 17 18 19 20 21 22 Anthony Lopez (2) Adam Linares (1)" at bounding box center [711, 576] width 1392 height 108
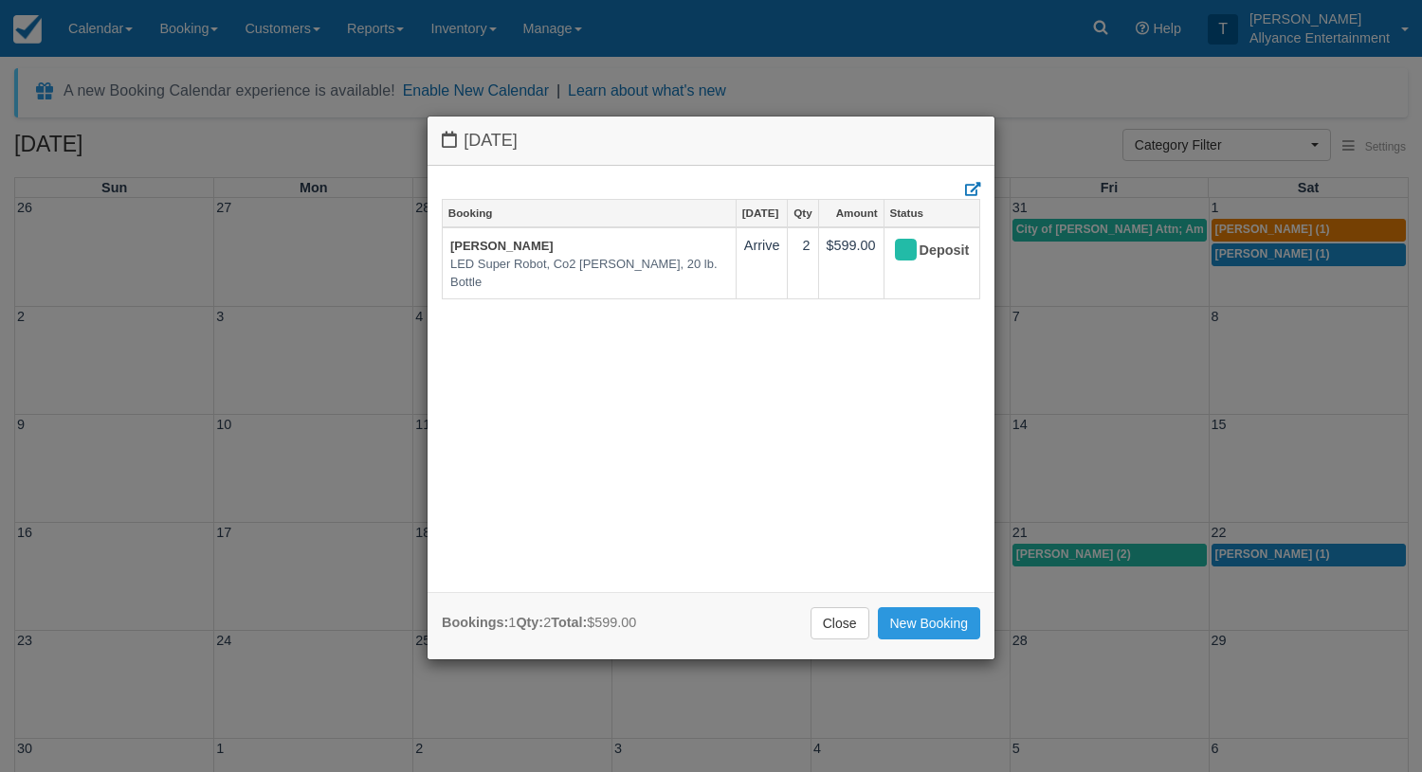
click at [1252, 579] on div "Friday November 21 2025 Booking Nov 21 Qty Amount Status Anthony Lopez LED Supe…" at bounding box center [711, 386] width 1422 height 772
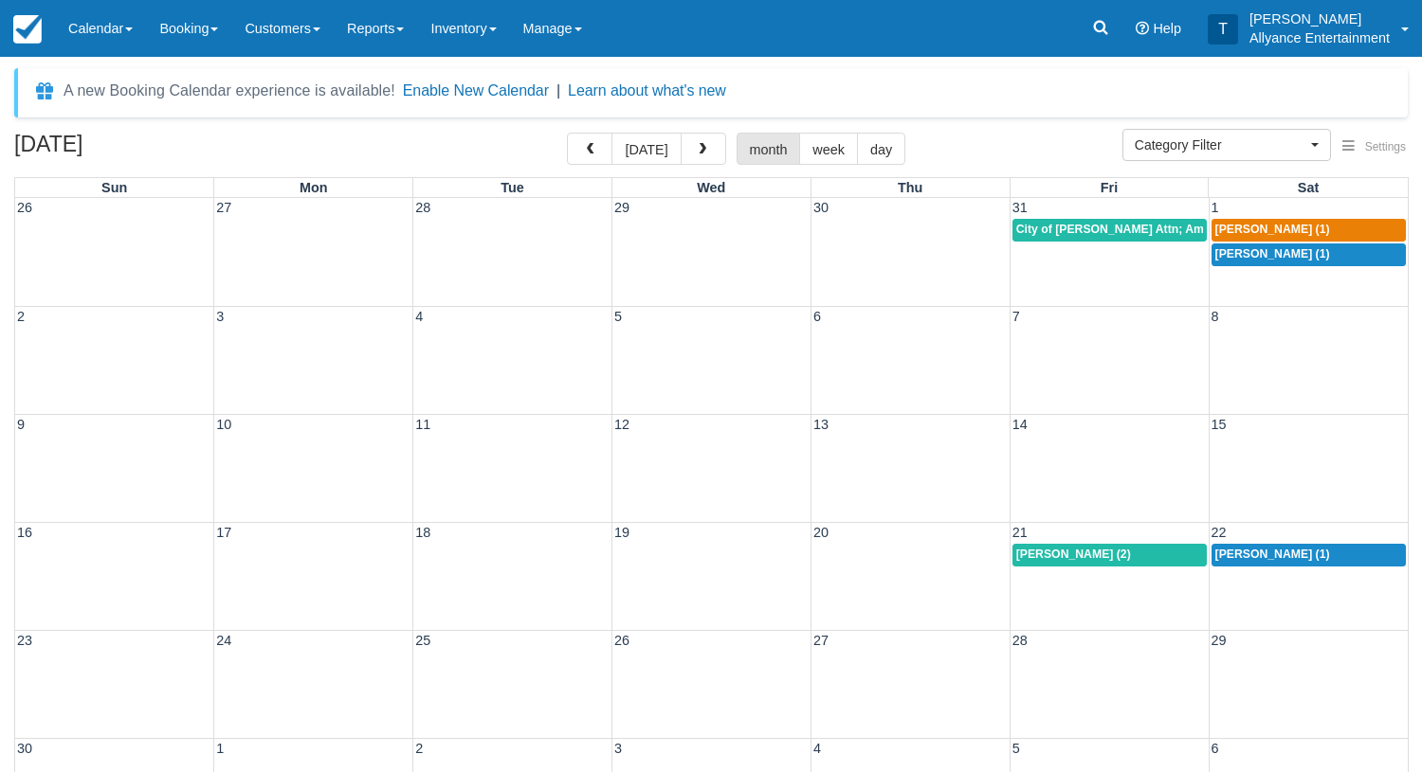
click at [1252, 579] on div "16 17 18 19 20 21 22 Anthony Lopez (2) Adam Linares (1)" at bounding box center [711, 576] width 1392 height 108
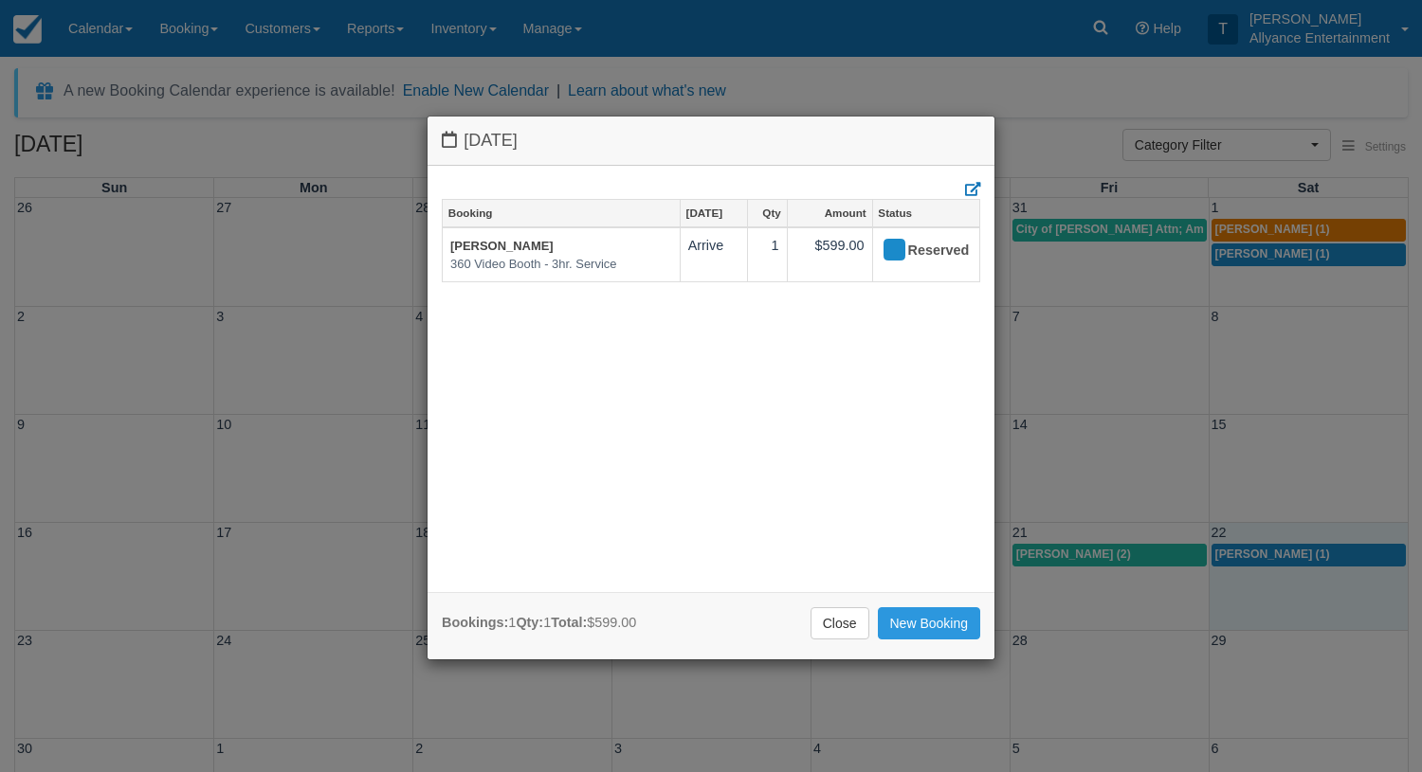
click at [1127, 594] on div "Saturday November 22 2025 Booking Nov 22 Qty Amount Status Adam Linares 360 Vid…" at bounding box center [711, 386] width 1422 height 772
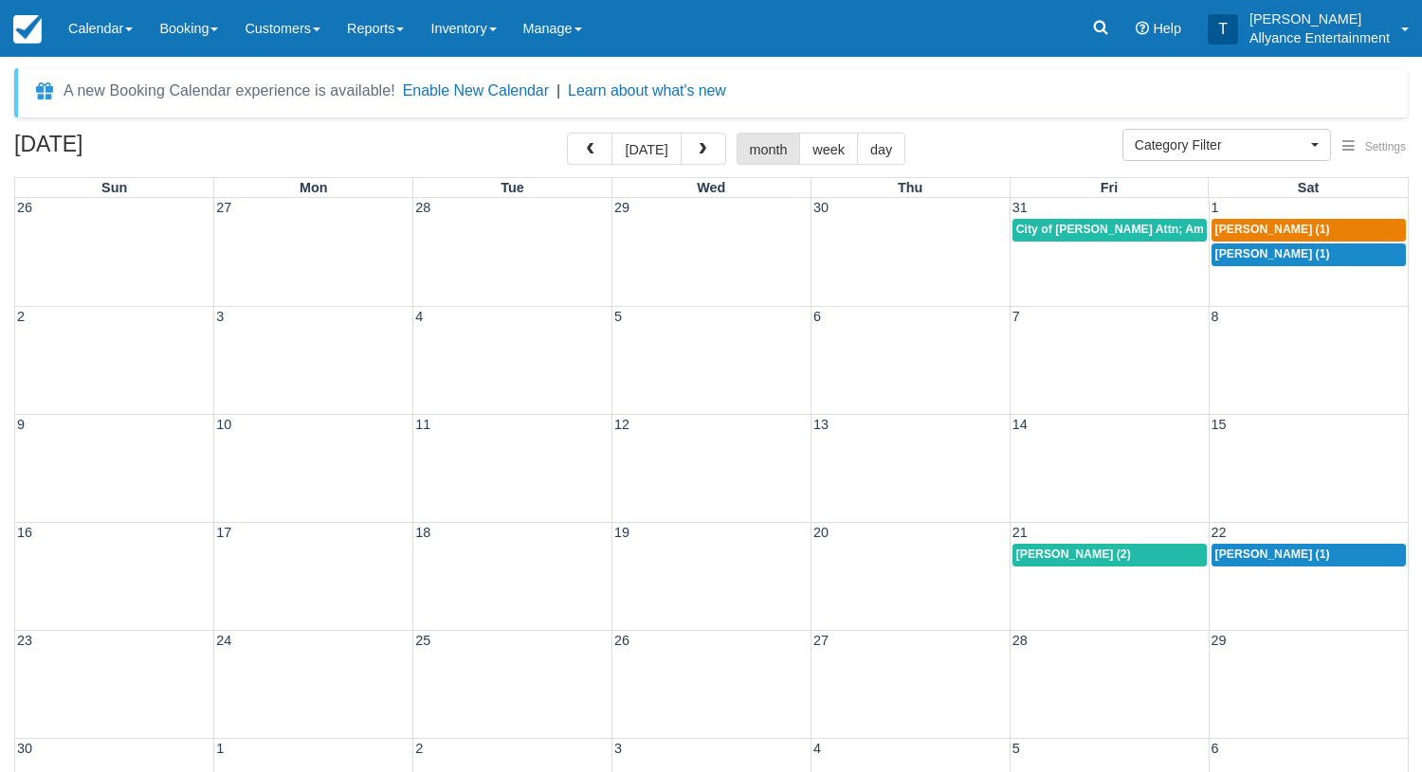
click at [1127, 594] on div "16 17 18 19 20 21 22 Anthony Lopez (2) Adam Linares (1)" at bounding box center [711, 576] width 1392 height 108
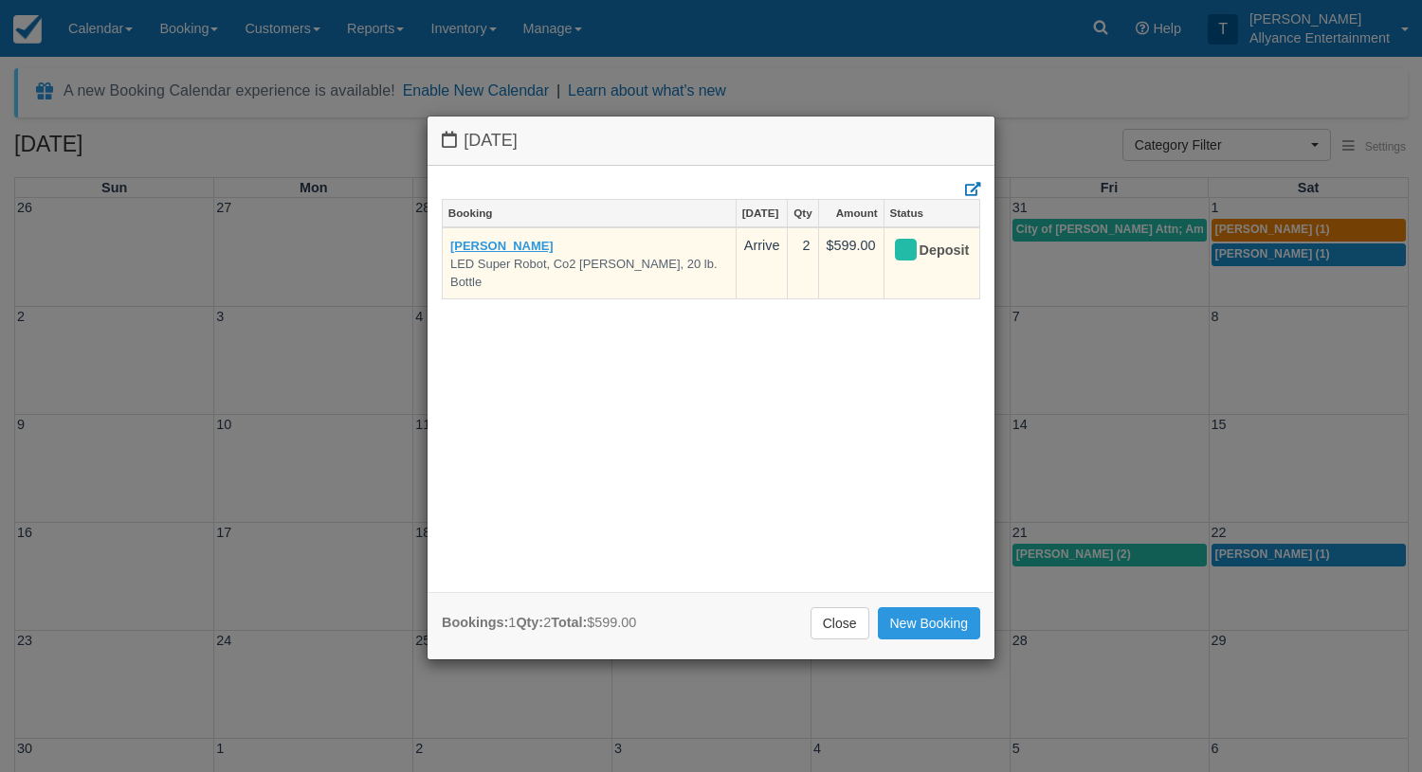
click at [507, 243] on link "Anthony Lopez" at bounding box center [501, 246] width 103 height 14
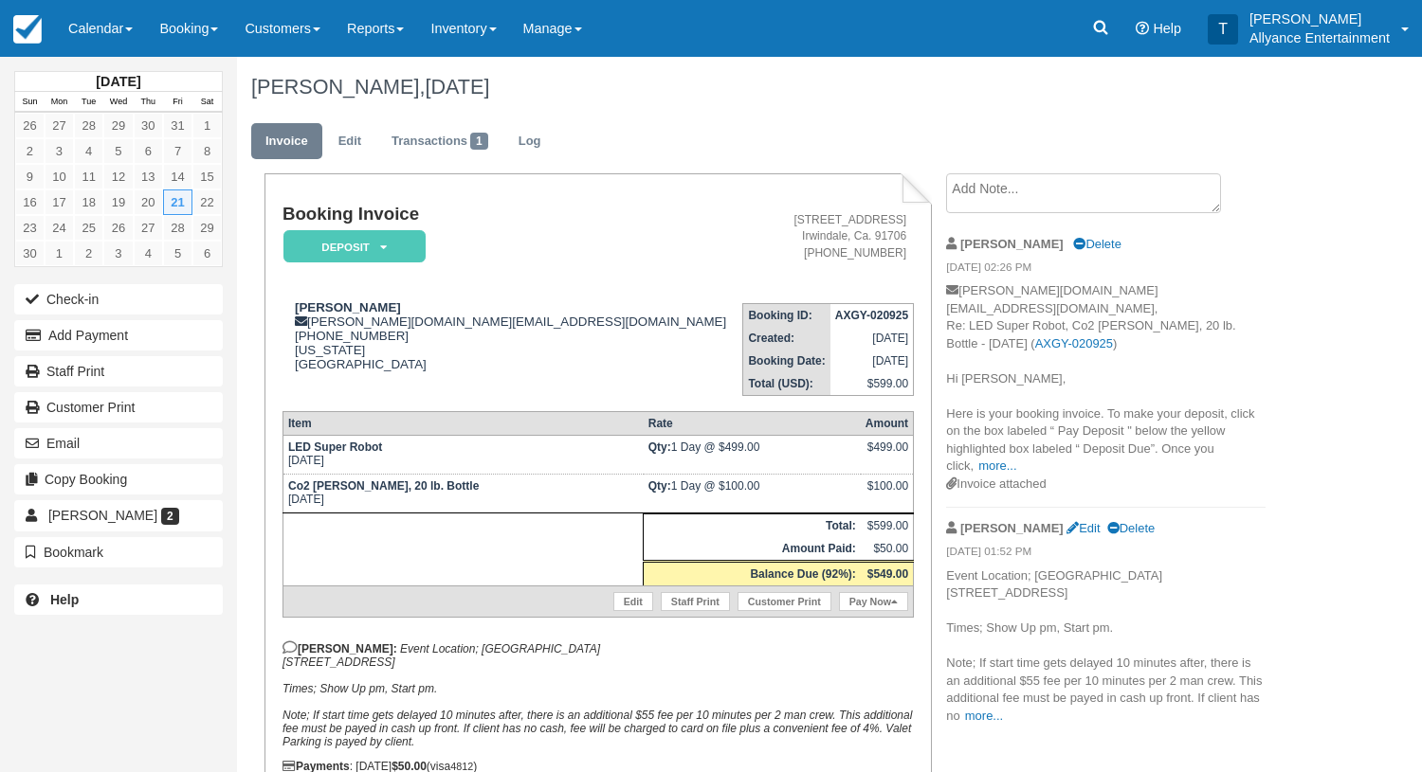
drag, startPoint x: 285, startPoint y: 455, endPoint x: 386, endPoint y: 462, distance: 100.7
click at [386, 462] on td "LED Super Robot Fri Nov 21, 2025" at bounding box center [462, 454] width 360 height 39
copy td "Fri Nov 21, 2025"
drag, startPoint x: 290, startPoint y: 303, endPoint x: 387, endPoint y: 312, distance: 97.0
click at [387, 312] on div "Anthony Lopez anthony.lopez84.al@gmail.com 1 (818) 266-6090 California United S…" at bounding box center [510, 335] width 456 height 71
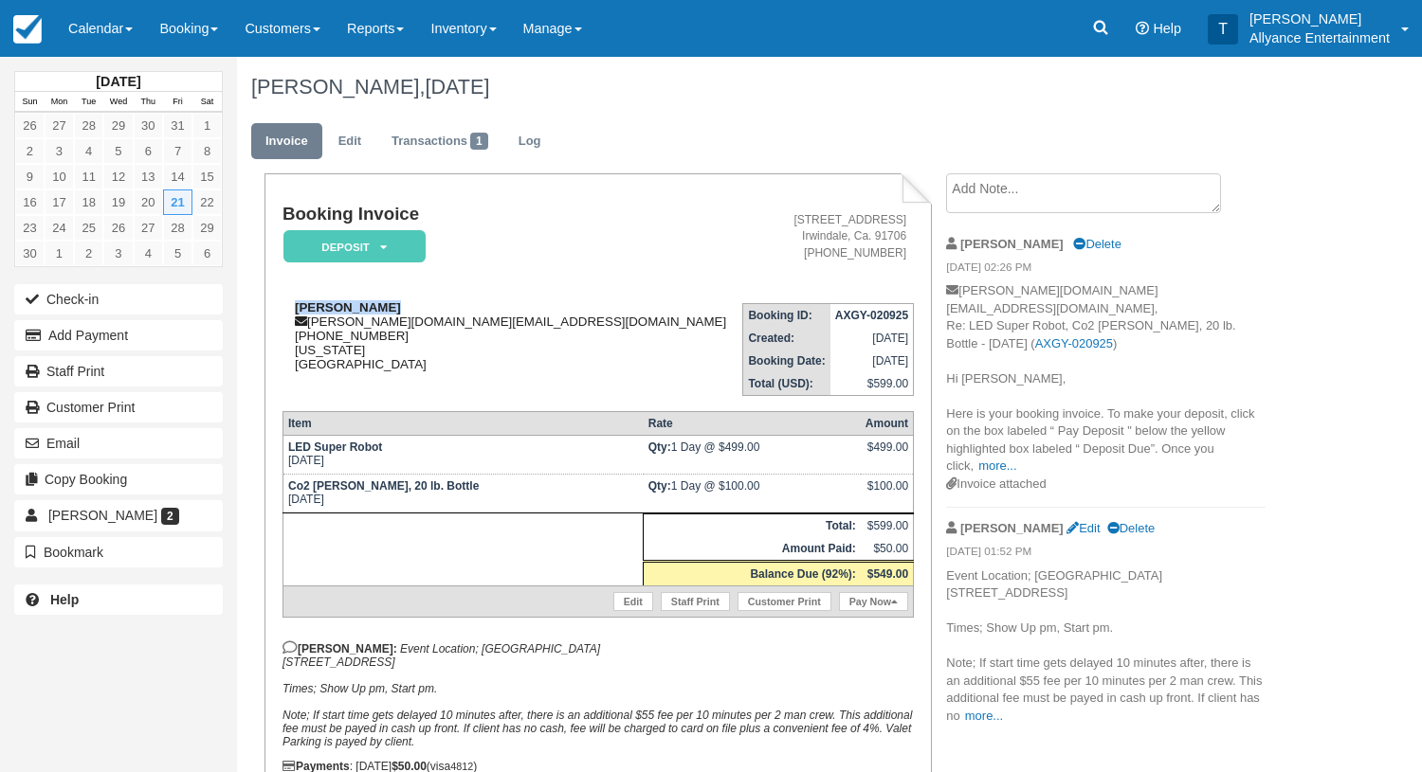
copy strong "Anthony Lopez"
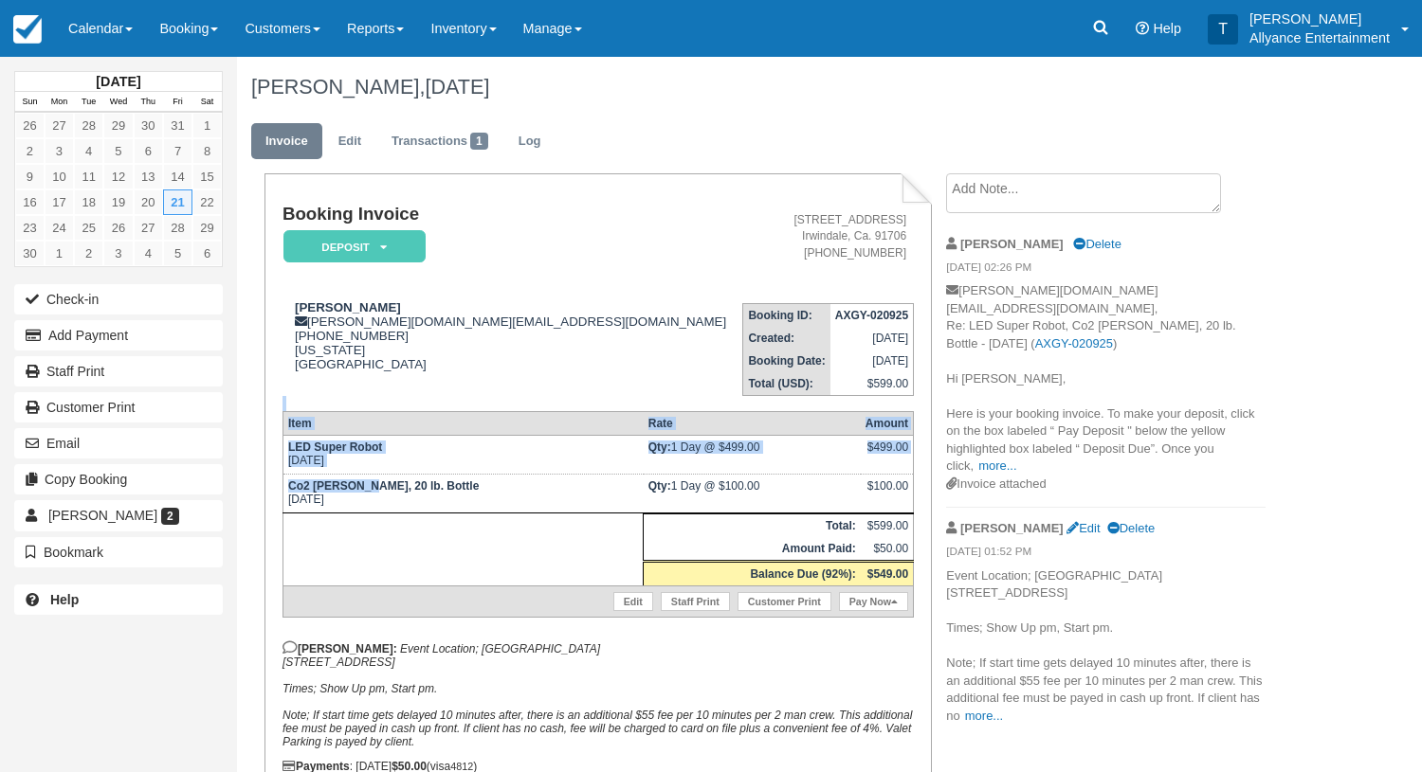
drag, startPoint x: 287, startPoint y: 395, endPoint x: 366, endPoint y: 479, distance: 114.6
click at [366, 479] on div "Booking Invoice Deposit   Paid Reserved Cancelled Presentation Pending Quote Cl…" at bounding box center [597, 489] width 631 height 568
drag, startPoint x: 332, startPoint y: 646, endPoint x: 447, endPoint y: 685, distance: 122.0
click at [447, 685] on p "Tony: Event Location; Blush Banquet Hall 10519 Victory Blvd, North Hollywood, C…" at bounding box center [597, 695] width 631 height 108
copy p "Event Location; Blush Banquet Hall 10519 Victory Blvd, North Hollywood, CA 9160…"
